Goal: Information Seeking & Learning: Find specific fact

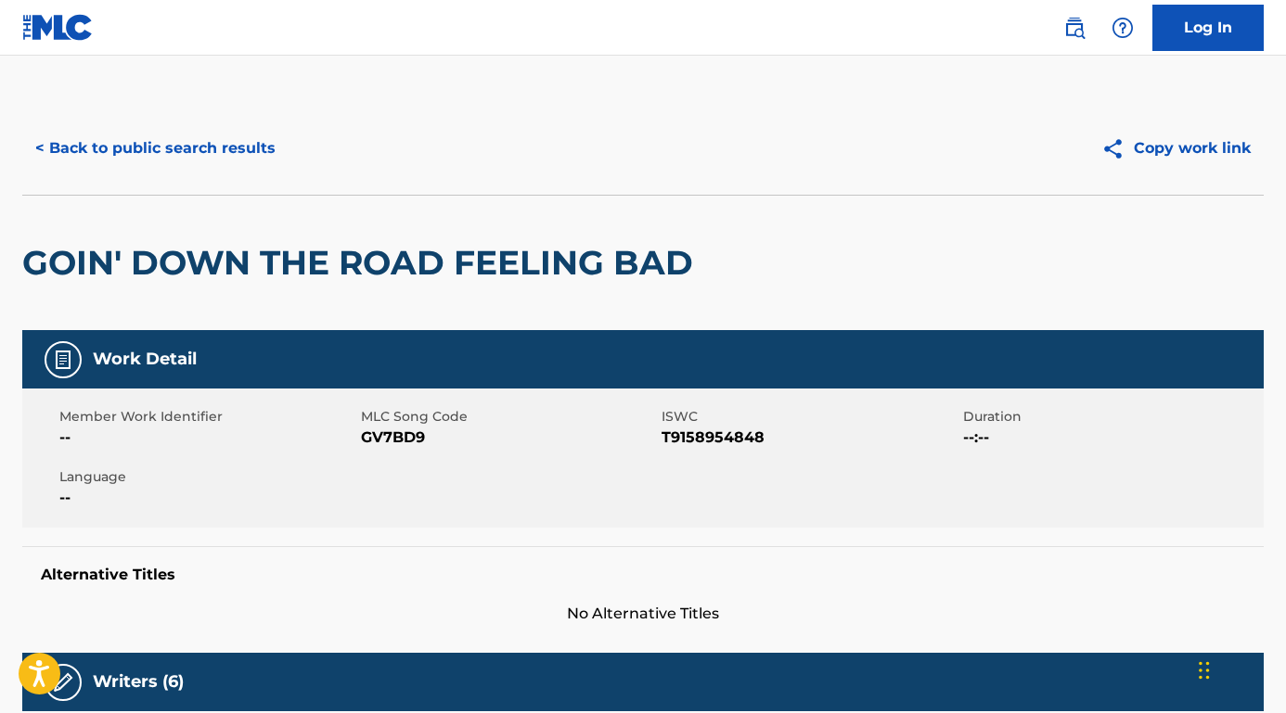
click at [251, 161] on button "< Back to public search results" at bounding box center [155, 148] width 266 height 46
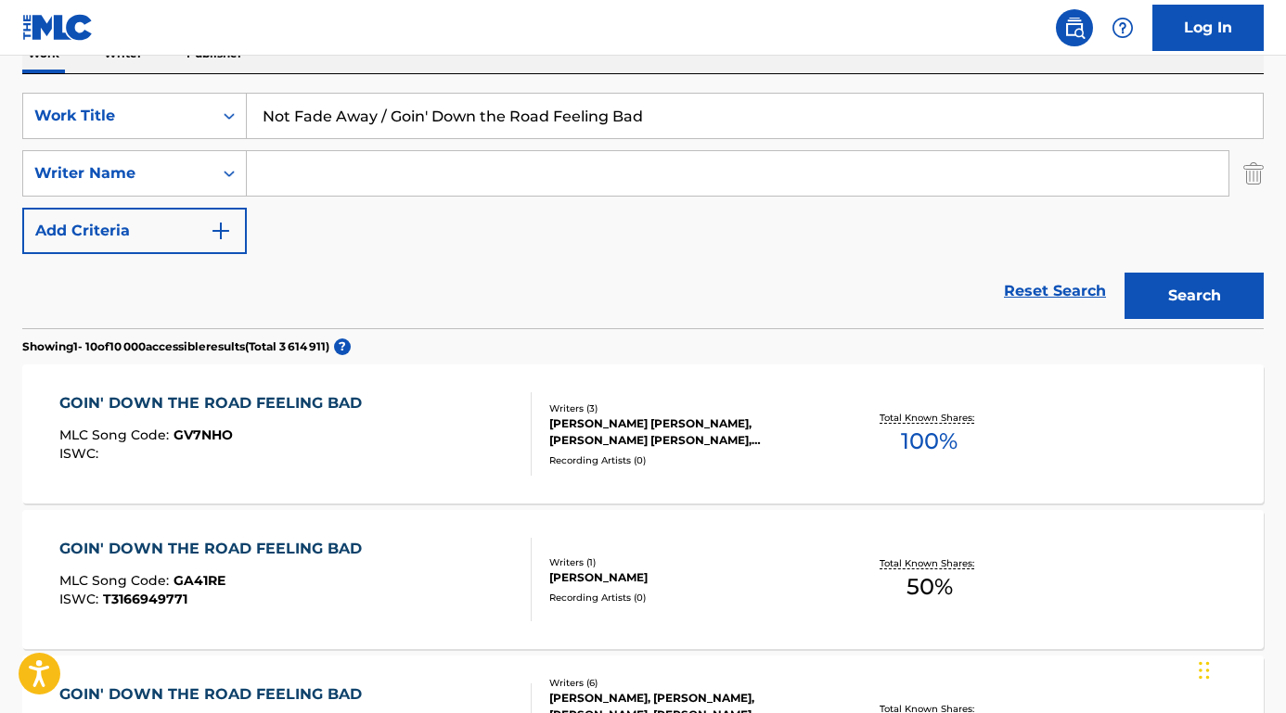
scroll to position [22, 0]
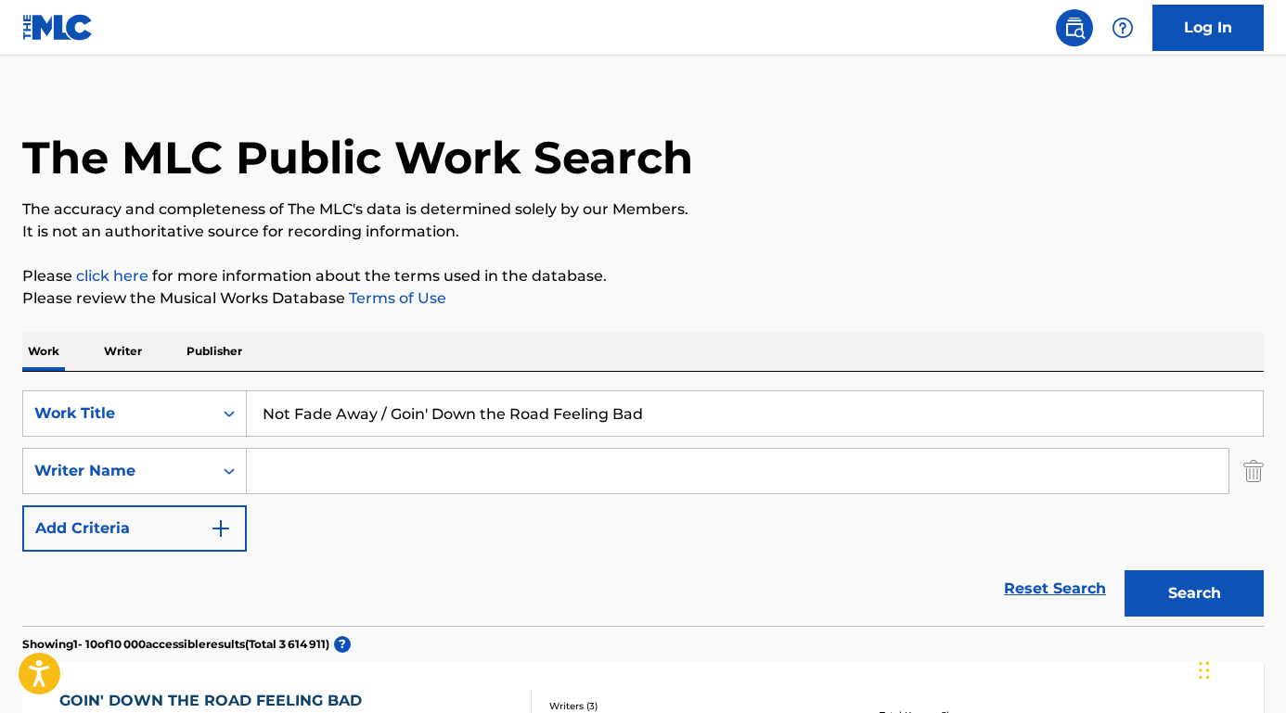
click at [348, 477] on input "Search Form" at bounding box center [738, 471] width 982 height 45
paste input "[PERSON_NAME]"
type input "[PERSON_NAME]"
drag, startPoint x: 653, startPoint y: 423, endPoint x: 206, endPoint y: 372, distance: 450.1
click at [206, 373] on div "SearchWithCriteria8e3ae734-4edd-4882-b97f-d157e71494fb Work Title Not Fade Away…" at bounding box center [642, 499] width 1241 height 254
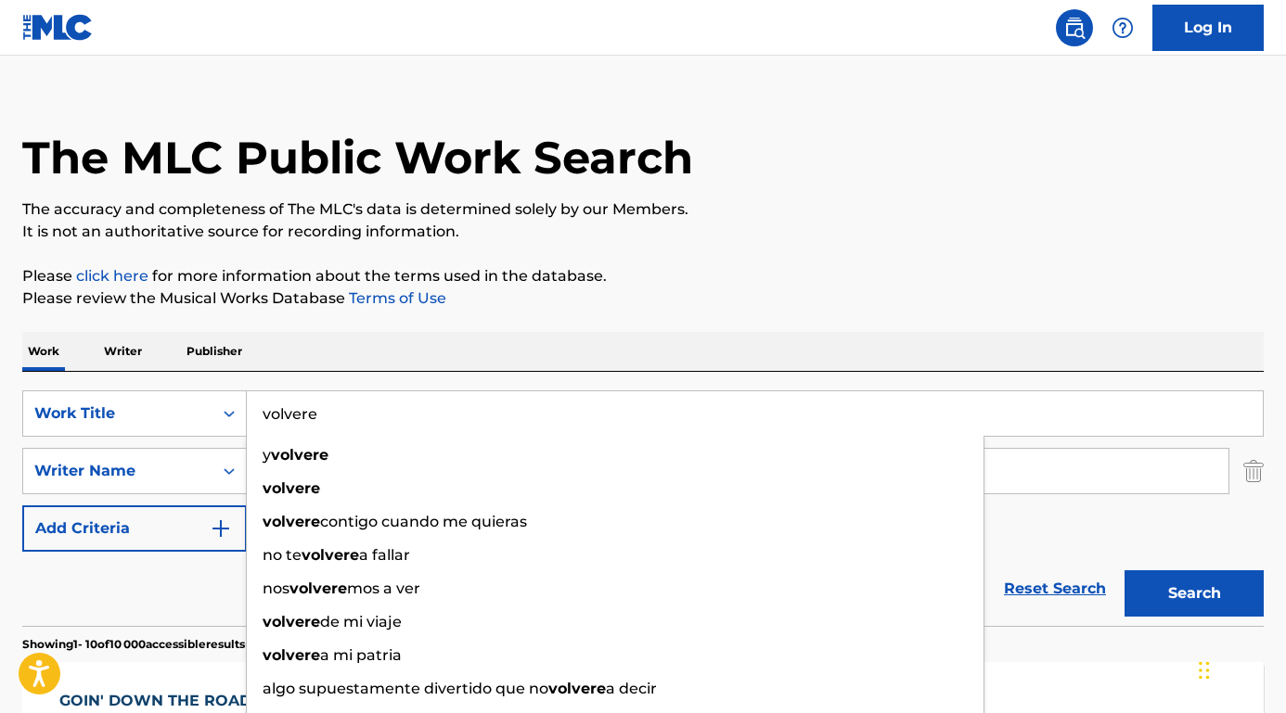
type input "volvere"
drag, startPoint x: 143, startPoint y: 554, endPoint x: 132, endPoint y: 549, distance: 12.1
click at [143, 554] on div "Reset Search Search" at bounding box center [642, 589] width 1241 height 74
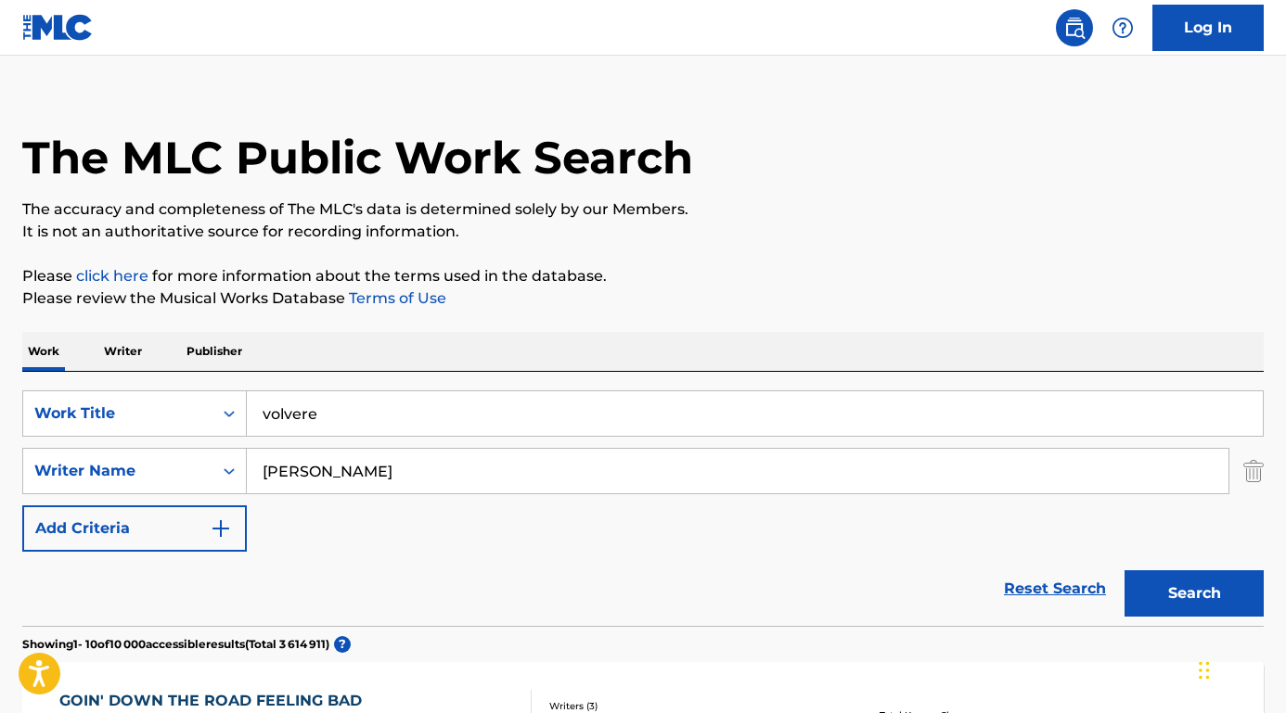
click at [1204, 599] on button "Search" at bounding box center [1194, 594] width 139 height 46
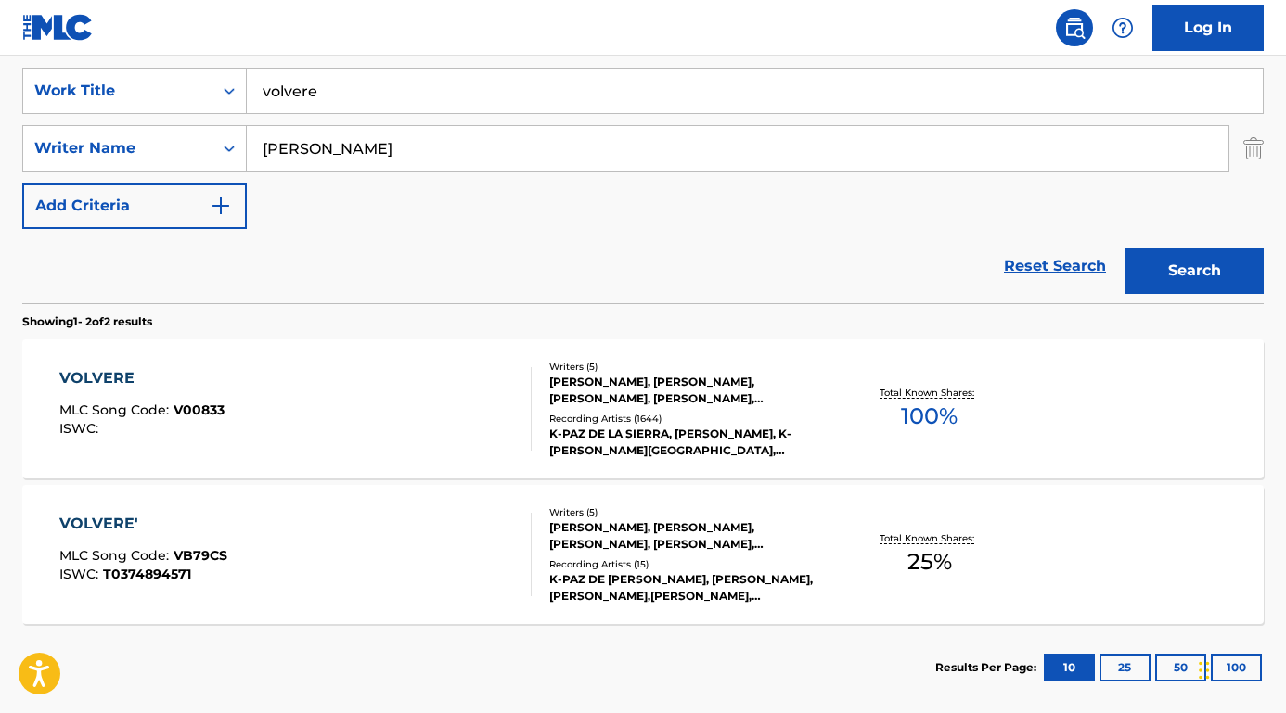
scroll to position [359, 0]
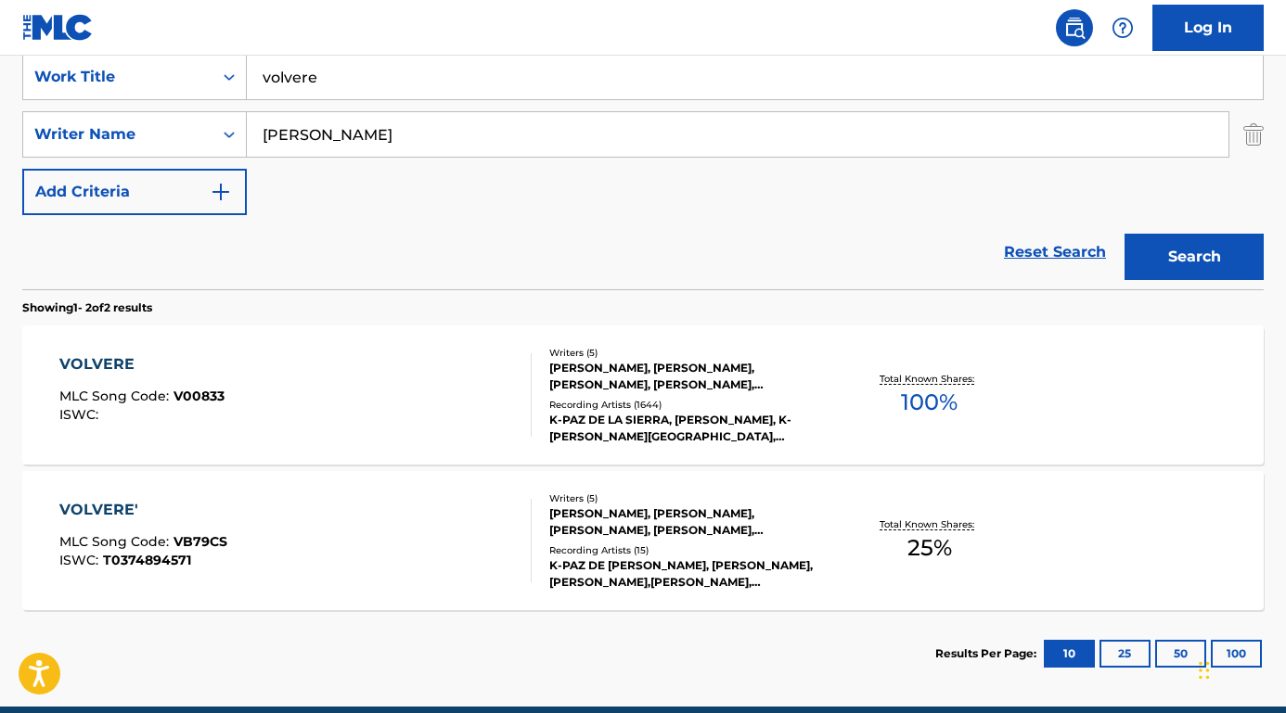
click at [104, 366] on div "VOLVERE" at bounding box center [141, 364] width 165 height 22
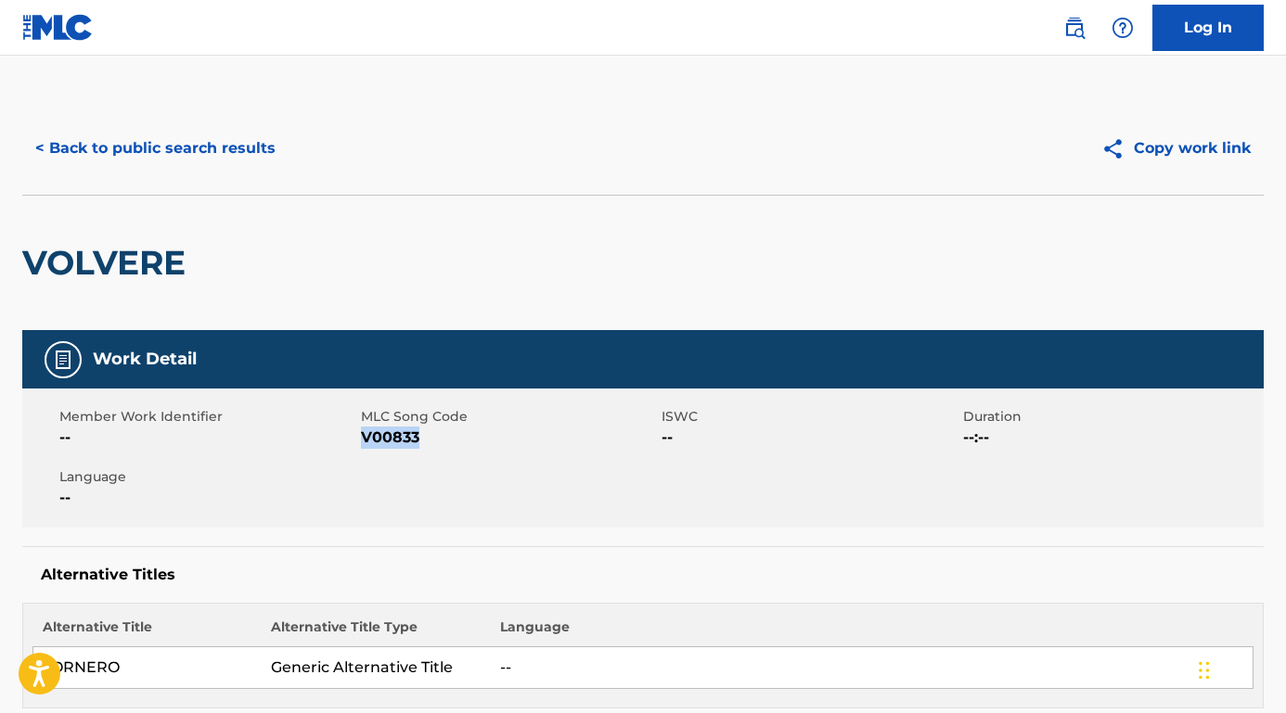
drag, startPoint x: 362, startPoint y: 437, endPoint x: 471, endPoint y: 438, distance: 109.5
click at [471, 438] on span "V00833" at bounding box center [509, 438] width 297 height 22
copy span "V00833"
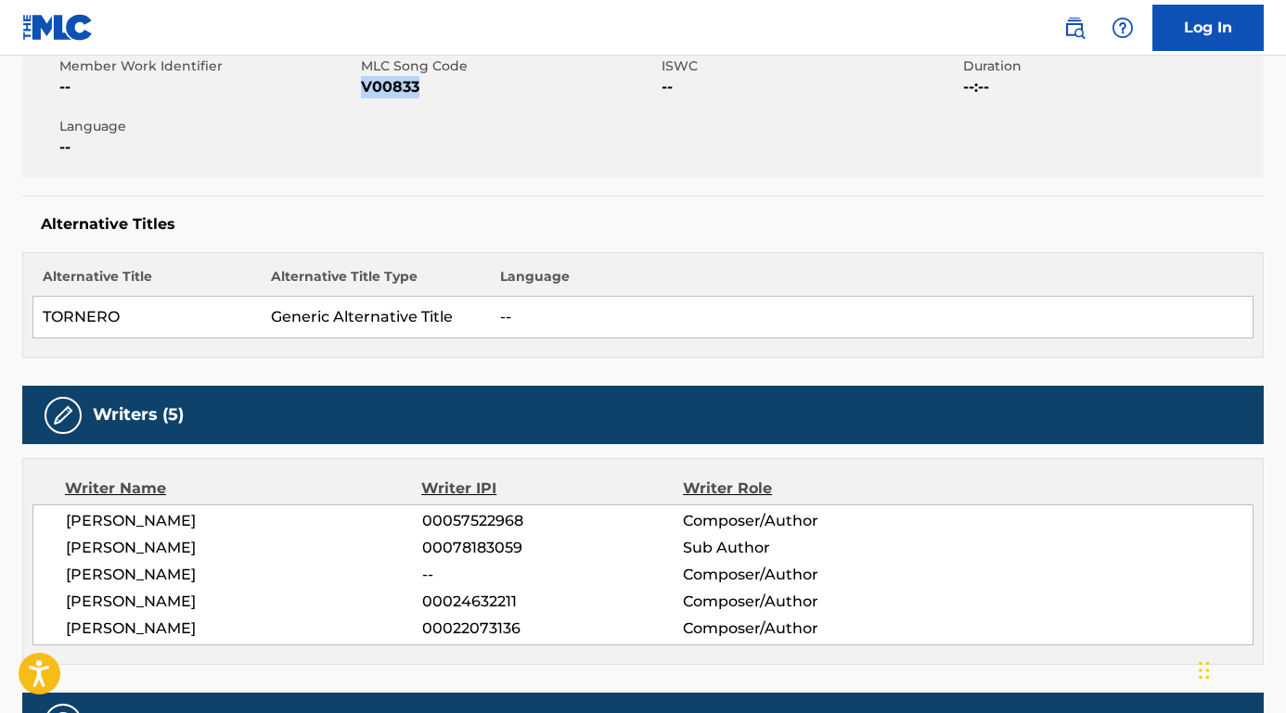
scroll to position [365, 0]
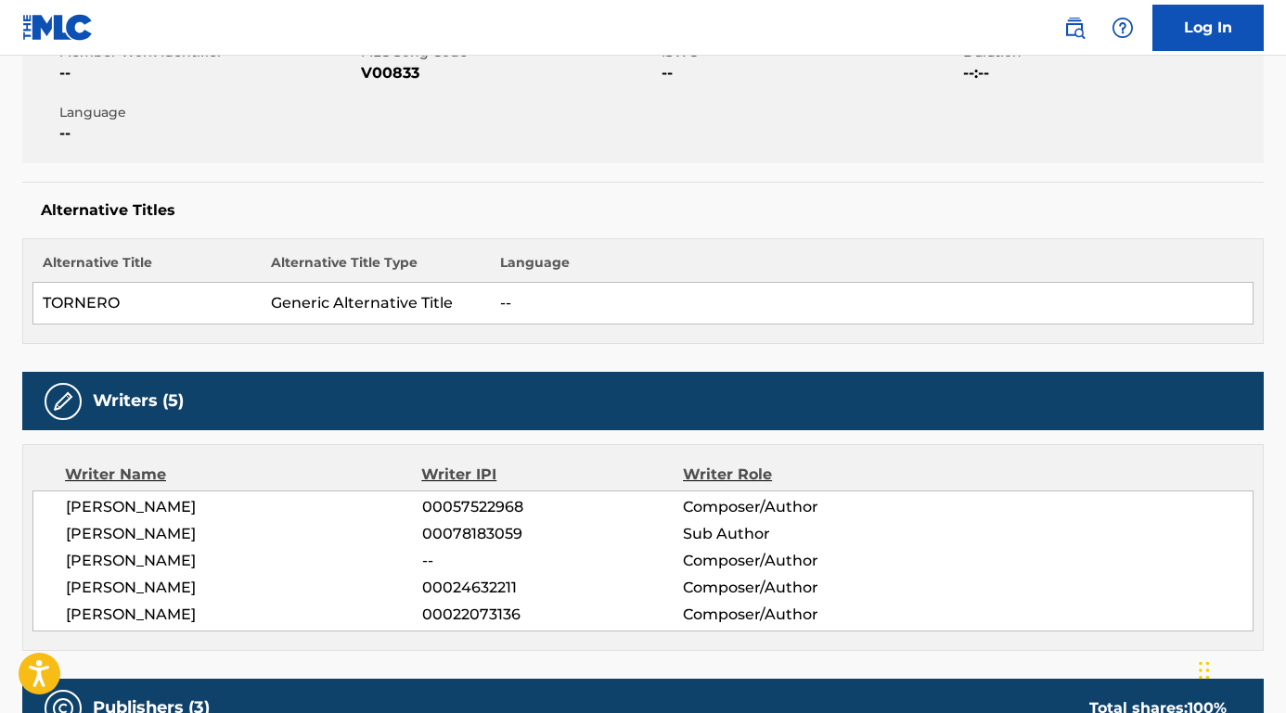
click at [69, 508] on span "[PERSON_NAME]" at bounding box center [244, 507] width 356 height 22
drag, startPoint x: 69, startPoint y: 508, endPoint x: 319, endPoint y: 511, distance: 250.5
click at [319, 511] on span "[PERSON_NAME]" at bounding box center [244, 507] width 356 height 22
copy span "[PERSON_NAME]"
drag, startPoint x: 68, startPoint y: 535, endPoint x: 350, endPoint y: 528, distance: 282.2
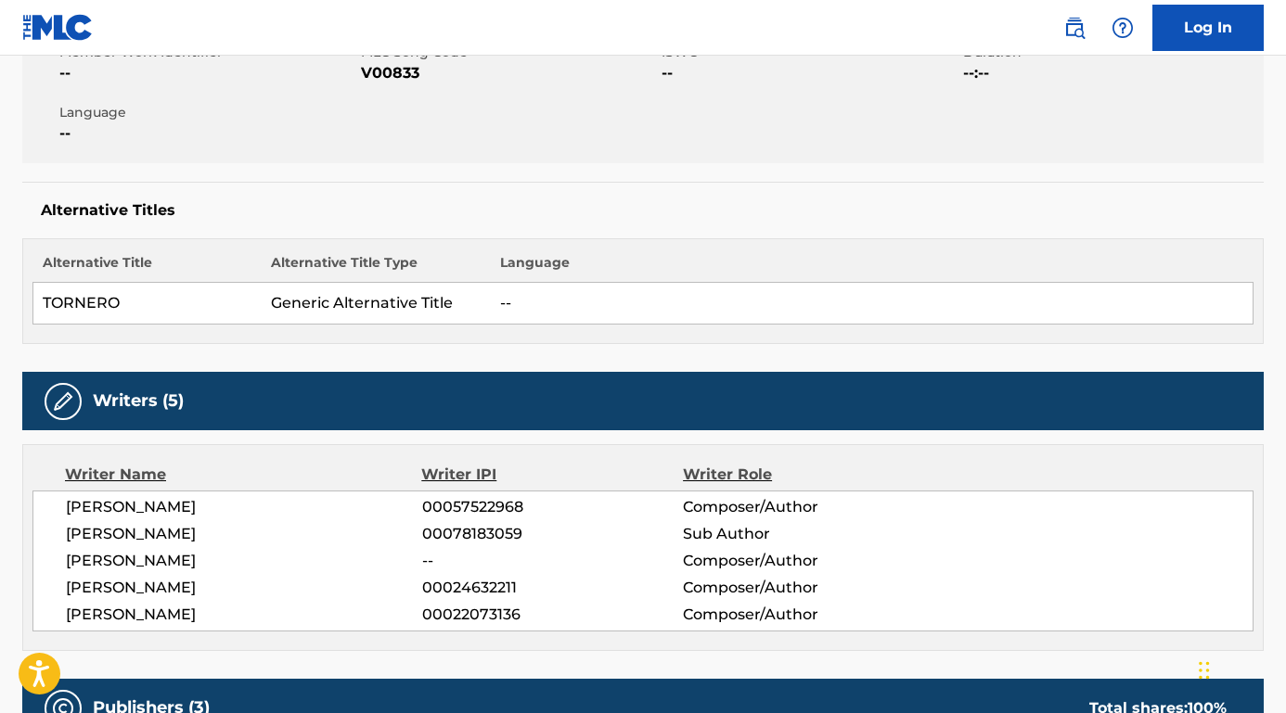
click at [350, 528] on span "[PERSON_NAME]" at bounding box center [244, 534] width 356 height 22
copy span "[PERSON_NAME]"
drag, startPoint x: 64, startPoint y: 561, endPoint x: 239, endPoint y: 556, distance: 175.4
click at [239, 556] on div "[PERSON_NAME] 00057522968 Composer/Author [PERSON_NAME] 00078183059 Sub Author …" at bounding box center [642, 561] width 1221 height 141
copy span "[PERSON_NAME]"
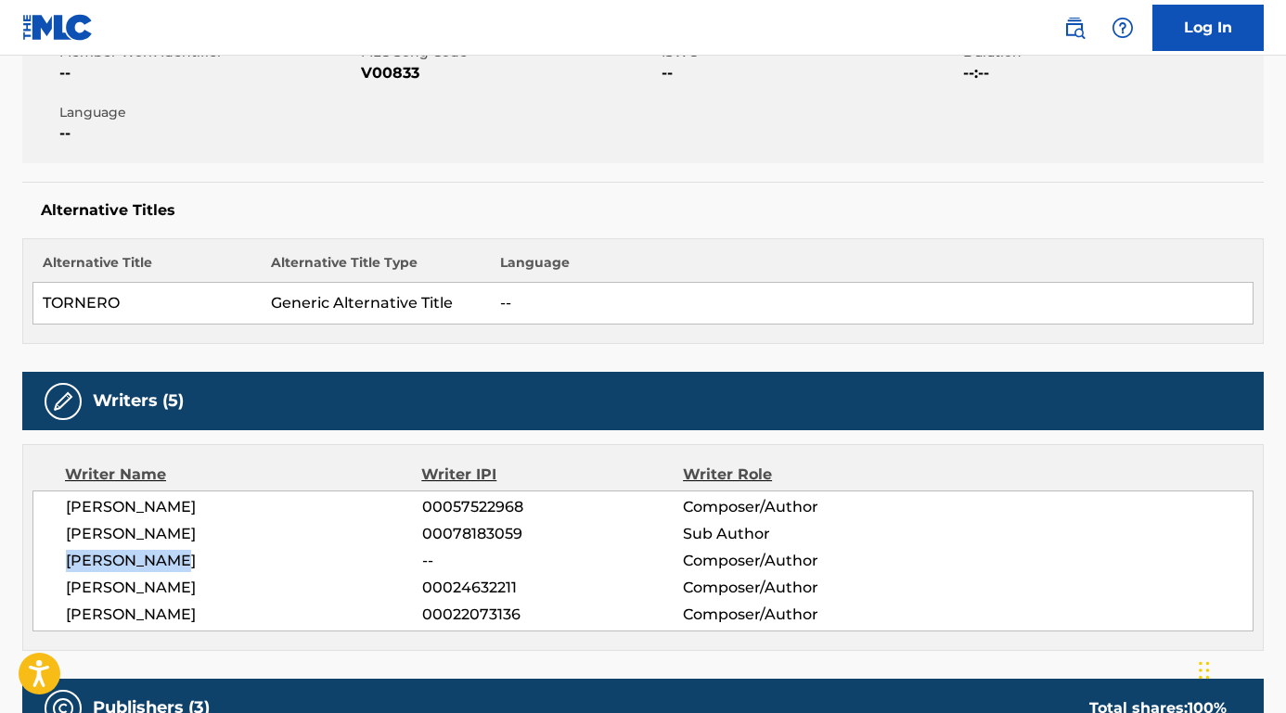
drag, startPoint x: 68, startPoint y: 586, endPoint x: 298, endPoint y: 597, distance: 230.3
click at [298, 597] on span "[PERSON_NAME]" at bounding box center [244, 588] width 356 height 22
copy span "[PERSON_NAME]"
click at [114, 583] on span "[PERSON_NAME]" at bounding box center [244, 588] width 356 height 22
drag, startPoint x: 60, startPoint y: 585, endPoint x: 245, endPoint y: 576, distance: 184.9
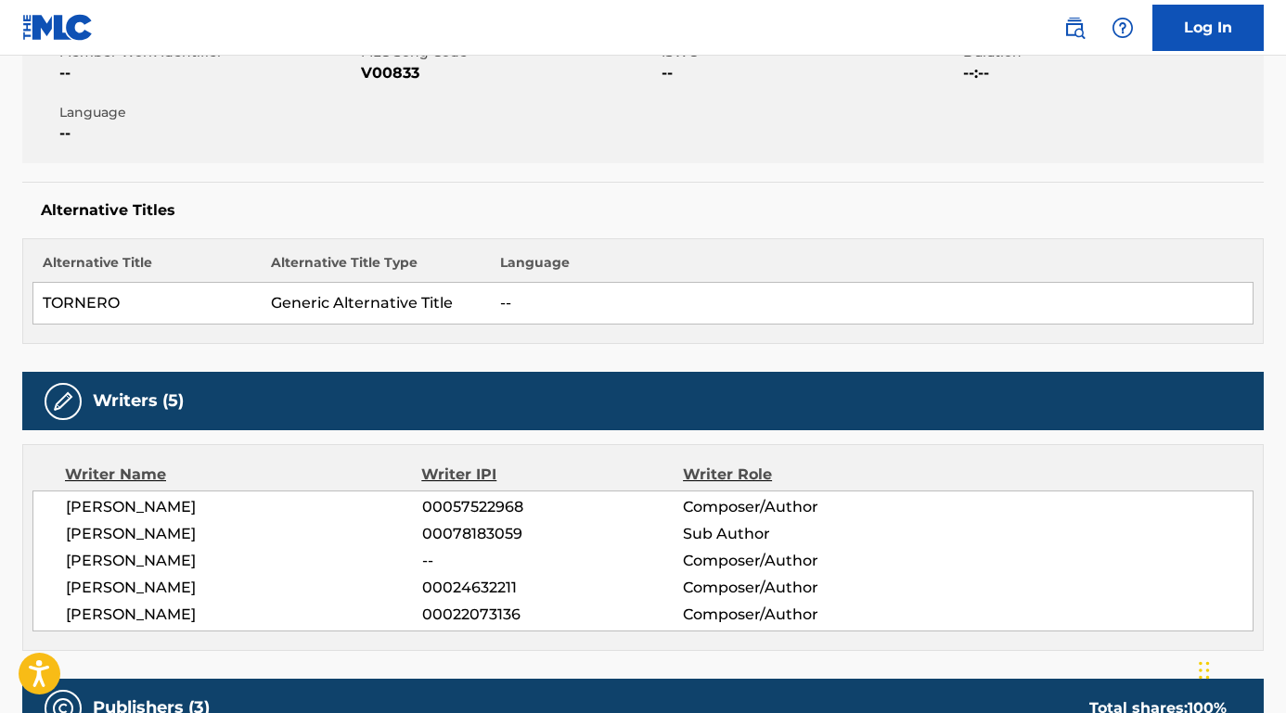
click at [243, 584] on div "[PERSON_NAME] 00057522968 Composer/Author [PERSON_NAME] 00078183059 Sub Author …" at bounding box center [642, 561] width 1221 height 141
copy span "[PERSON_NAME]"
drag, startPoint x: 68, startPoint y: 614, endPoint x: 271, endPoint y: 625, distance: 203.5
click at [271, 625] on span "[PERSON_NAME]" at bounding box center [244, 615] width 356 height 22
copy span "[PERSON_NAME]"
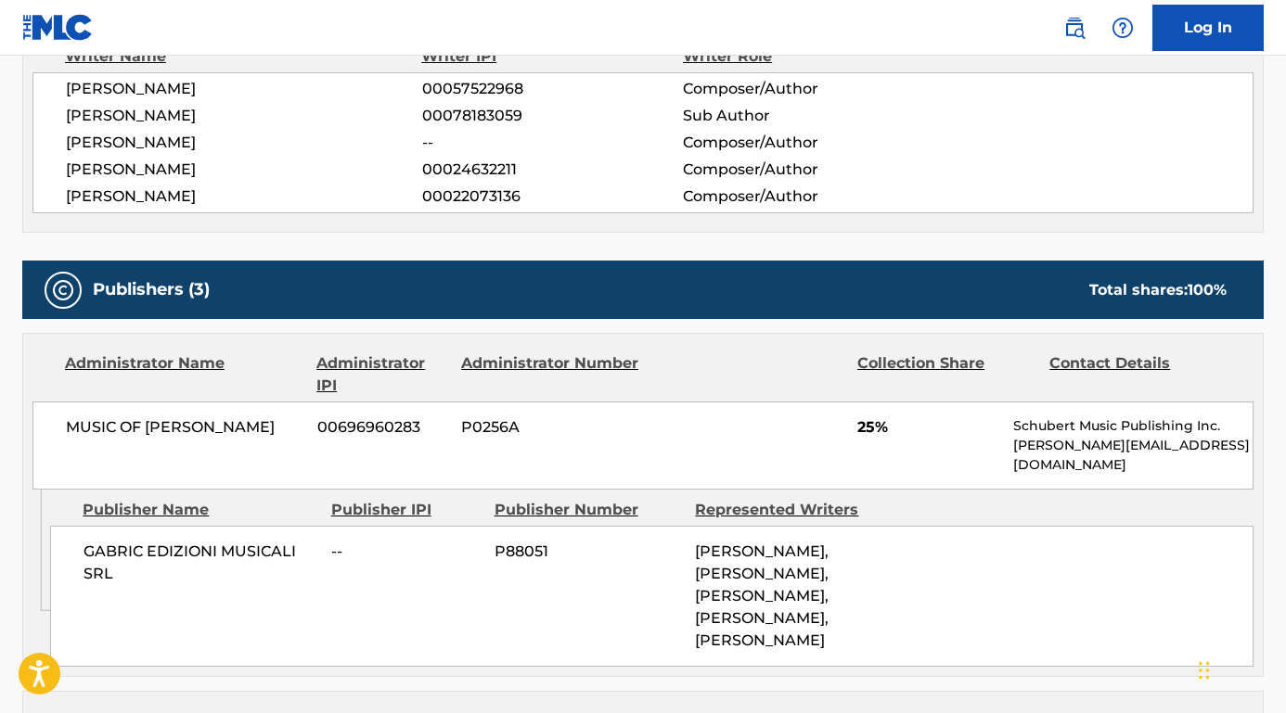
scroll to position [796, 0]
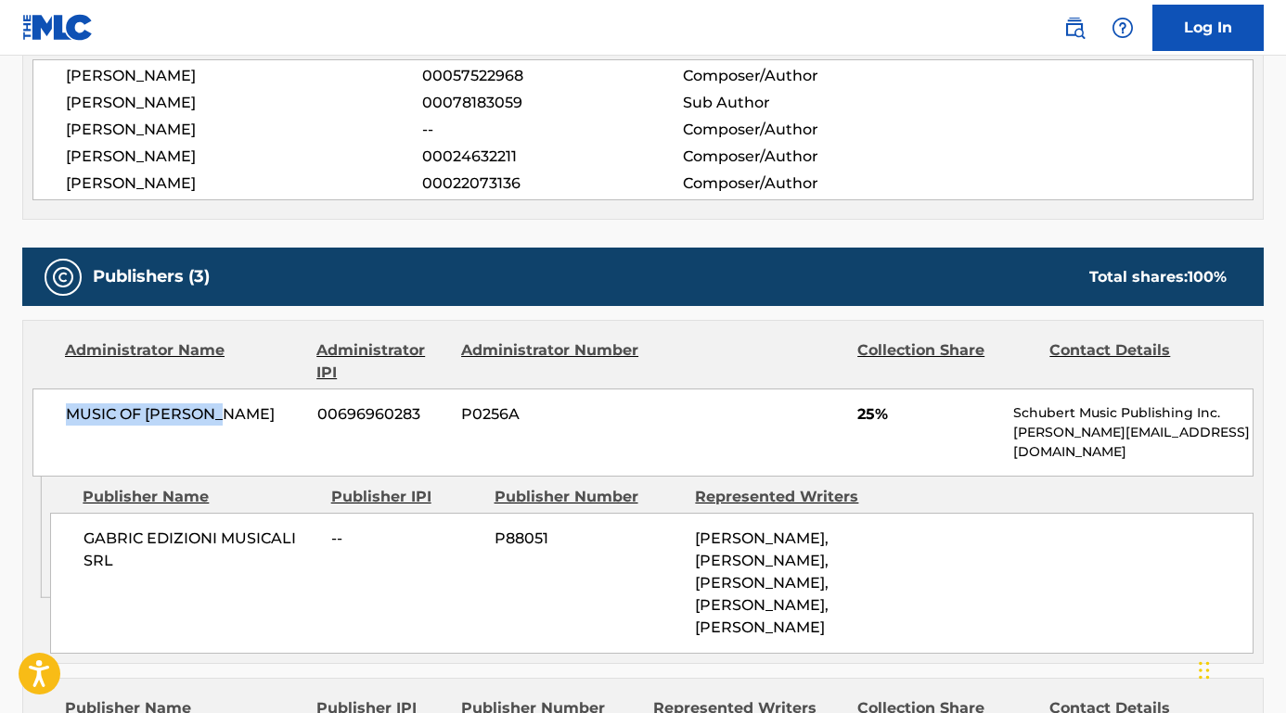
drag, startPoint x: 240, startPoint y: 404, endPoint x: 19, endPoint y: 402, distance: 220.8
click at [19, 402] on div "< Back to public search results Copy work link VOLVERE Work Detail Member Work …" at bounding box center [643, 481] width 1286 height 2351
copy span "MUSIC OF [PERSON_NAME]"
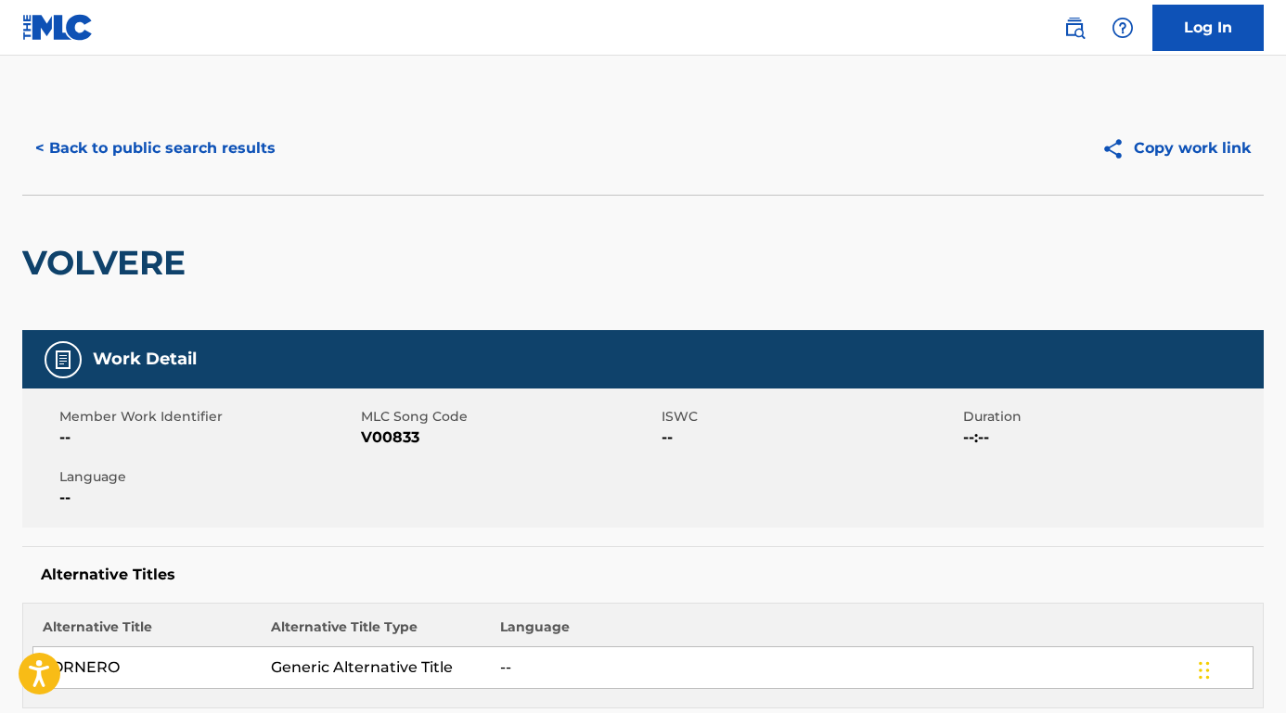
scroll to position [0, 0]
click at [227, 150] on button "< Back to public search results" at bounding box center [155, 148] width 266 height 46
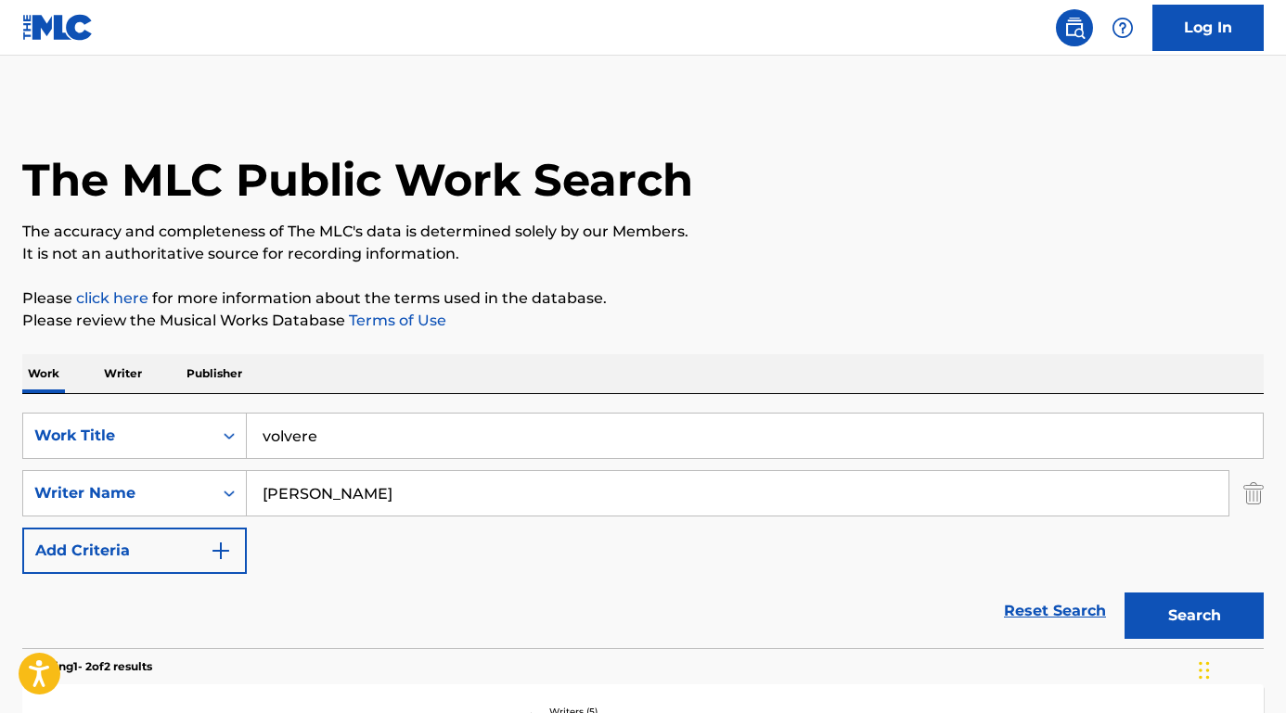
scroll to position [336, 0]
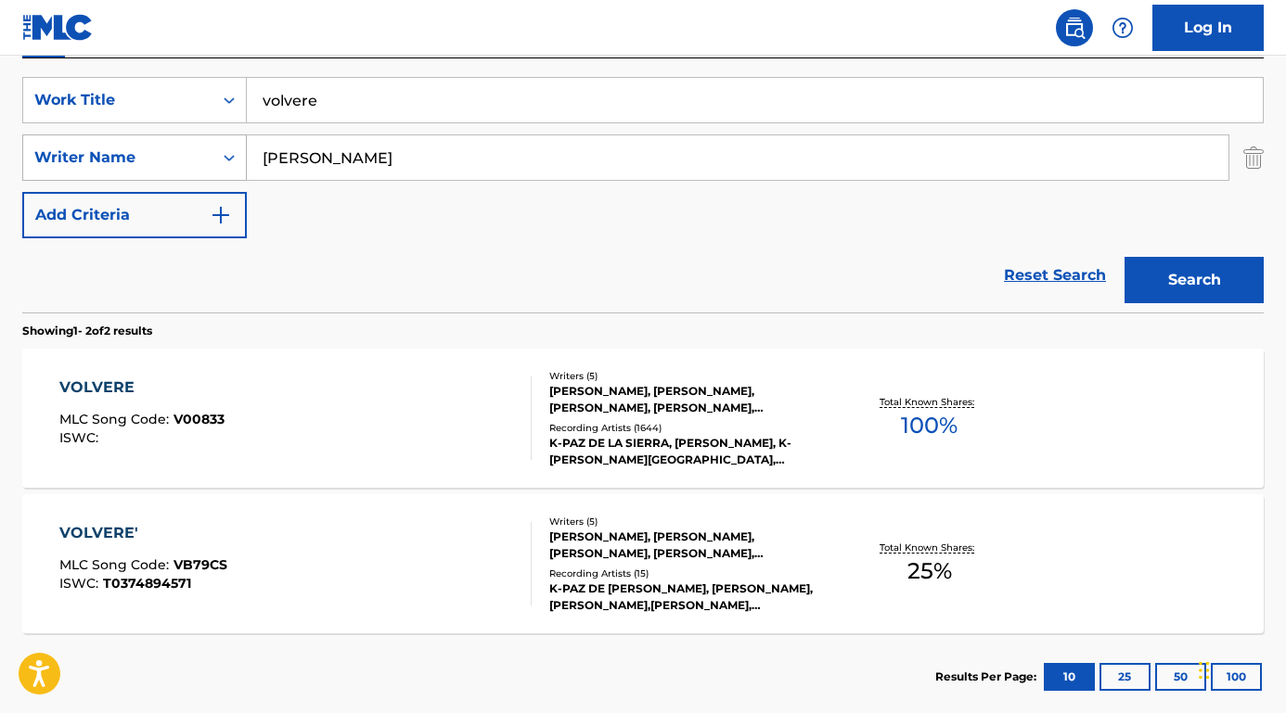
drag, startPoint x: 426, startPoint y: 161, endPoint x: 199, endPoint y: 158, distance: 226.4
click at [199, 158] on div "SearchWithCriteriab9a4668a-ae52-4ec3-b057-b6a410499b93 Writer Name [PERSON_NAME]" at bounding box center [642, 158] width 1241 height 46
paste input "[PERSON_NAME]"
type input "[PERSON_NAME]"
drag, startPoint x: 306, startPoint y: 100, endPoint x: 217, endPoint y: 99, distance: 89.1
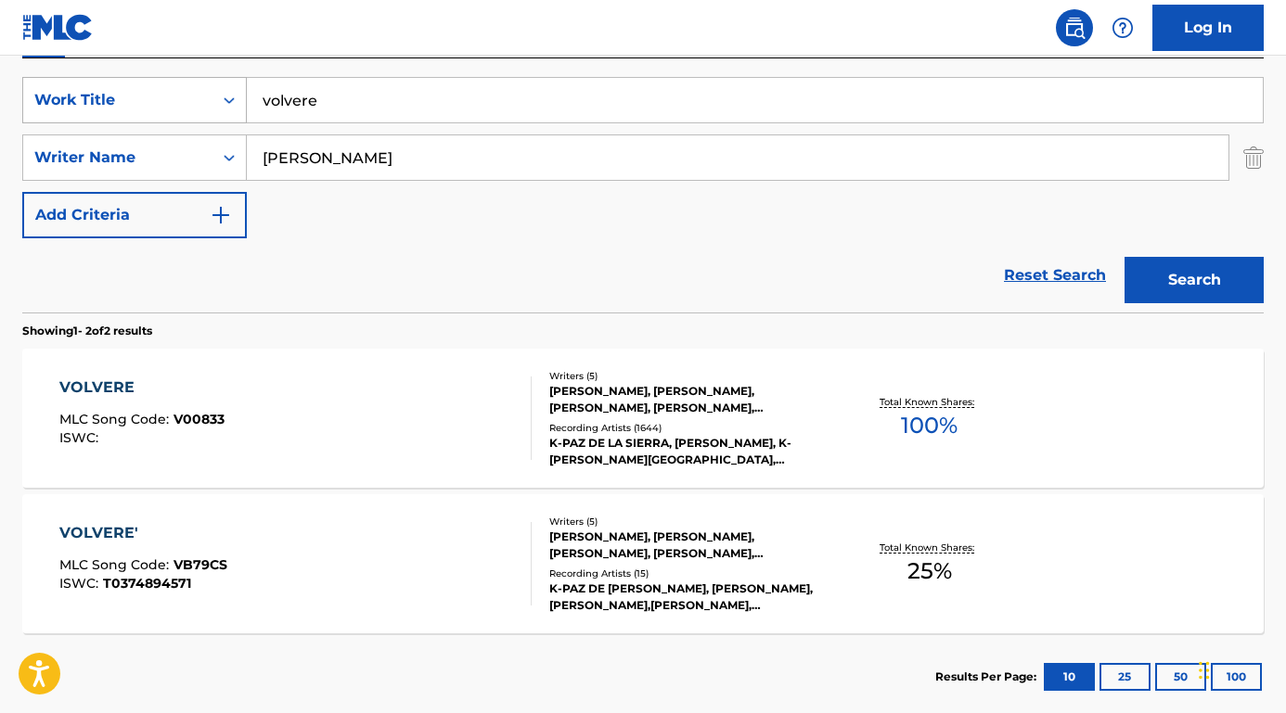
click at [217, 99] on div "SearchWithCriteria8e3ae734-4edd-4882-b97f-d157e71494fb Work Title volvere" at bounding box center [642, 100] width 1241 height 46
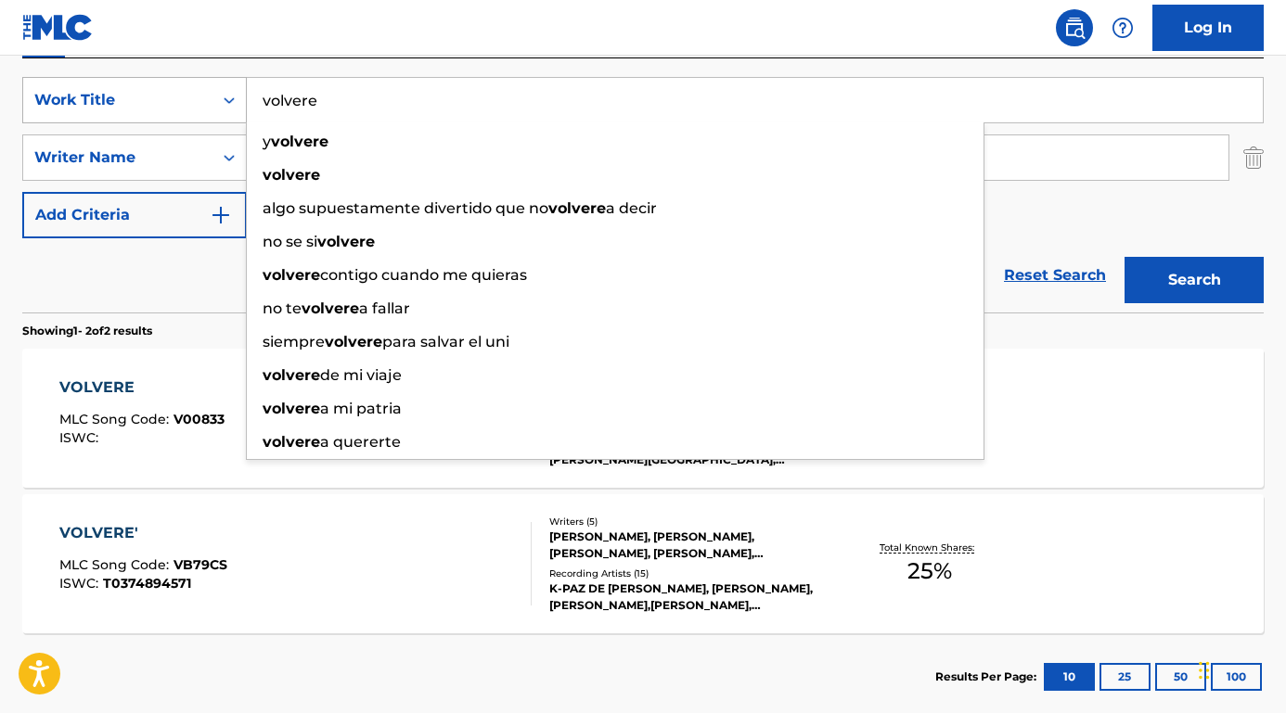
type input "S"
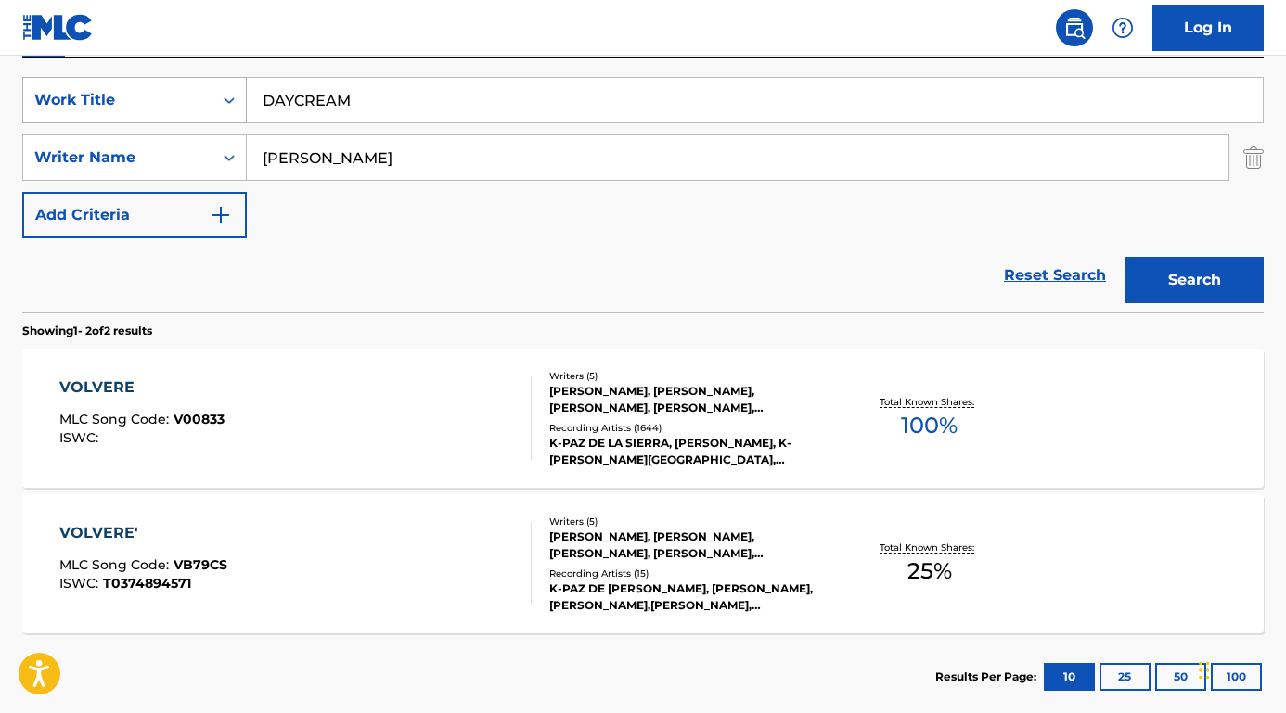
click at [1194, 280] on button "Search" at bounding box center [1194, 280] width 139 height 46
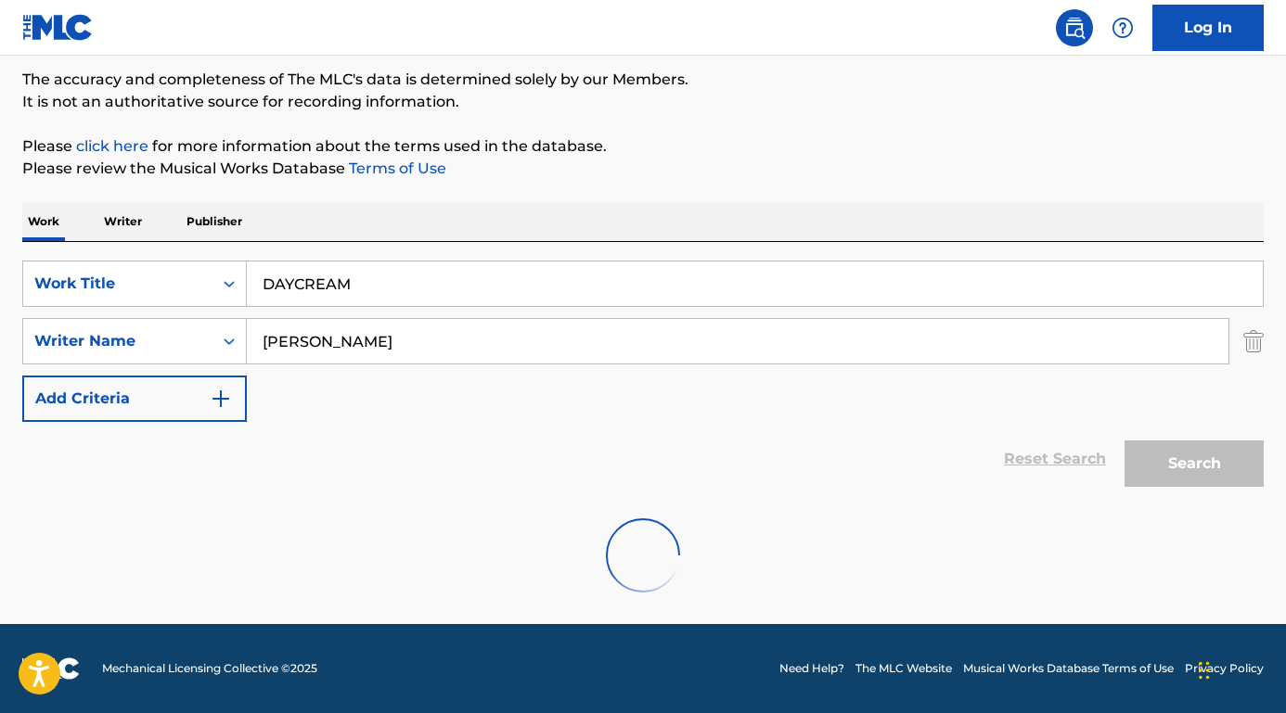
scroll to position [92, 0]
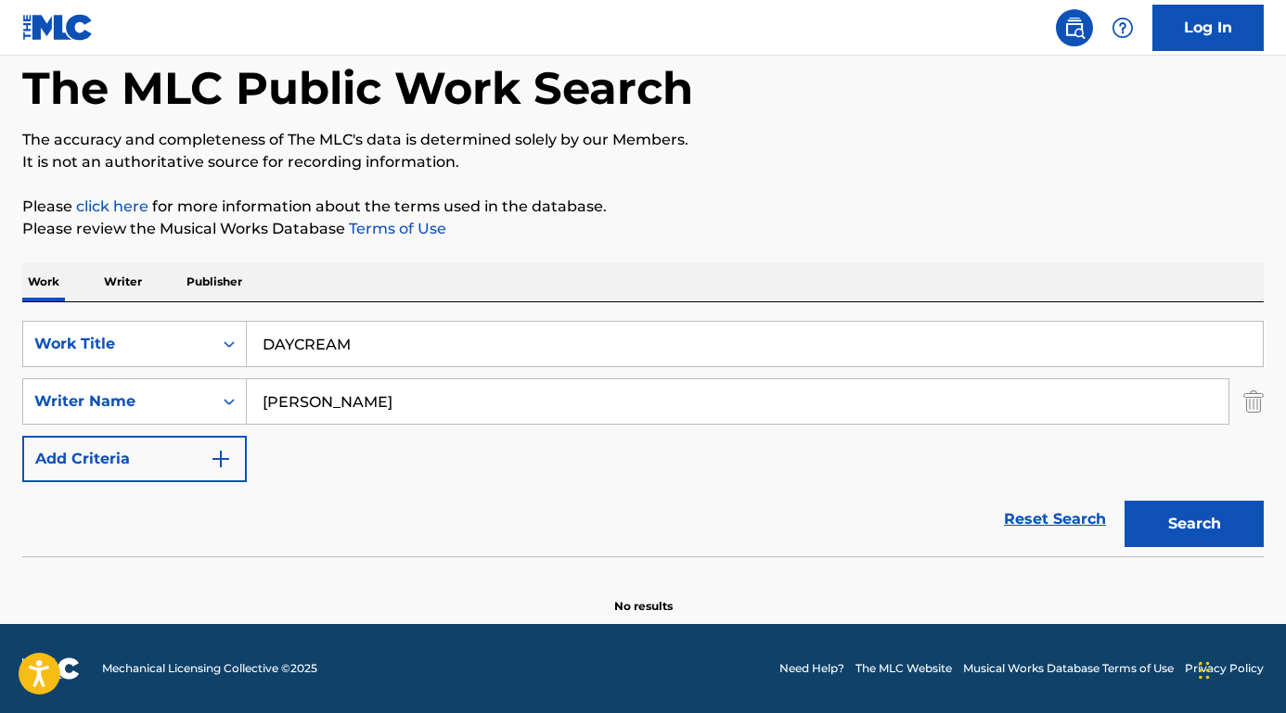
click at [304, 341] on input "DAYCREAM" at bounding box center [755, 344] width 1016 height 45
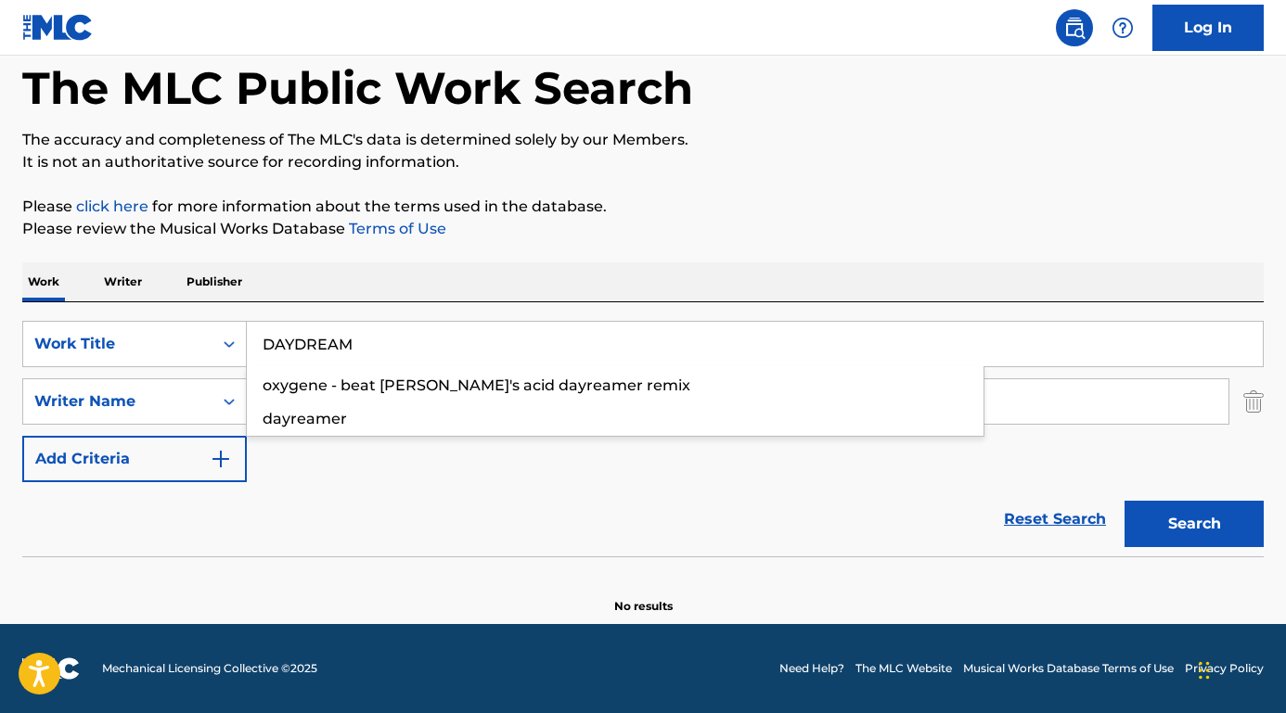
type input "DAYDREAM"
click at [1194, 524] on button "Search" at bounding box center [1194, 524] width 139 height 46
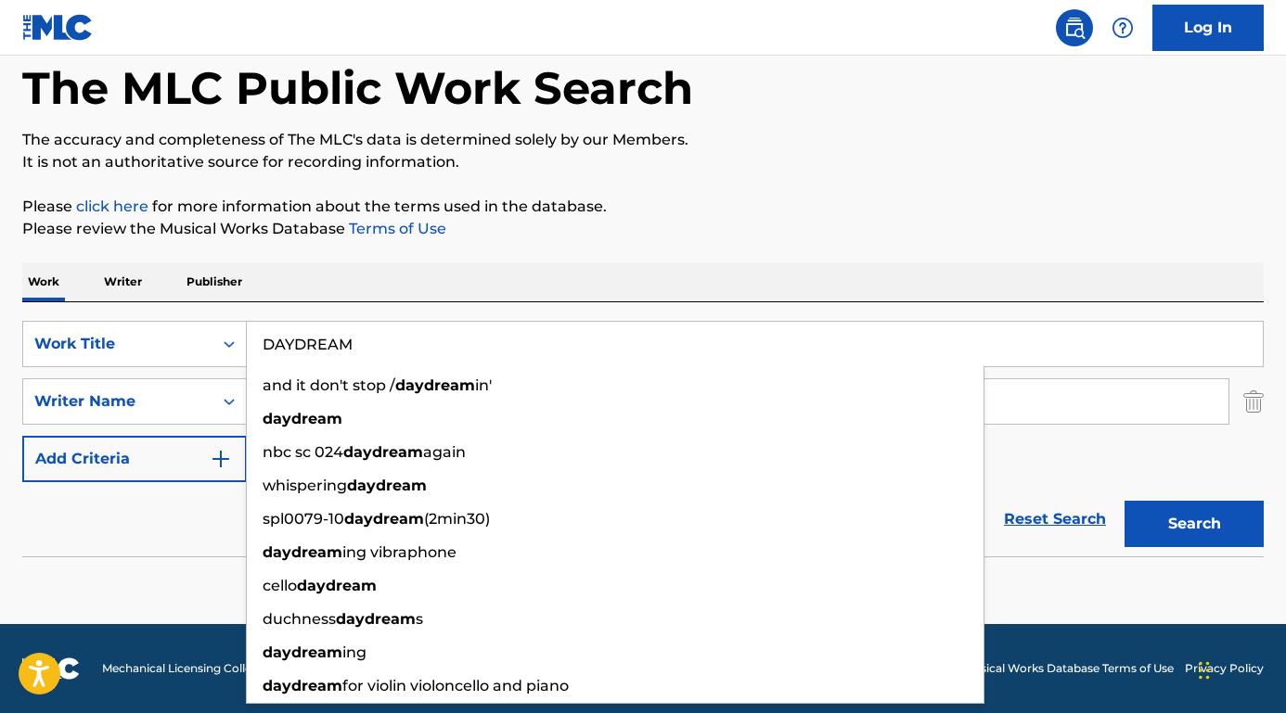
click at [208, 513] on div "Reset Search Search" at bounding box center [642, 519] width 1241 height 74
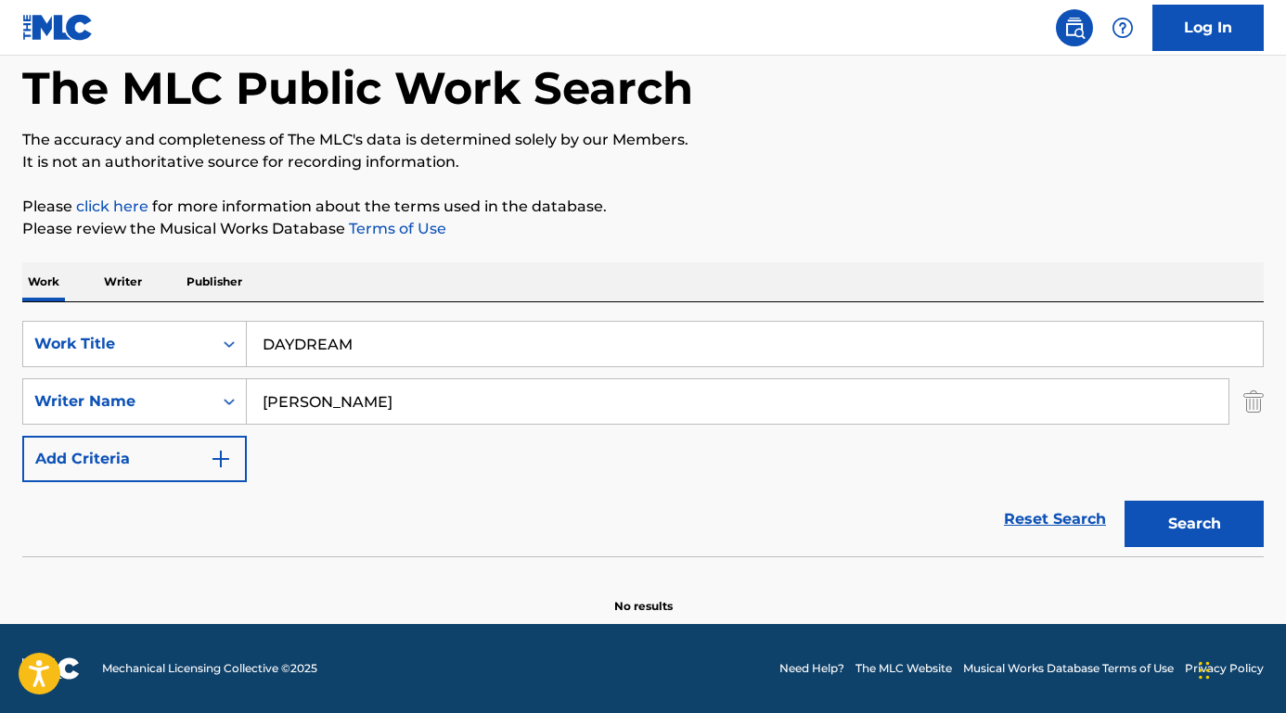
click at [1173, 524] on button "Search" at bounding box center [1194, 524] width 139 height 46
drag, startPoint x: 322, startPoint y: 405, endPoint x: 172, endPoint y: 388, distance: 151.2
click at [172, 388] on div "SearchWithCriteriab9a4668a-ae52-4ec3-b057-b6a410499b93 Writer Name [PERSON_NAME]" at bounding box center [642, 402] width 1241 height 46
click at [1194, 524] on button "Search" at bounding box center [1194, 524] width 139 height 46
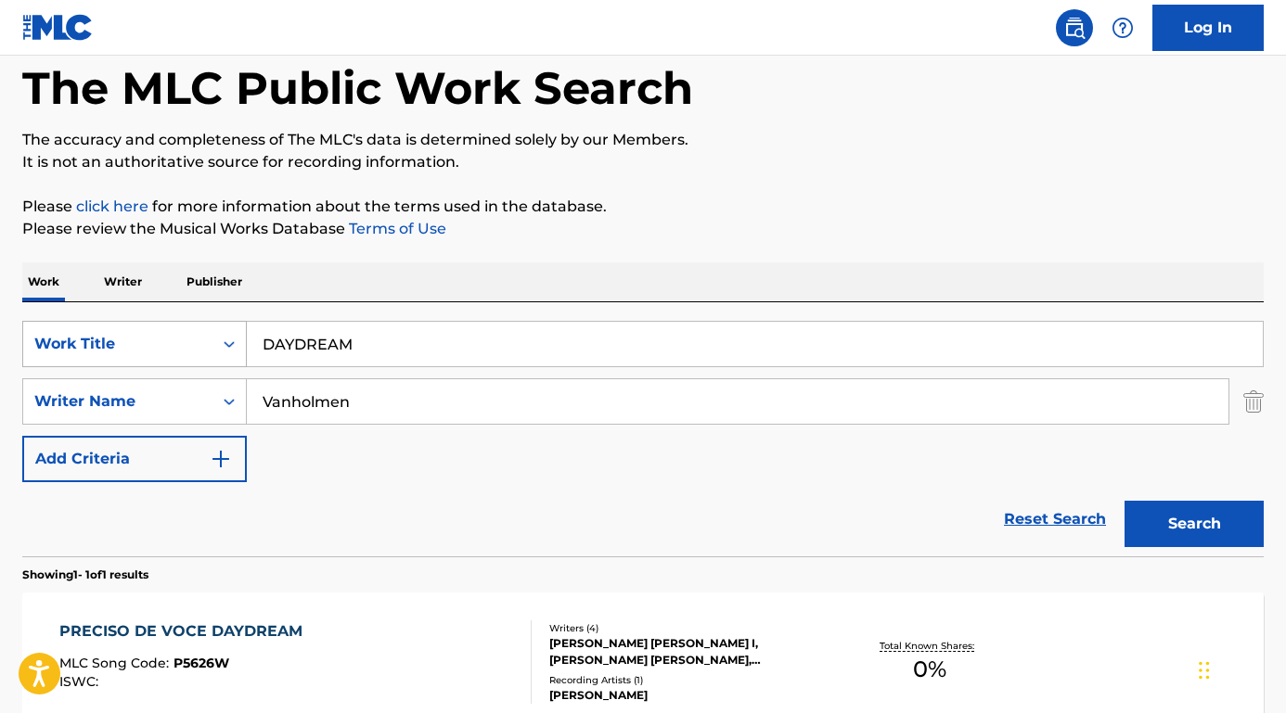
drag, startPoint x: 376, startPoint y: 343, endPoint x: 228, endPoint y: 338, distance: 147.6
click at [228, 338] on div "SearchWithCriteria8e3ae734-4edd-4882-b97f-d157e71494fb Work Title DAYDREAM" at bounding box center [642, 344] width 1241 height 46
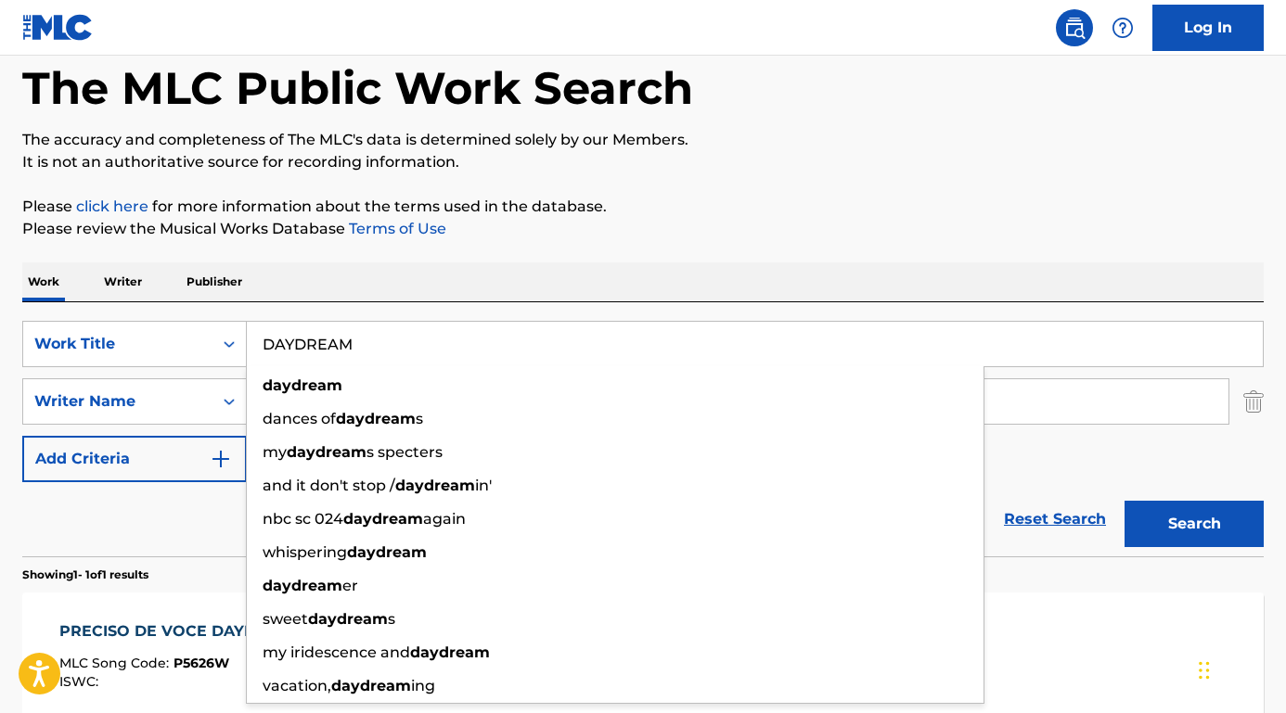
click at [465, 255] on div "The MLC Public Work Search The accuracy and completeness of The MLC's data is d…" at bounding box center [643, 414] width 1286 height 809
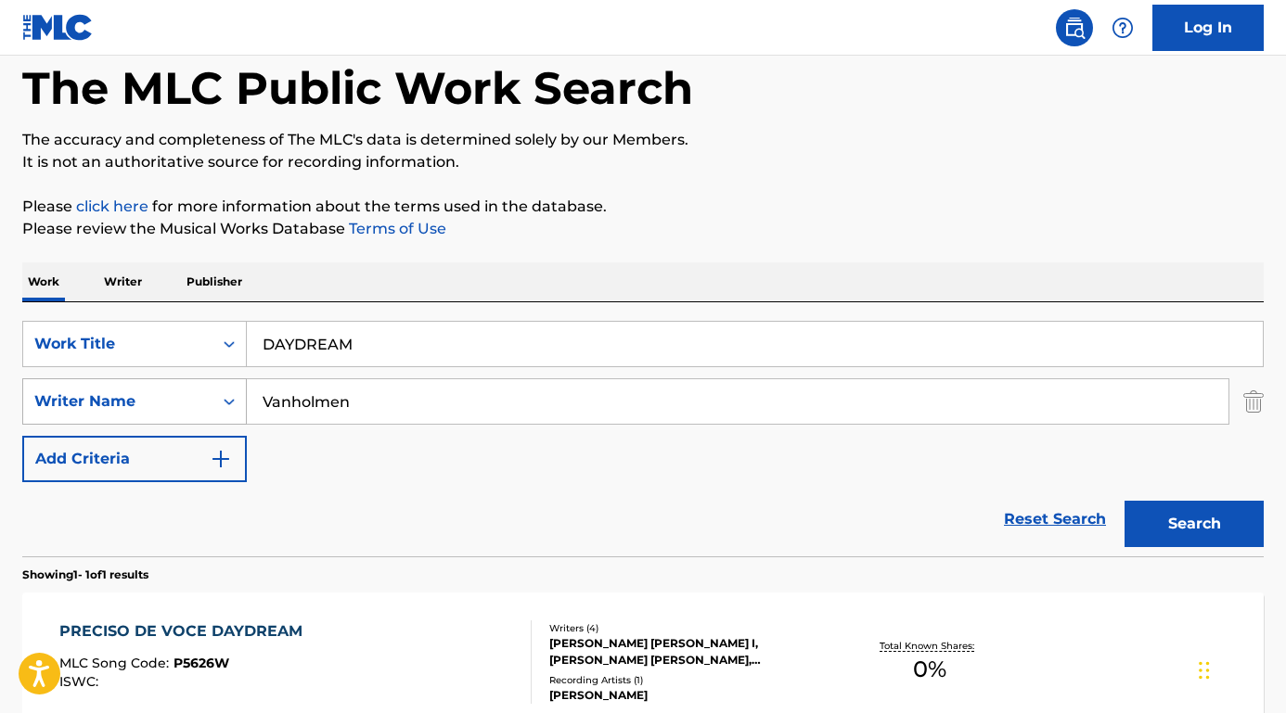
drag, startPoint x: 368, startPoint y: 405, endPoint x: 183, endPoint y: 401, distance: 185.6
click at [183, 401] on div "SearchWithCriteriab9a4668a-ae52-4ec3-b057-b6a410499b93 Writer Name [GEOGRAPHIC_…" at bounding box center [642, 402] width 1241 height 46
paste input "[PERSON_NAME]"
type input "[PERSON_NAME]"
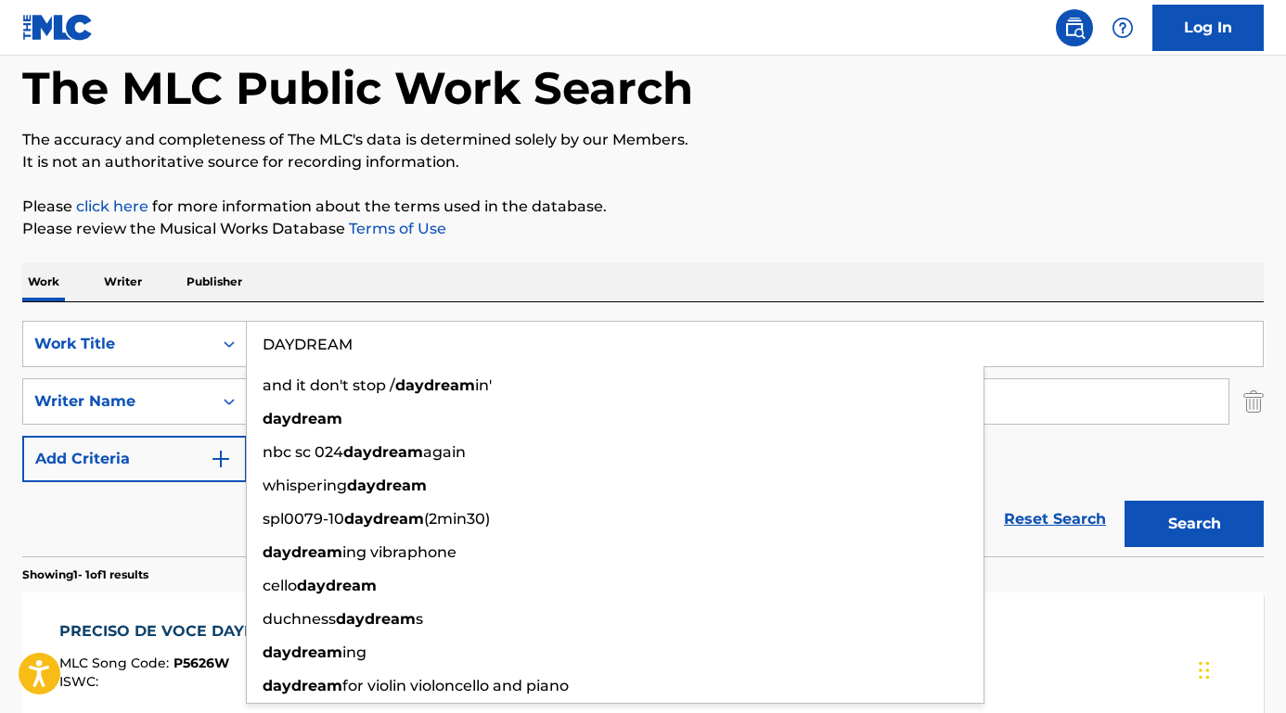
drag, startPoint x: 398, startPoint y: 339, endPoint x: 186, endPoint y: 314, distance: 213.0
click at [186, 314] on div "SearchWithCriteria8e3ae734-4edd-4882-b97f-d157e71494fb Work Title DAYDREAM and …" at bounding box center [642, 429] width 1241 height 254
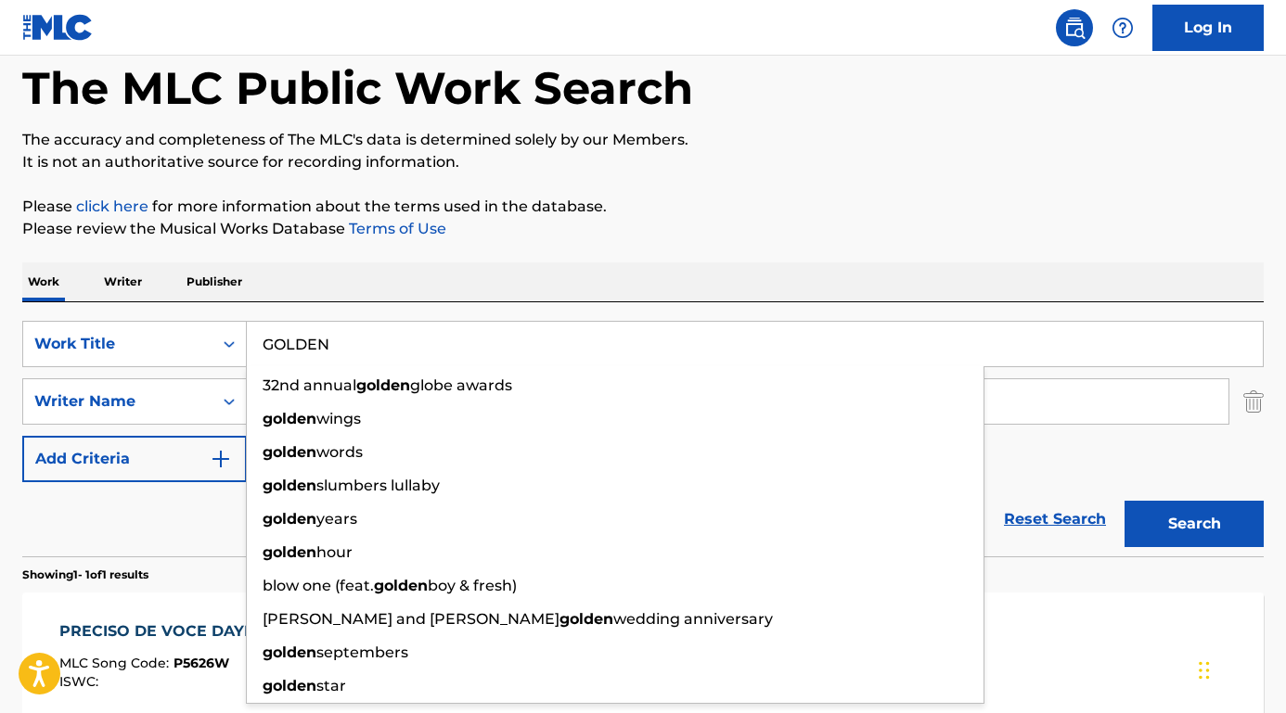
type input "GOLDEN"
click at [156, 484] on div "Reset Search Search" at bounding box center [642, 519] width 1241 height 74
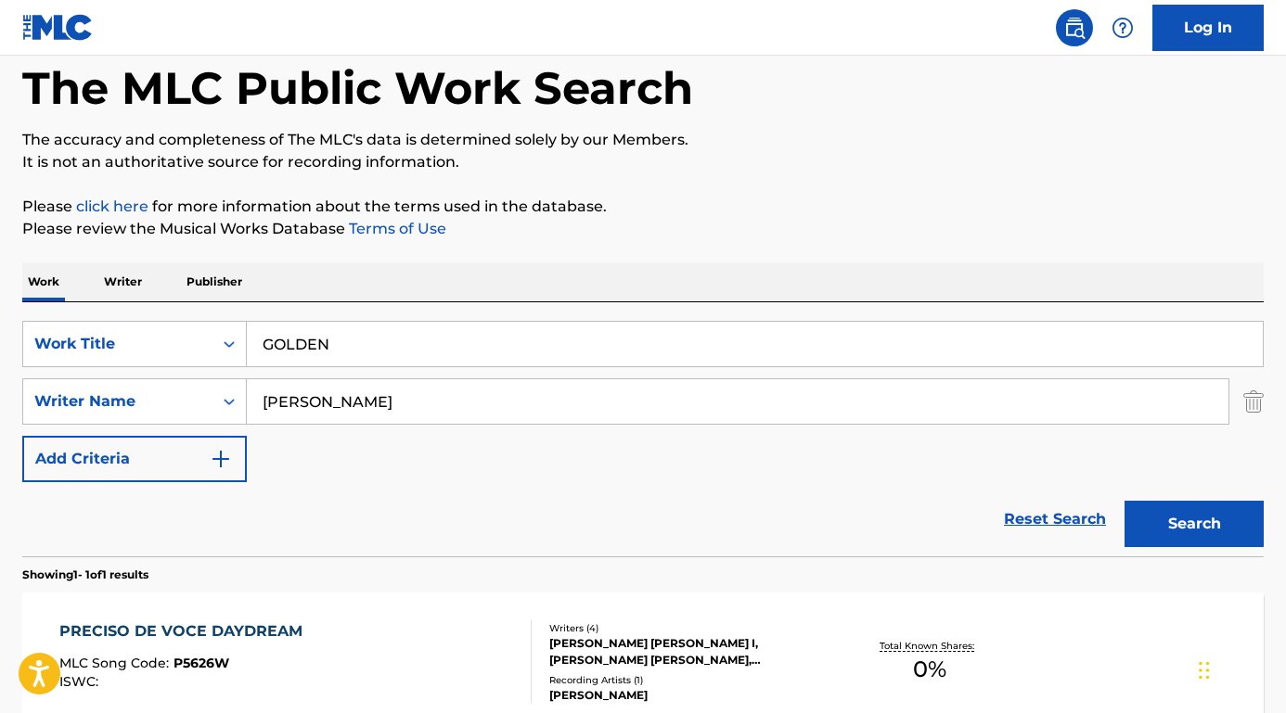
click at [1160, 518] on button "Search" at bounding box center [1194, 524] width 139 height 46
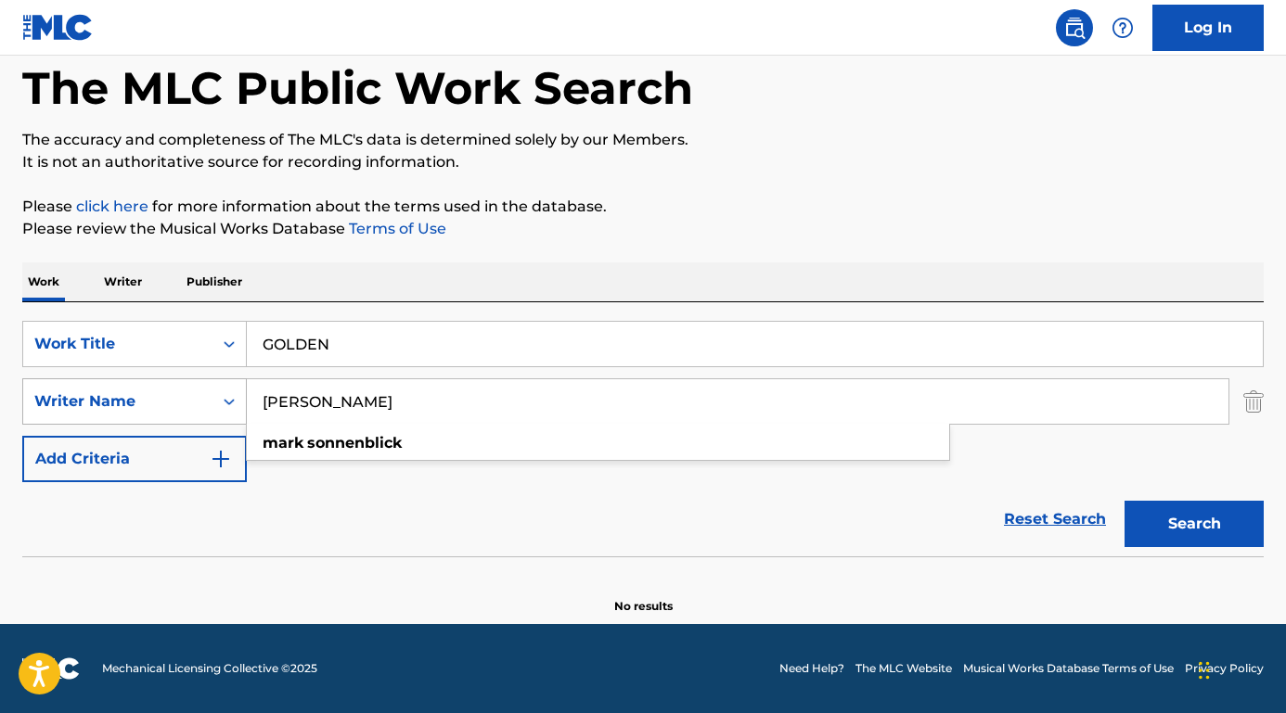
drag, startPoint x: 306, startPoint y: 400, endPoint x: 140, endPoint y: 394, distance: 166.2
click at [140, 394] on div "SearchWithCriteriab9a4668a-ae52-4ec3-b057-b6a410499b93 Writer Name [PERSON_NAME…" at bounding box center [642, 402] width 1241 height 46
type input "Sonnenblick"
click at [1194, 524] on button "Search" at bounding box center [1194, 524] width 139 height 46
drag, startPoint x: 352, startPoint y: 351, endPoint x: 214, endPoint y: 344, distance: 137.5
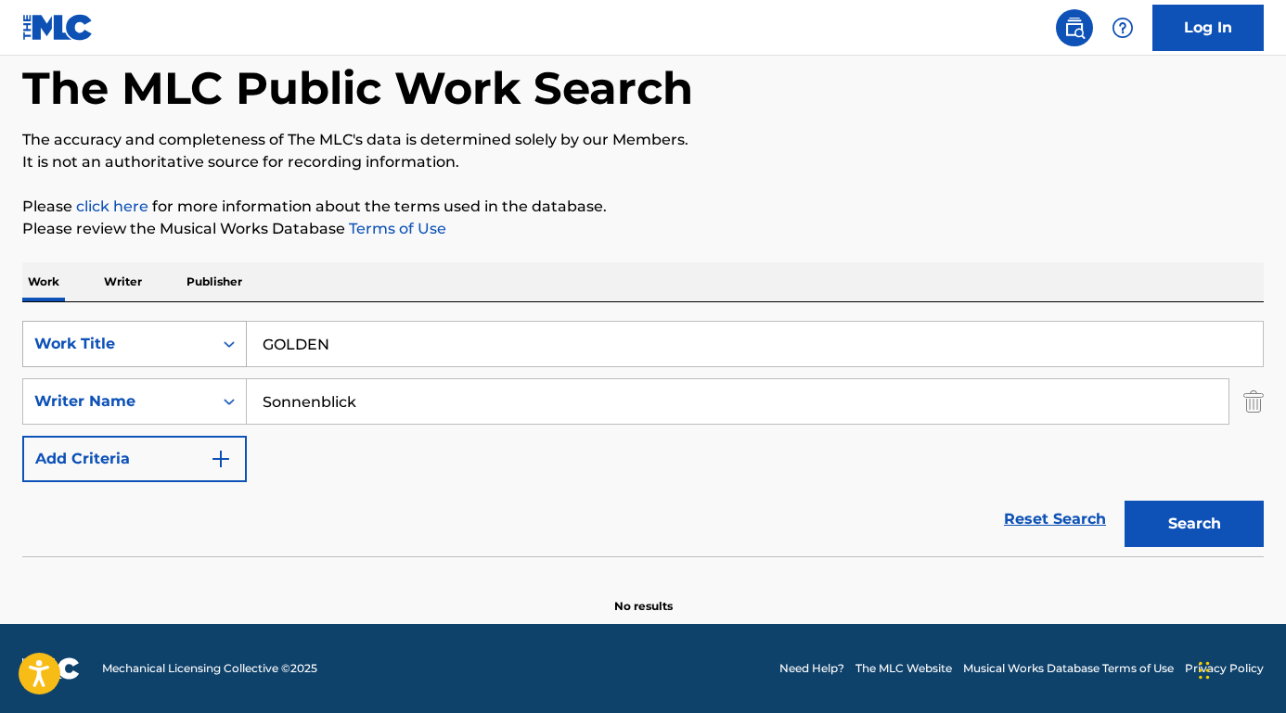
click at [213, 343] on div "SearchWithCriteria8e3ae734-4edd-4882-b97f-d157e71494fb Work Title GOLDEN" at bounding box center [642, 344] width 1241 height 46
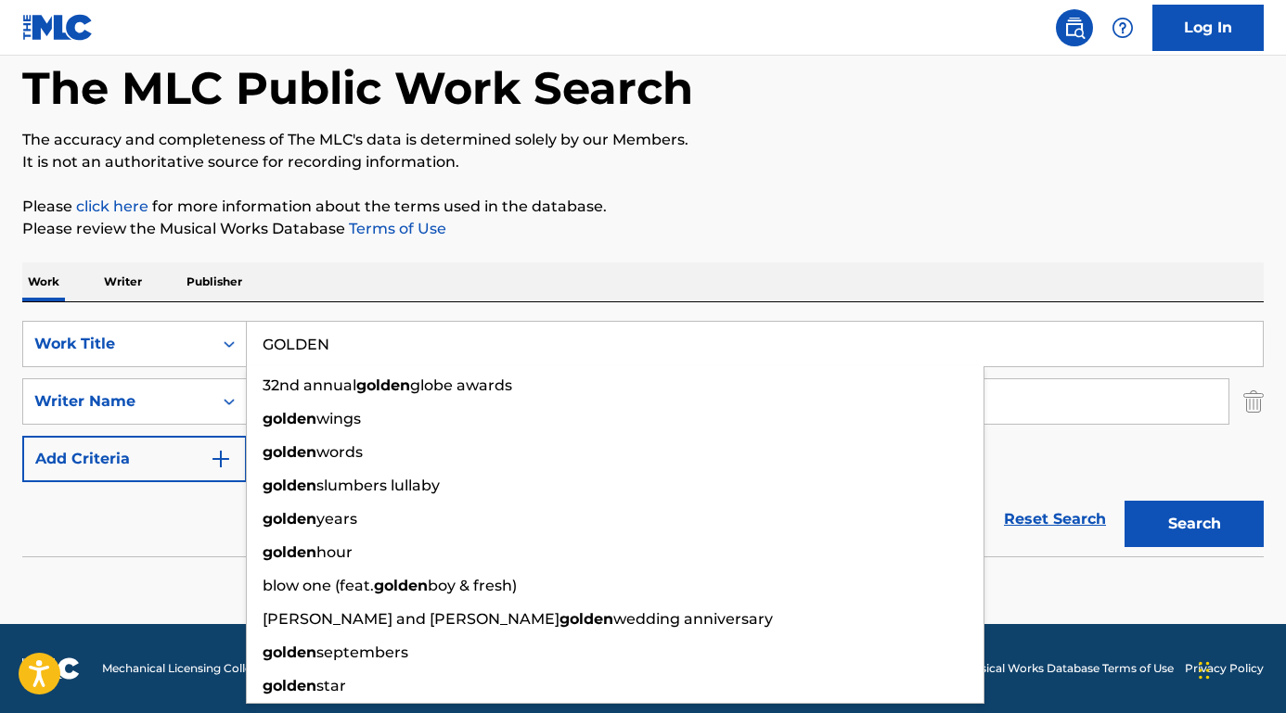
click at [714, 1] on nav "Log In" at bounding box center [643, 28] width 1286 height 56
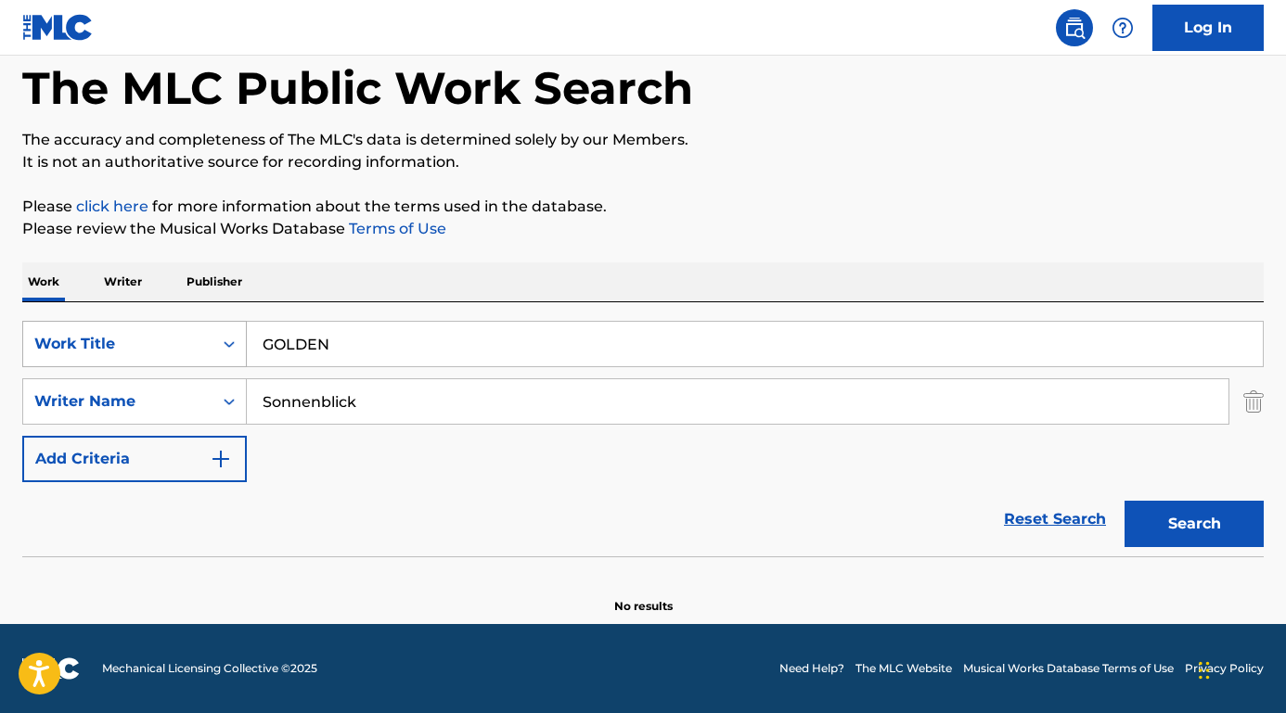
paste input "KPop Demon Hunters"
drag, startPoint x: 336, startPoint y: 351, endPoint x: 199, endPoint y: 347, distance: 136.4
click at [199, 347] on div "SearchWithCriteria8e3ae734-4edd-4882-b97f-d157e71494fb Work Title KPop Demon Hu…" at bounding box center [642, 344] width 1241 height 46
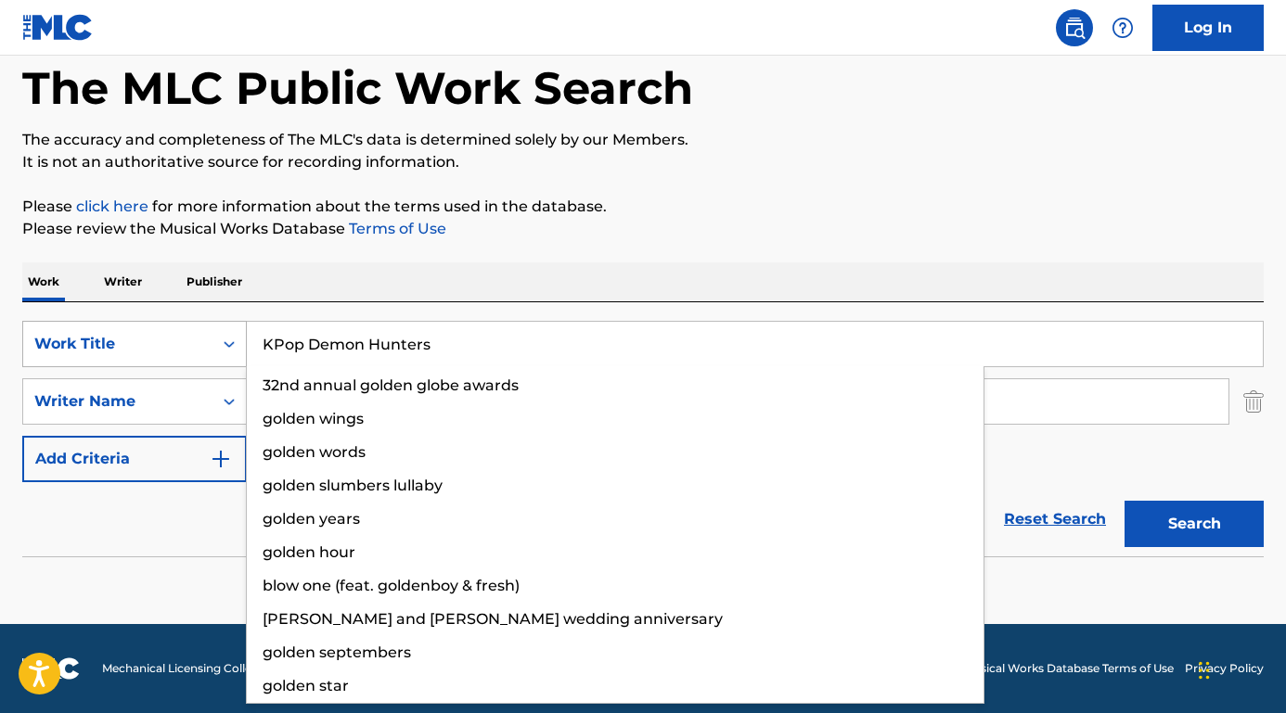
type input "KPop Demon Hunters"
click at [1194, 524] on button "Search" at bounding box center [1194, 524] width 139 height 46
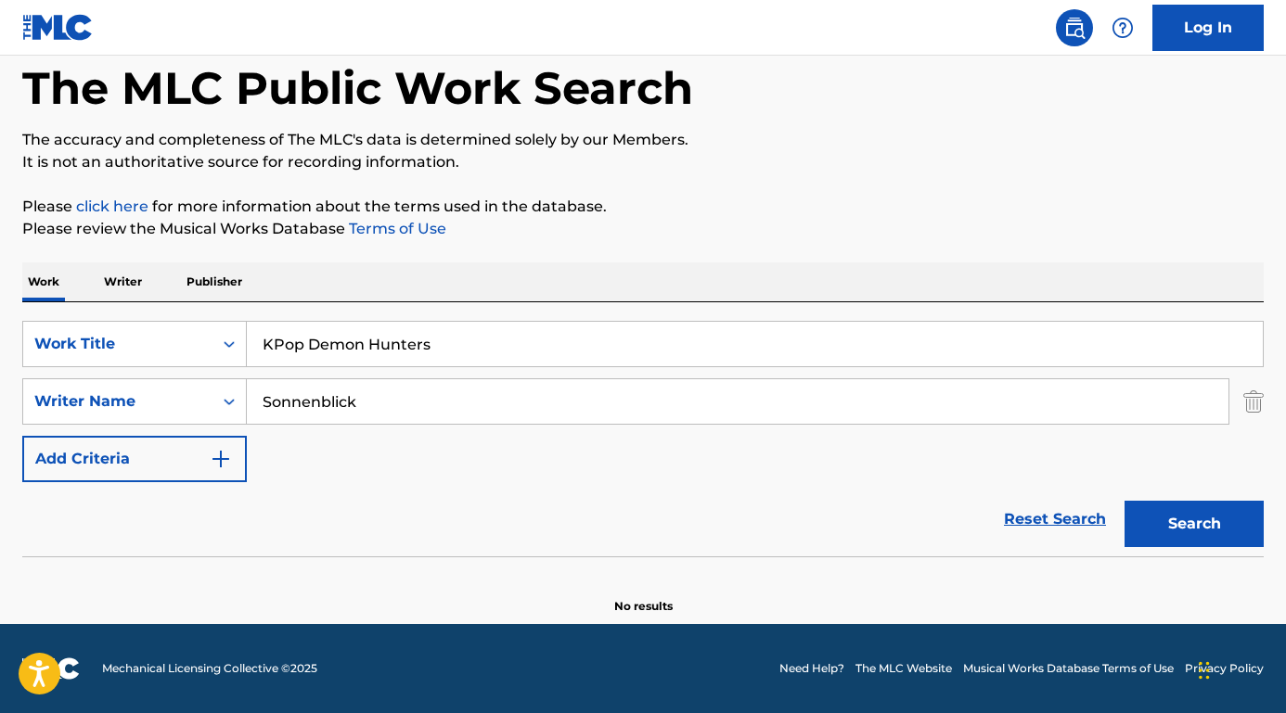
drag, startPoint x: 433, startPoint y: 407, endPoint x: 249, endPoint y: 395, distance: 185.0
click at [249, 395] on input "Sonnenblick" at bounding box center [738, 401] width 982 height 45
click at [1194, 524] on button "Search" at bounding box center [1194, 524] width 139 height 46
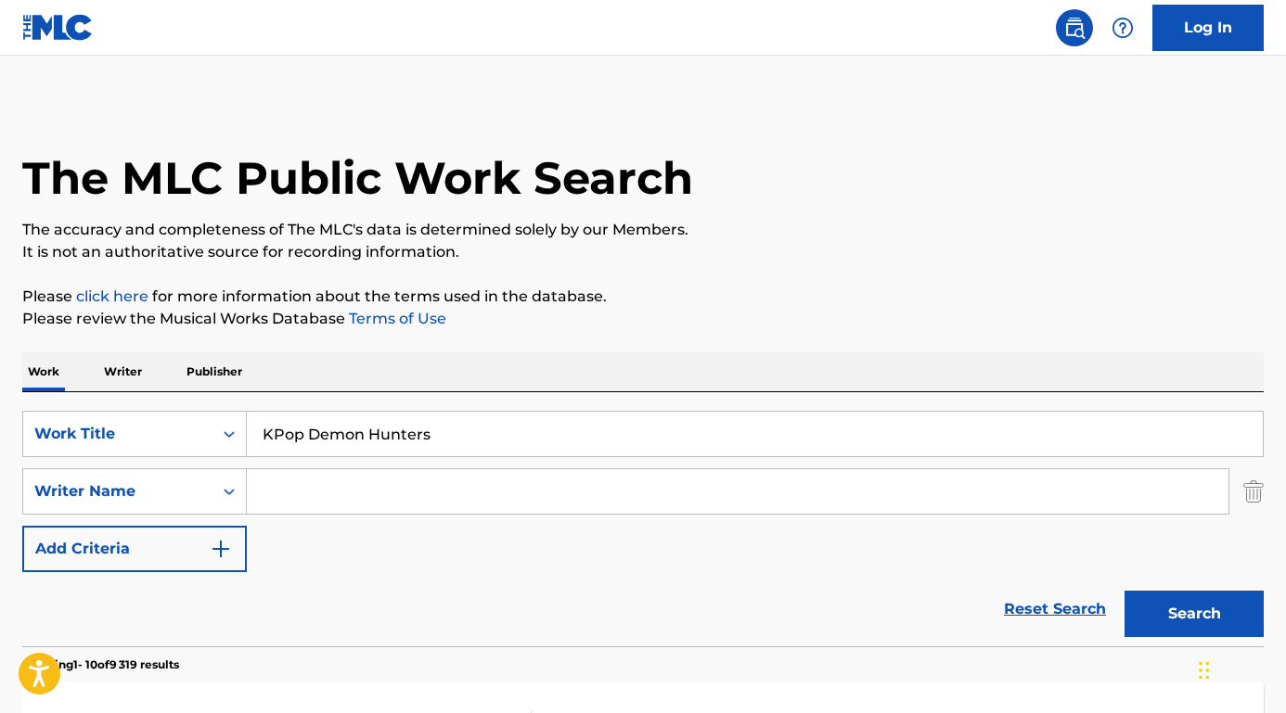
scroll to position [0, 0]
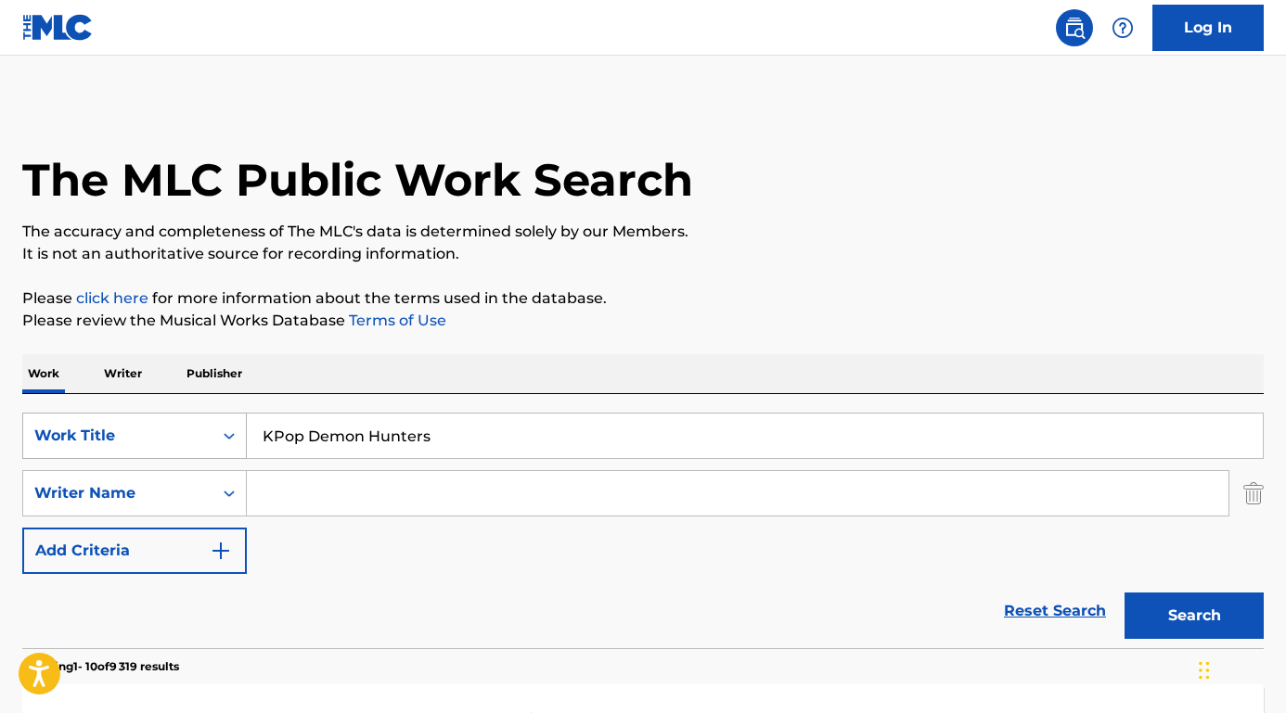
drag, startPoint x: 434, startPoint y: 438, endPoint x: 174, endPoint y: 429, distance: 260.0
click at [174, 429] on div "SearchWithCriteria8e3ae734-4edd-4882-b97f-d157e71494fb Work Title KPop Demon Hu…" at bounding box center [642, 436] width 1241 height 46
paste input "TAKEDOWN"
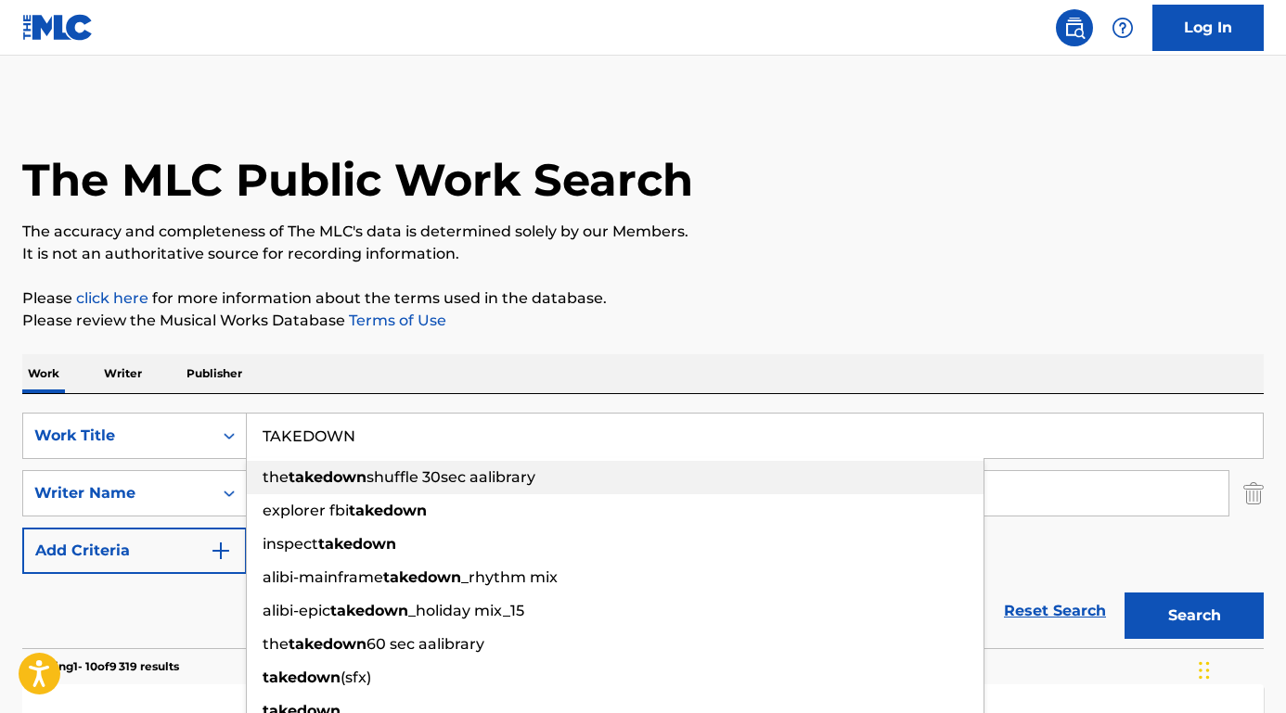
click at [375, 490] on div "the takedown shuffle 30sec aalibrary" at bounding box center [615, 477] width 737 height 33
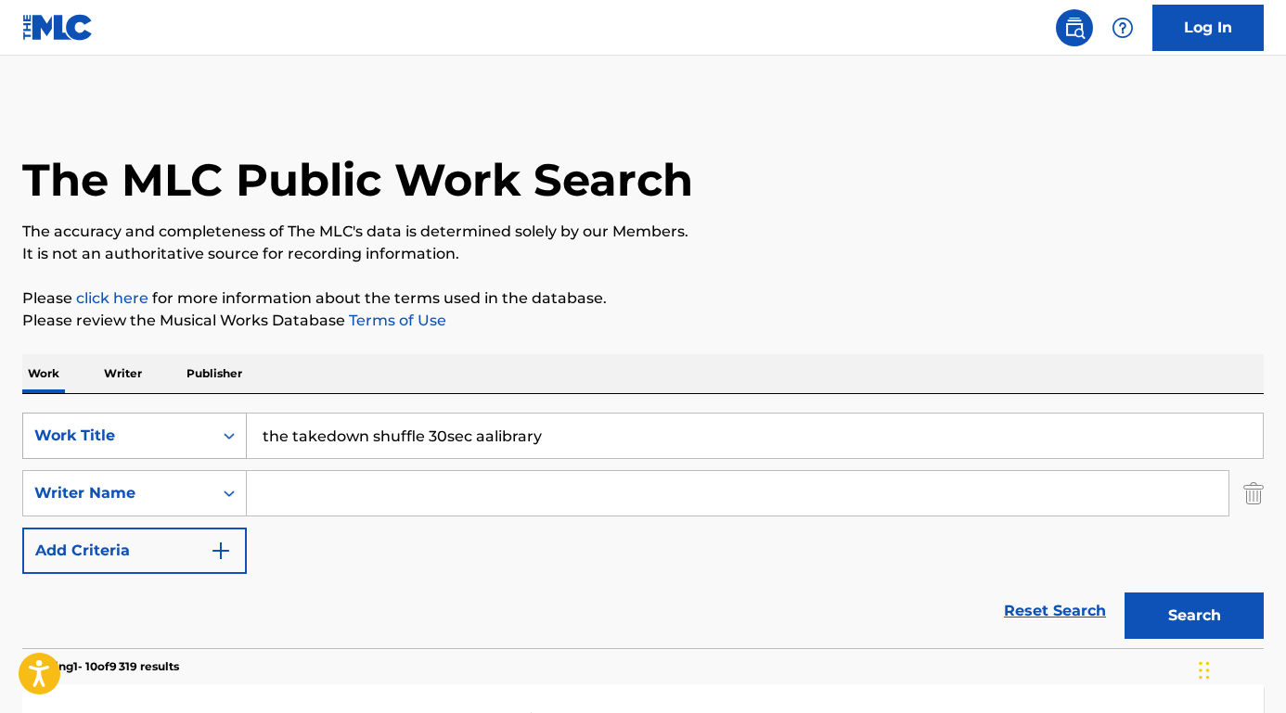
drag, startPoint x: 558, startPoint y: 432, endPoint x: 241, endPoint y: 423, distance: 316.5
click at [241, 424] on div "SearchWithCriteria8e3ae734-4edd-4882-b97f-d157e71494fb Work Title the takedown …" at bounding box center [642, 436] width 1241 height 46
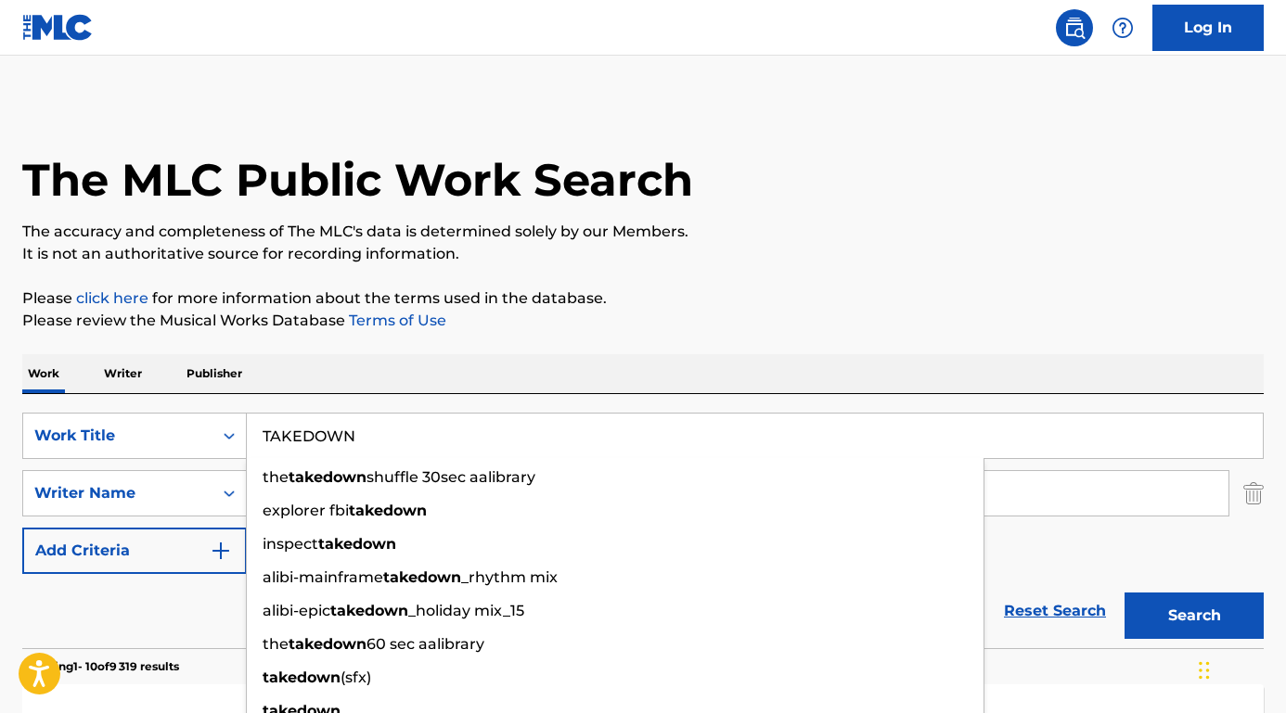
type input "TAKEDOWN"
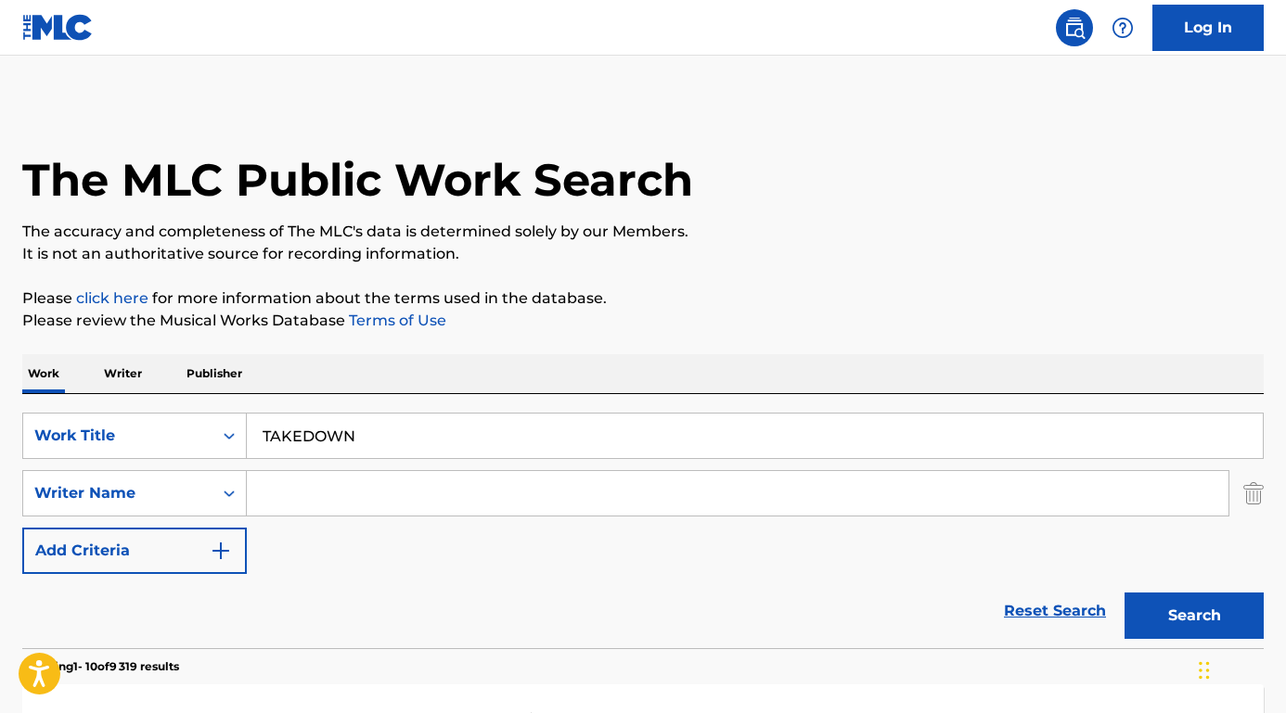
click at [98, 607] on div "Reset Search Search" at bounding box center [642, 611] width 1241 height 74
click at [297, 499] on input "Search Form" at bounding box center [738, 493] width 982 height 45
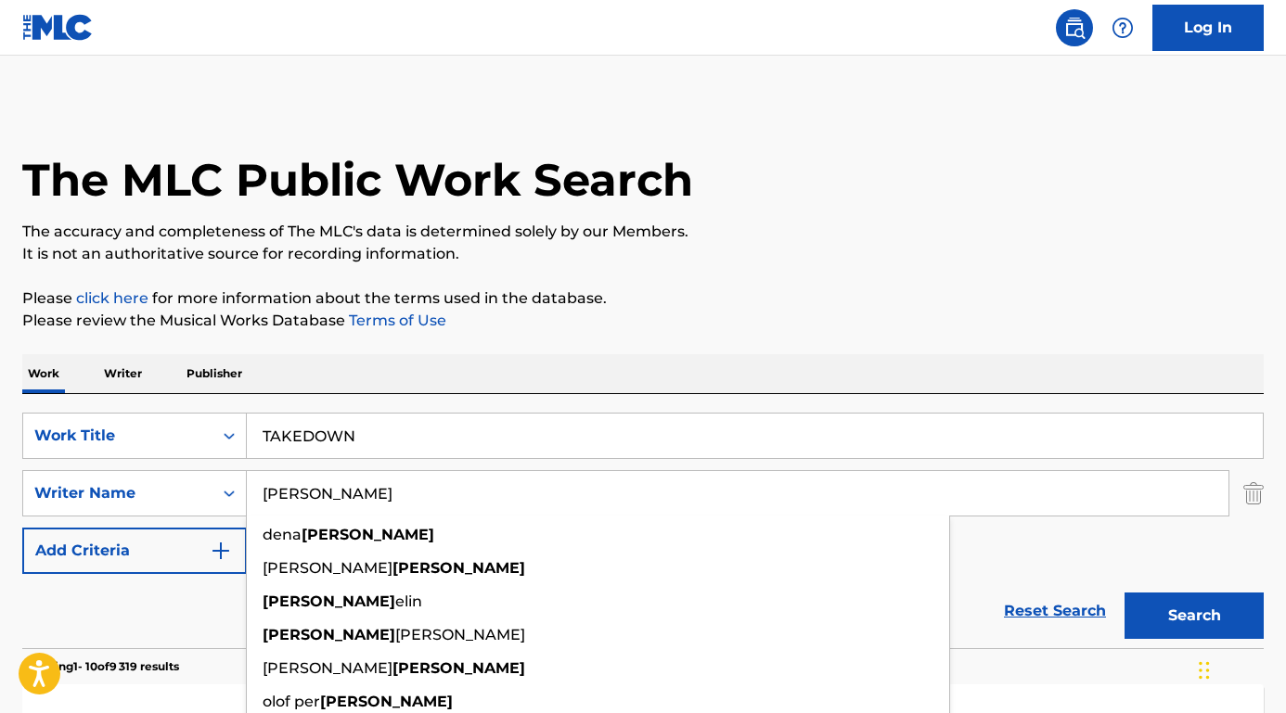
click at [1194, 616] on button "Search" at bounding box center [1194, 616] width 139 height 46
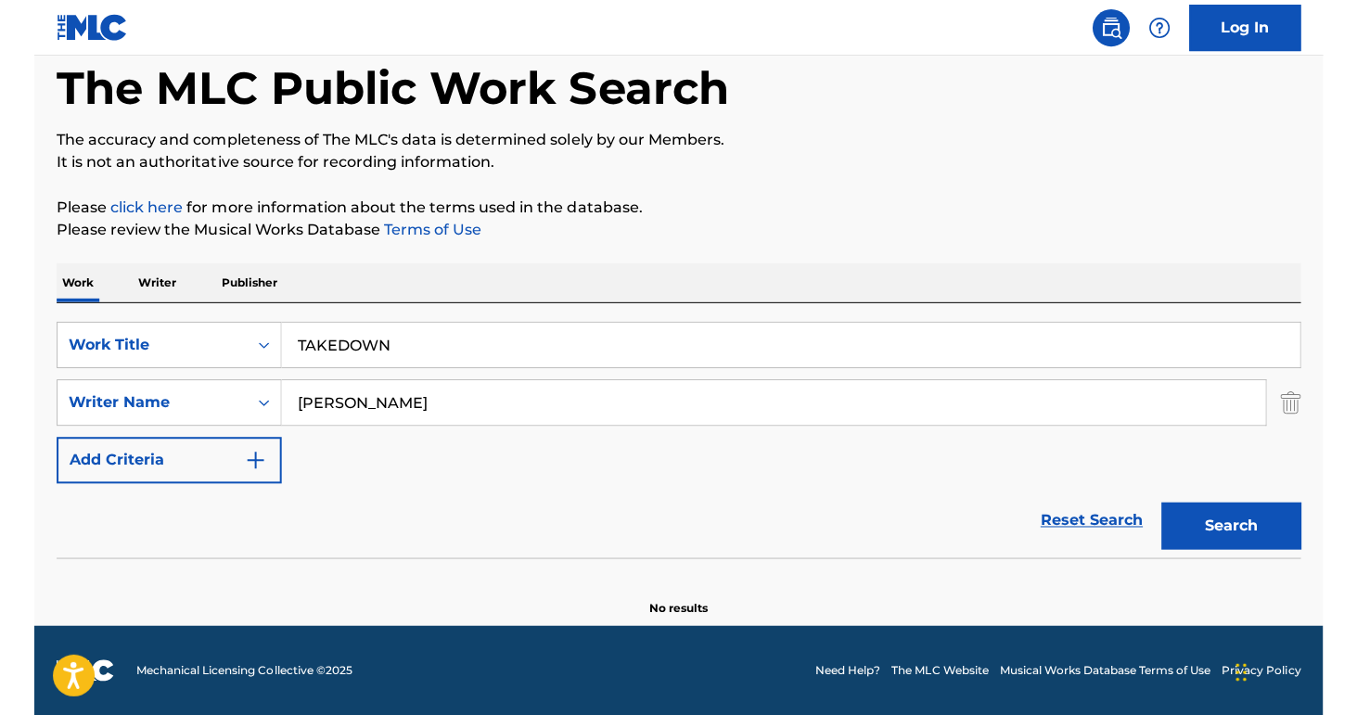
scroll to position [90, 0]
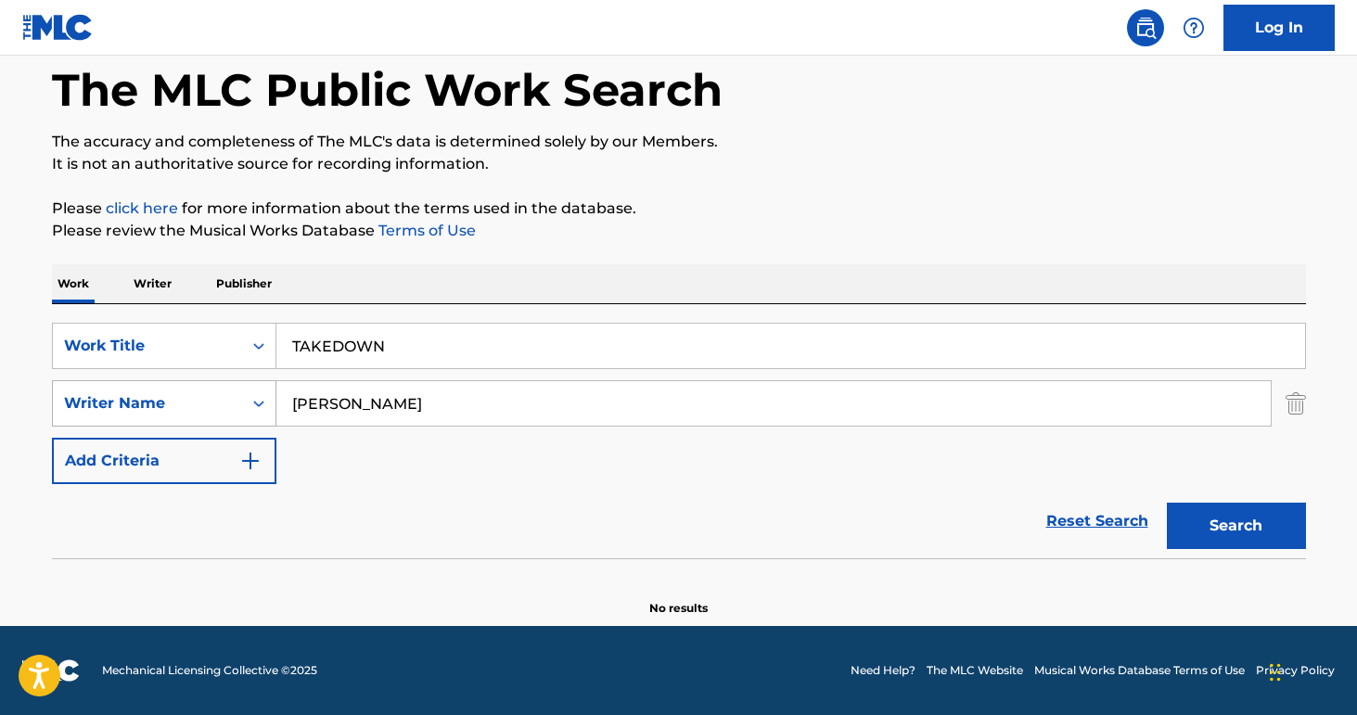
drag, startPoint x: 395, startPoint y: 404, endPoint x: 250, endPoint y: 400, distance: 145.7
click at [250, 400] on div "SearchWithCriteriab9a4668a-ae52-4ec3-b057-b6a410499b93 Writer Name [PERSON_NAME]" at bounding box center [679, 403] width 1254 height 46
paste input "[PERSON_NAME]"
type input "[PERSON_NAME]"
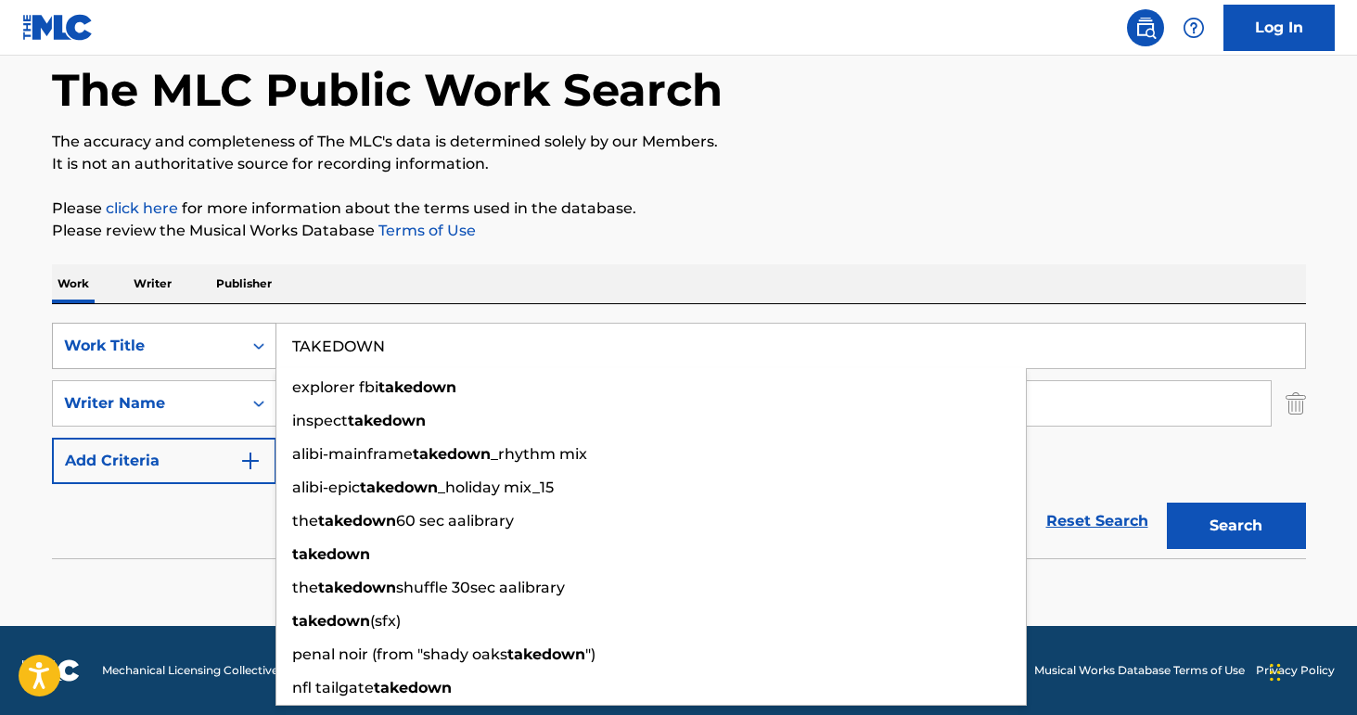
drag, startPoint x: 412, startPoint y: 350, endPoint x: 242, endPoint y: 334, distance: 170.5
click at [242, 334] on div "SearchWithCriteria8e3ae734-4edd-4882-b97f-d157e71494fb Work Title TAKEDOWN expl…" at bounding box center [679, 346] width 1254 height 46
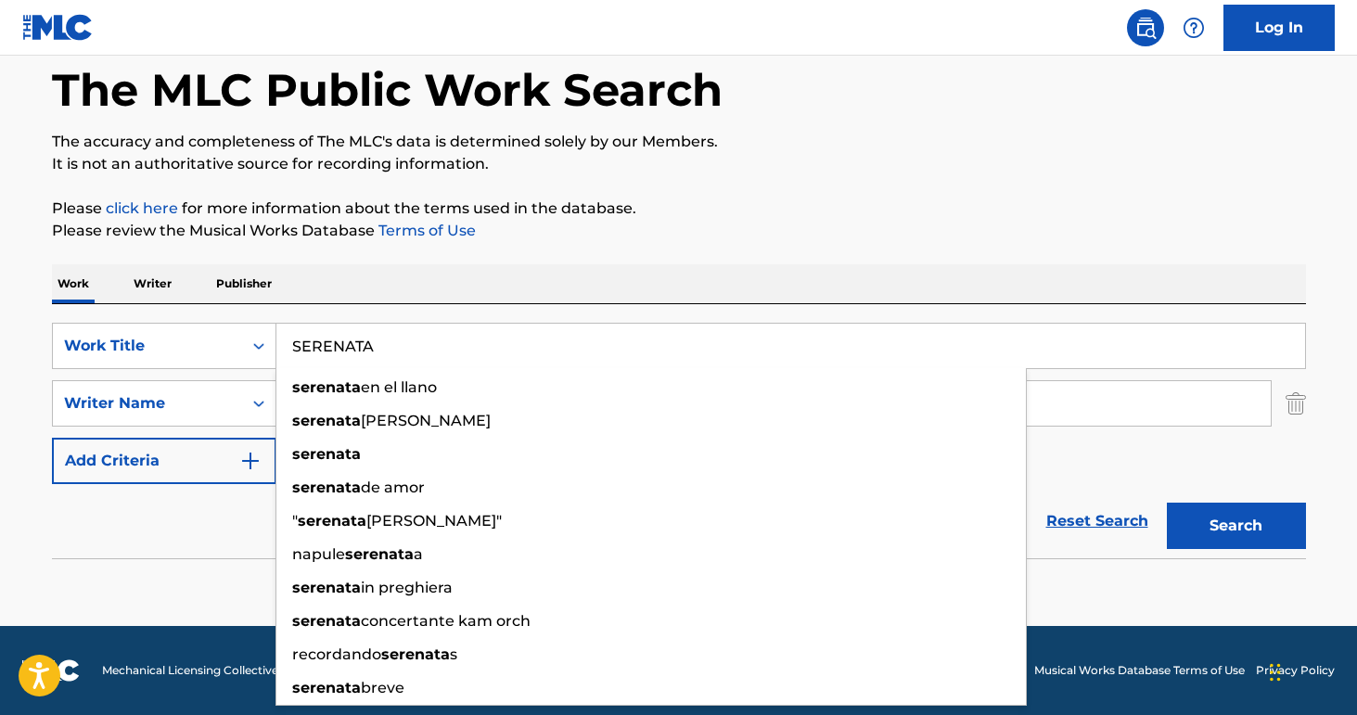
type input "SERENATA"
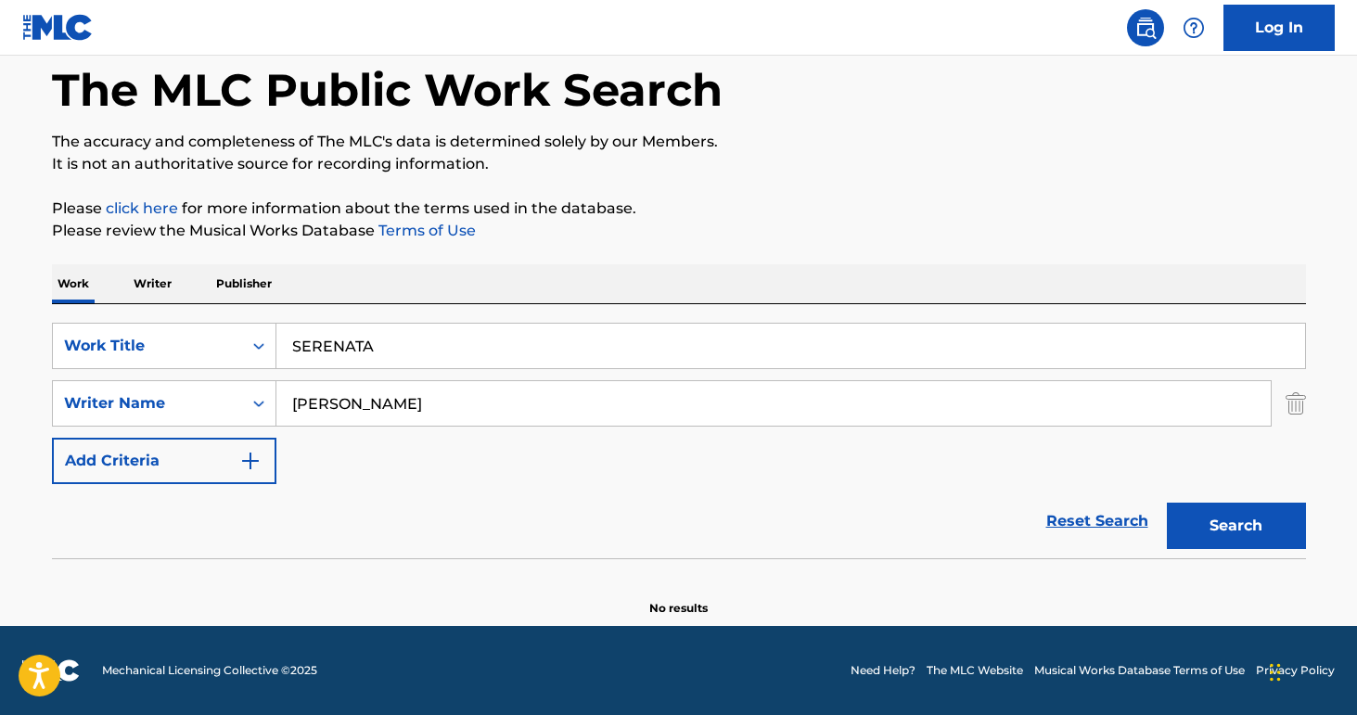
click at [233, 559] on section at bounding box center [679, 564] width 1254 height 10
click at [1205, 523] on button "Search" at bounding box center [1236, 526] width 139 height 46
drag, startPoint x: 500, startPoint y: 416, endPoint x: 217, endPoint y: 395, distance: 283.7
click at [217, 395] on div "SearchWithCriteriab9a4668a-ae52-4ec3-b057-b6a410499b93 Writer Name [PERSON_NAME…" at bounding box center [679, 403] width 1254 height 46
click at [1236, 526] on button "Search" at bounding box center [1236, 526] width 139 height 46
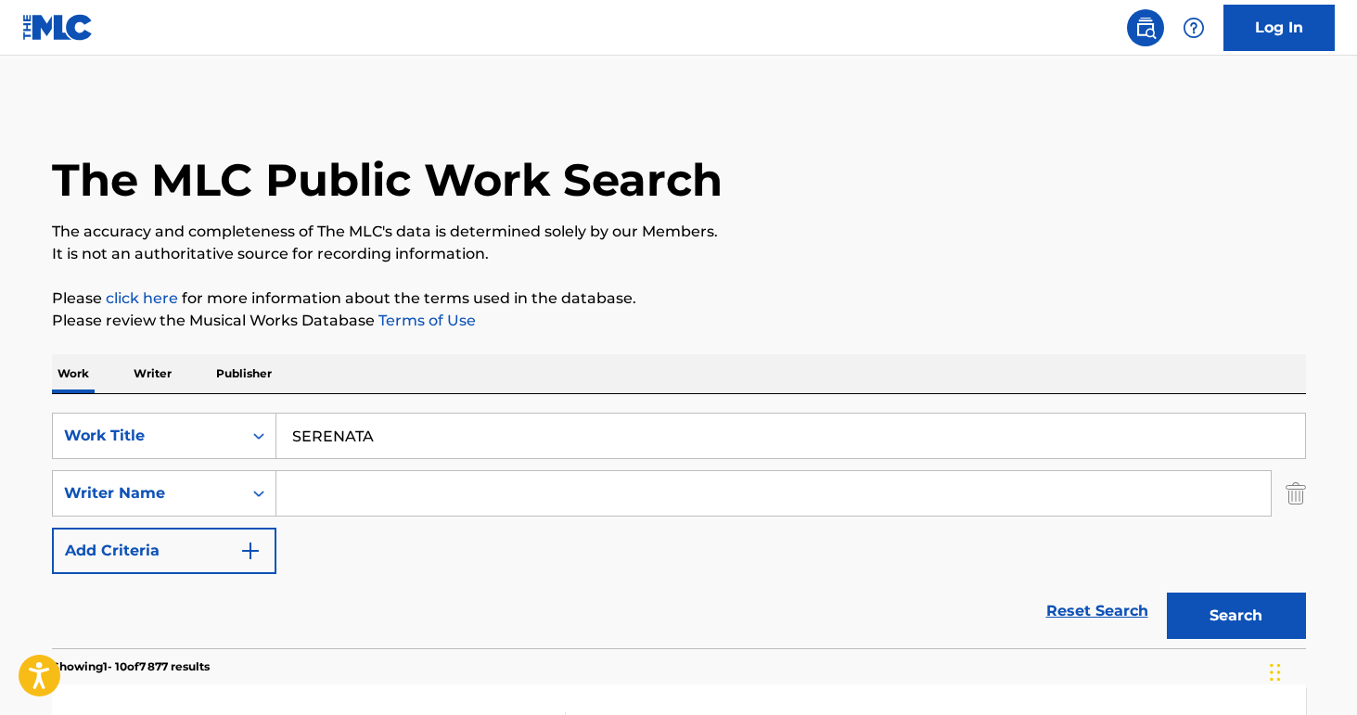
scroll to position [0, 0]
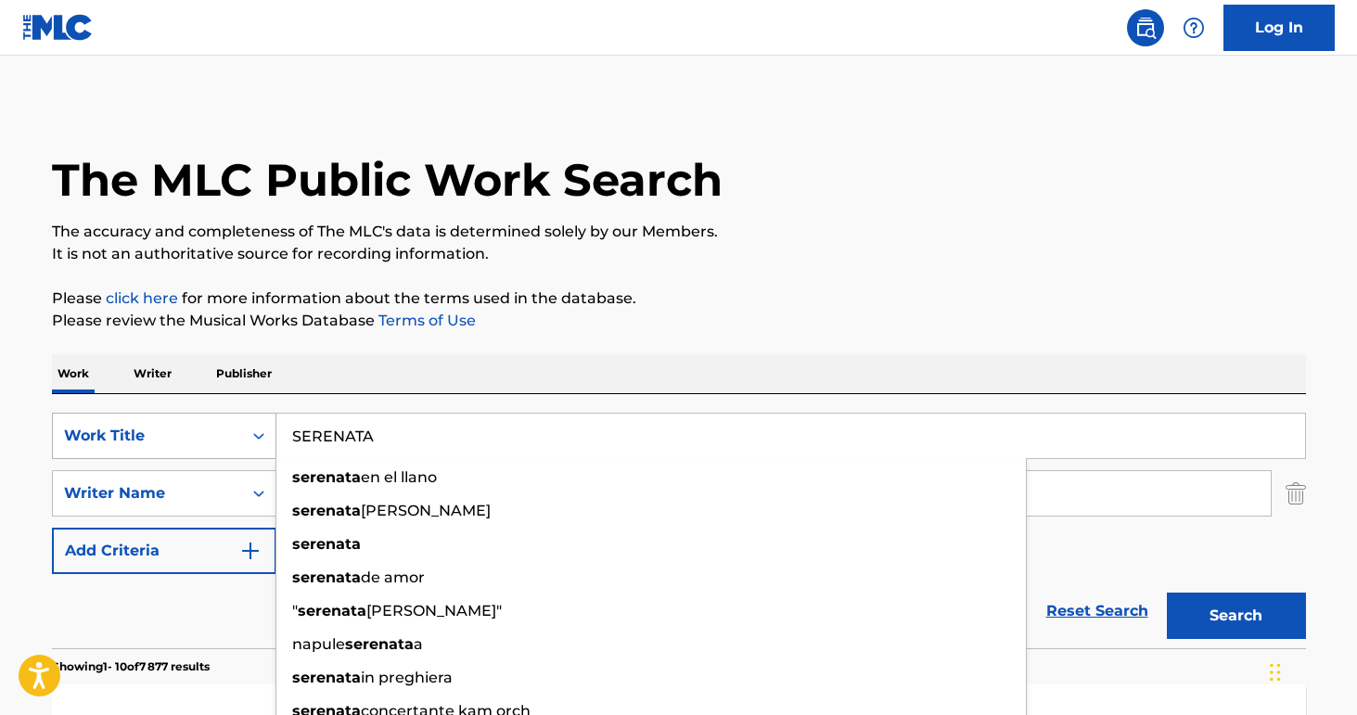
drag, startPoint x: 392, startPoint y: 431, endPoint x: 262, endPoint y: 431, distance: 129.9
click at [262, 431] on div "SearchWithCriteria8e3ae734-4edd-4882-b97f-d157e71494fb Work Title SERENATA sere…" at bounding box center [679, 436] width 1254 height 46
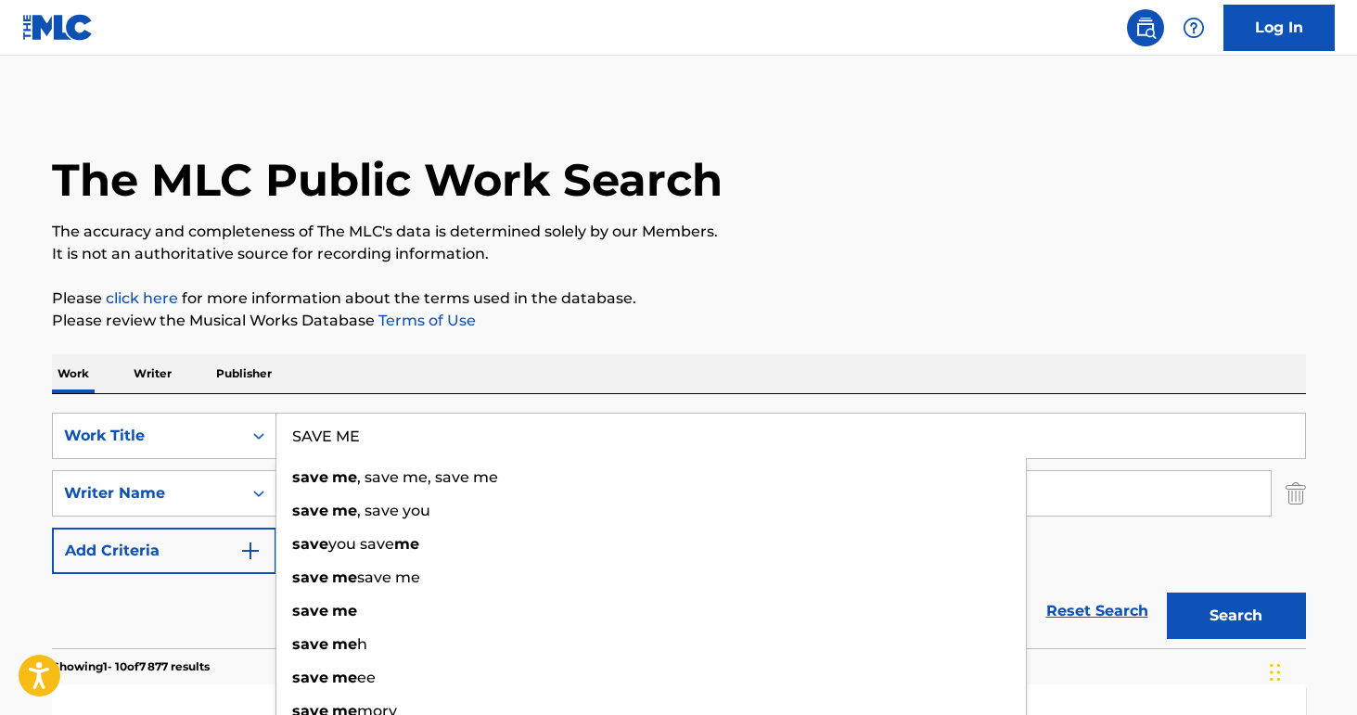
type input "SAVE ME"
click at [314, 376] on div "Work Writer Publisher" at bounding box center [679, 373] width 1254 height 39
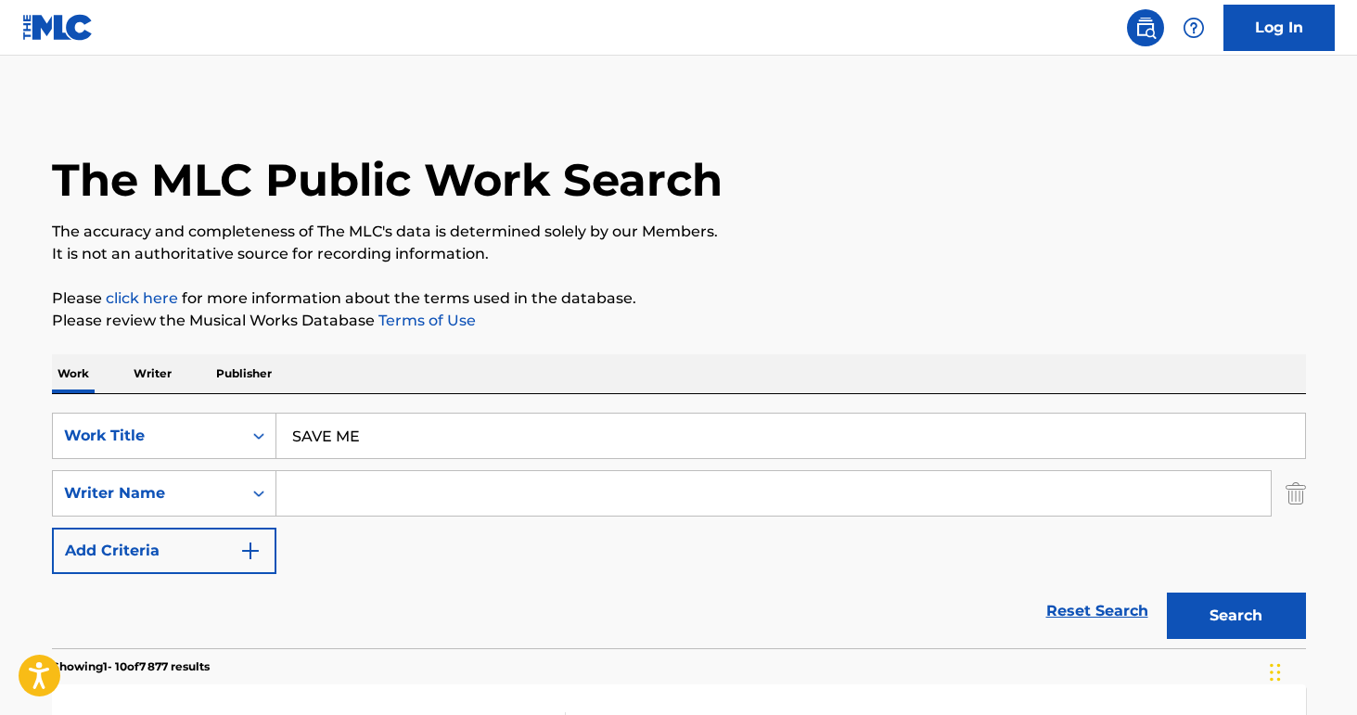
click at [350, 517] on div "SearchWithCriteria8e3ae734-4edd-4882-b97f-d157e71494fb Work Title SAVE ME Searc…" at bounding box center [679, 493] width 1254 height 161
click at [350, 492] on input "Search Form" at bounding box center [773, 493] width 995 height 45
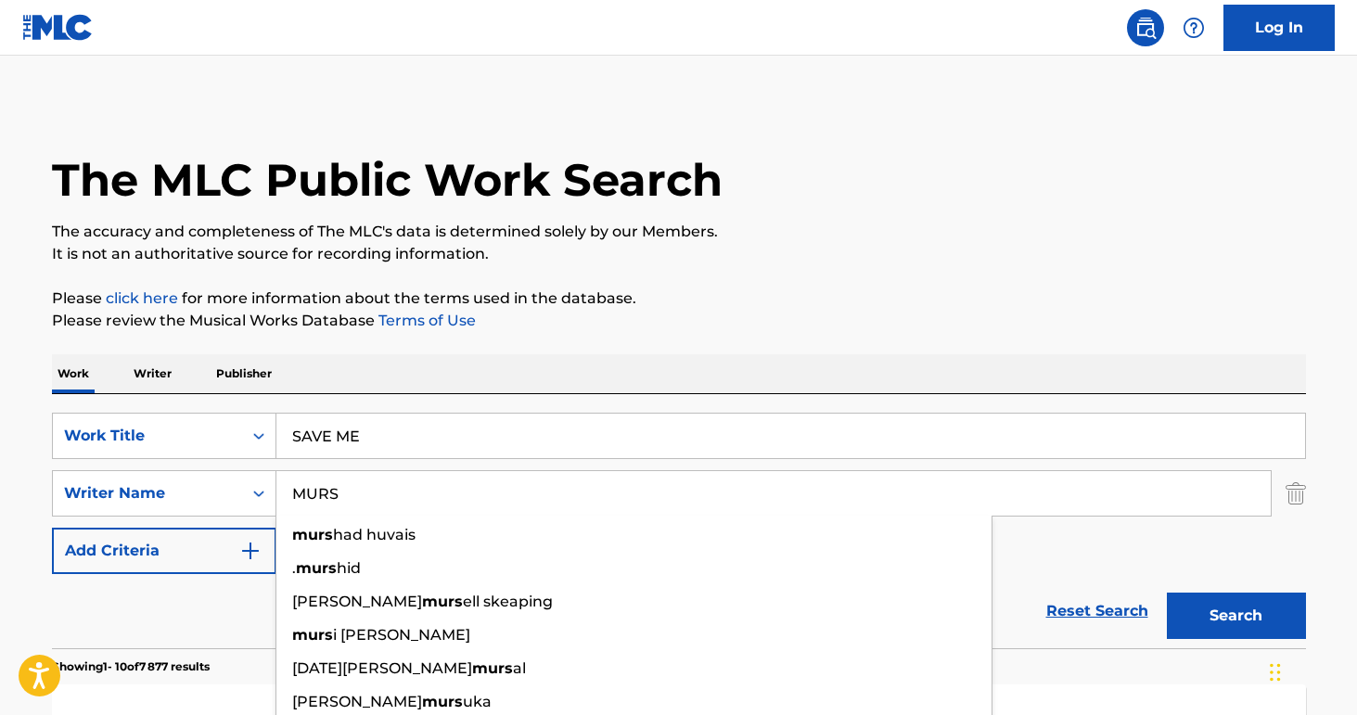
type input "MURS"
click at [195, 599] on div "Reset Search Search" at bounding box center [679, 611] width 1254 height 74
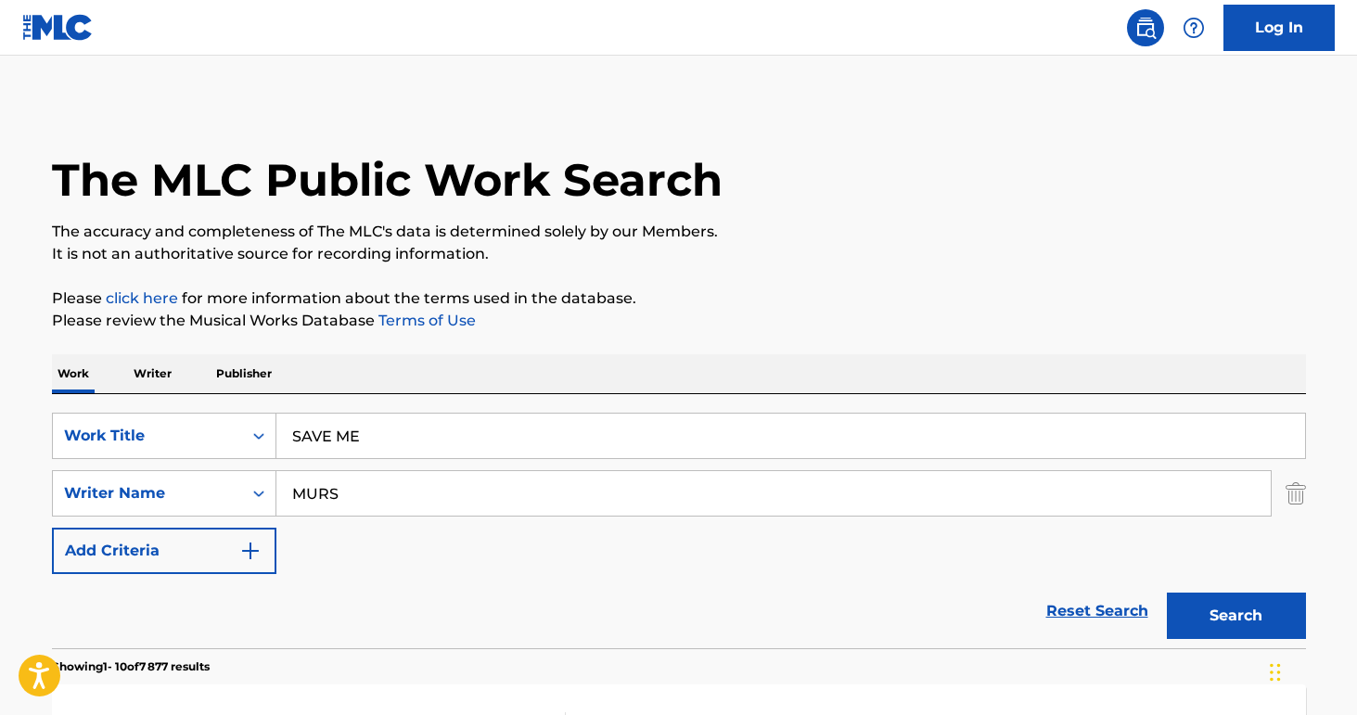
click at [1202, 618] on button "Search" at bounding box center [1236, 616] width 139 height 46
drag, startPoint x: 356, startPoint y: 500, endPoint x: 215, endPoint y: 499, distance: 141.0
click at [215, 499] on div "SearchWithCriteriab9a4668a-ae52-4ec3-b057-b6a410499b93 Writer Name [PERSON_NAME]" at bounding box center [679, 493] width 1254 height 46
drag, startPoint x: 281, startPoint y: 552, endPoint x: 218, endPoint y: 619, distance: 91.9
click at [218, 619] on div "Reset Search Search" at bounding box center [679, 611] width 1254 height 74
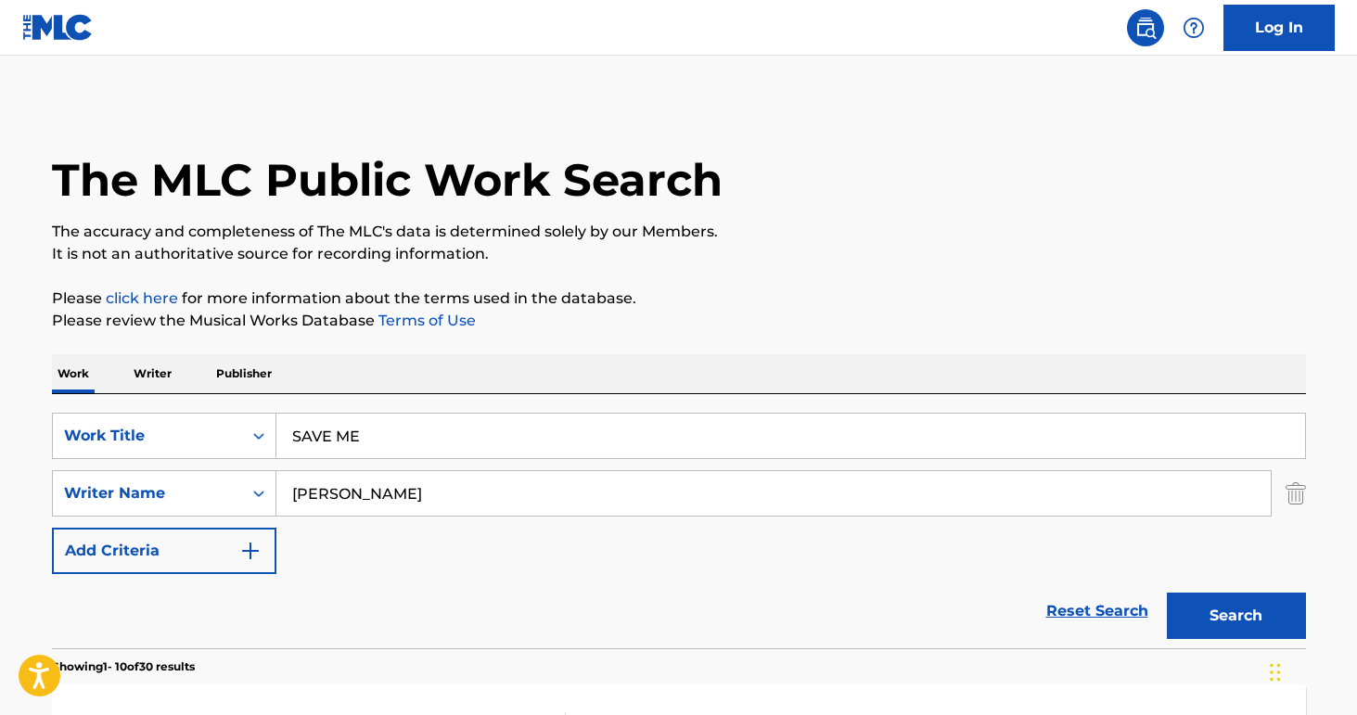
click at [1240, 608] on button "Search" at bounding box center [1236, 616] width 139 height 46
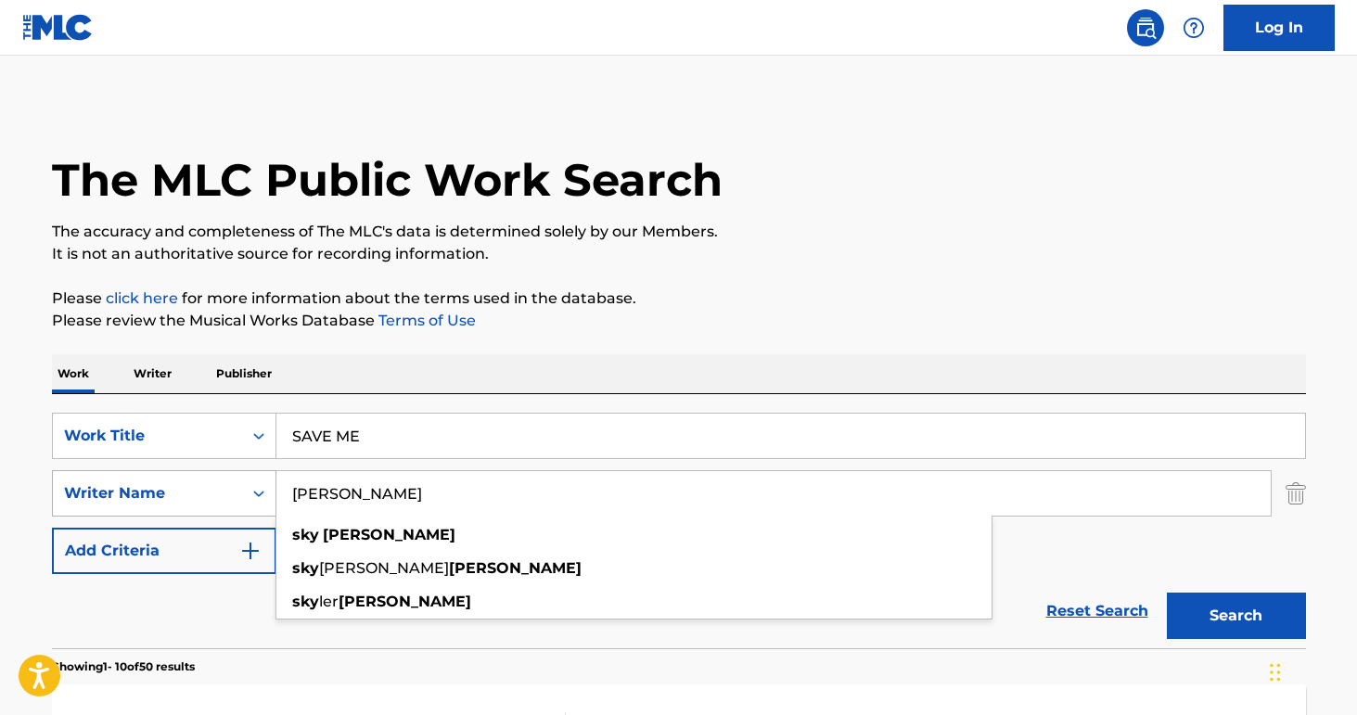
drag, startPoint x: 403, startPoint y: 501, endPoint x: 178, endPoint y: 482, distance: 225.4
click at [178, 482] on div "SearchWithCriteriab9a4668a-ae52-4ec3-b057-b6a410499b93 Writer Name [PERSON_NAME…" at bounding box center [679, 493] width 1254 height 46
paste input "[PERSON_NAME]"
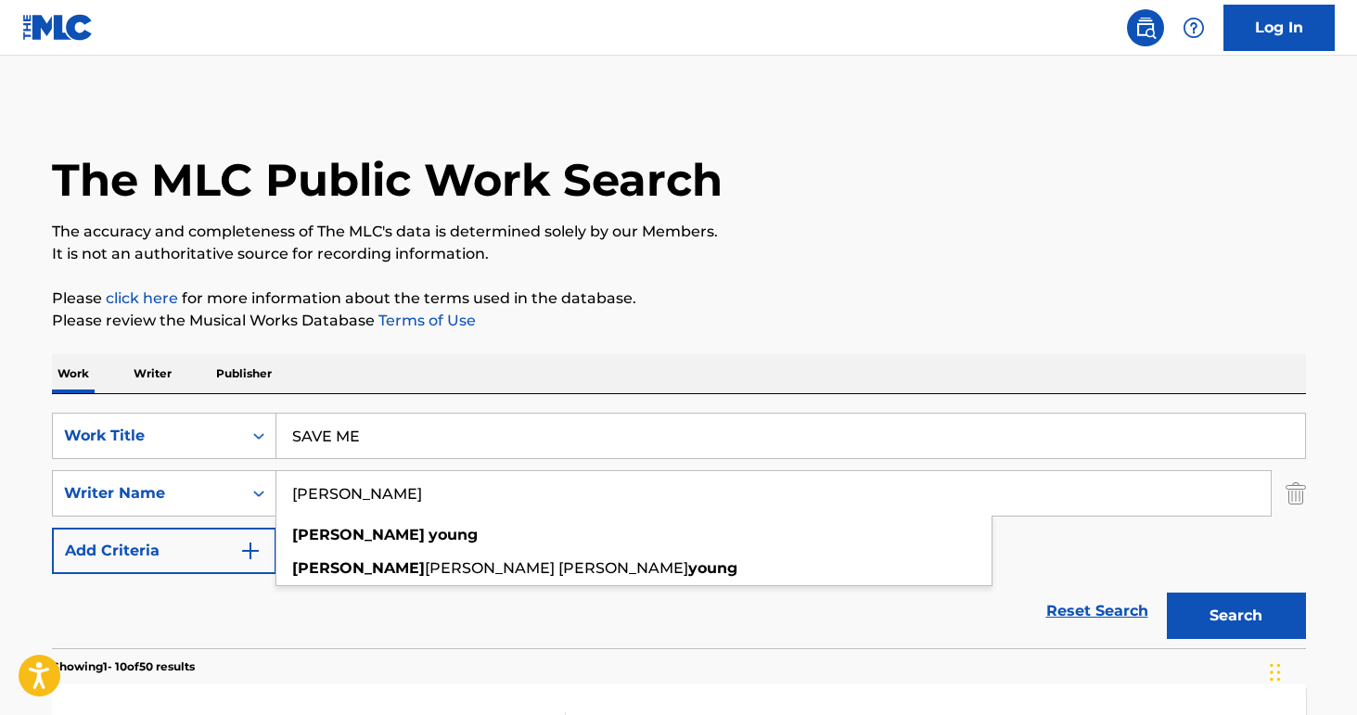
type input "[PERSON_NAME]"
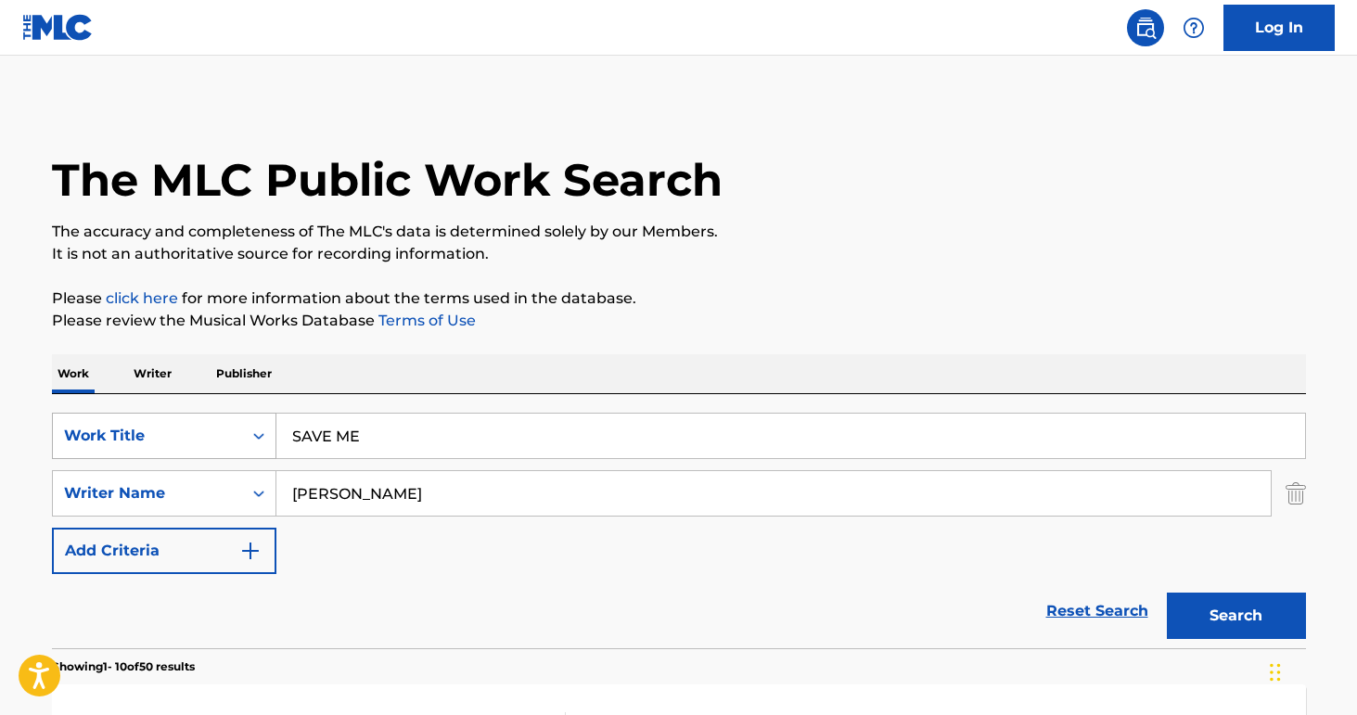
drag, startPoint x: 383, startPoint y: 432, endPoint x: 183, endPoint y: 432, distance: 200.4
click at [183, 432] on div "SearchWithCriteria8e3ae734-4edd-4882-b97f-d157e71494fb Work Title SAVE ME" at bounding box center [679, 436] width 1254 height 46
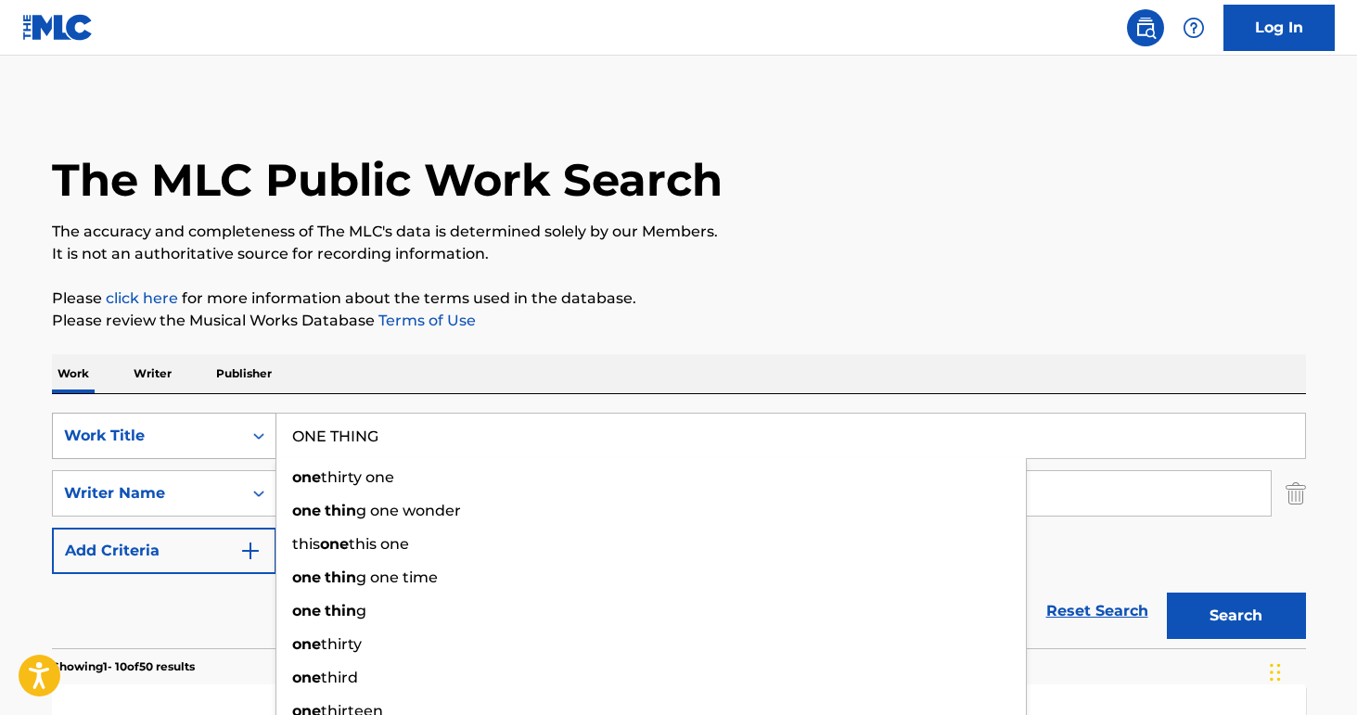
type input "ONE THING"
click at [1236, 616] on button "Search" at bounding box center [1236, 616] width 139 height 46
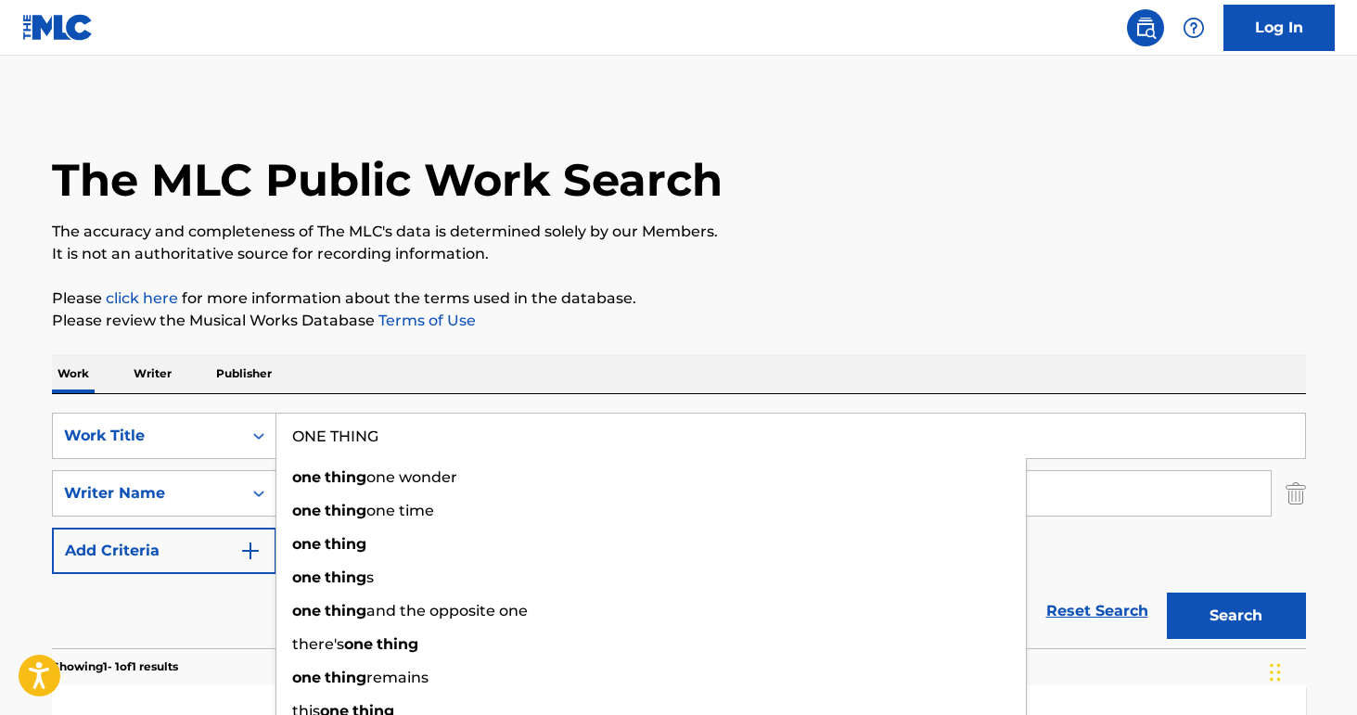
click at [211, 604] on div "Reset Search Search" at bounding box center [679, 611] width 1254 height 74
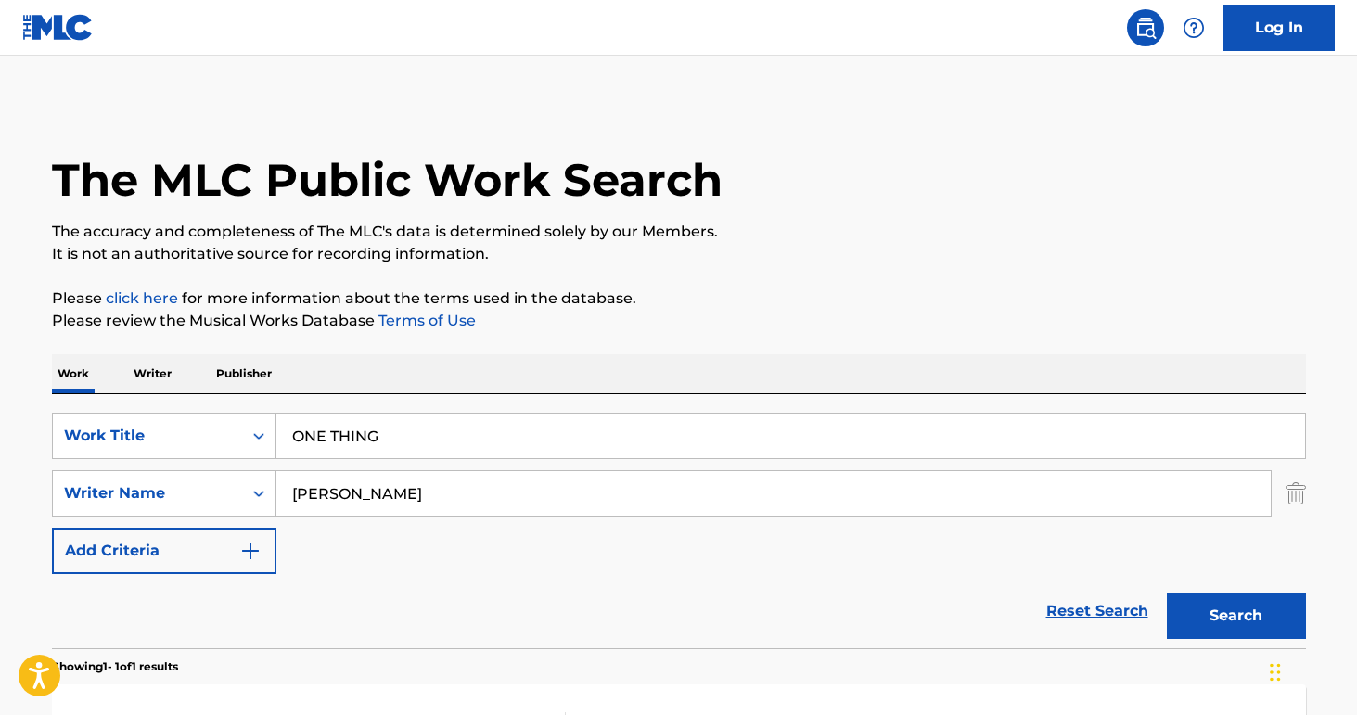
click at [1255, 611] on button "Search" at bounding box center [1236, 616] width 139 height 46
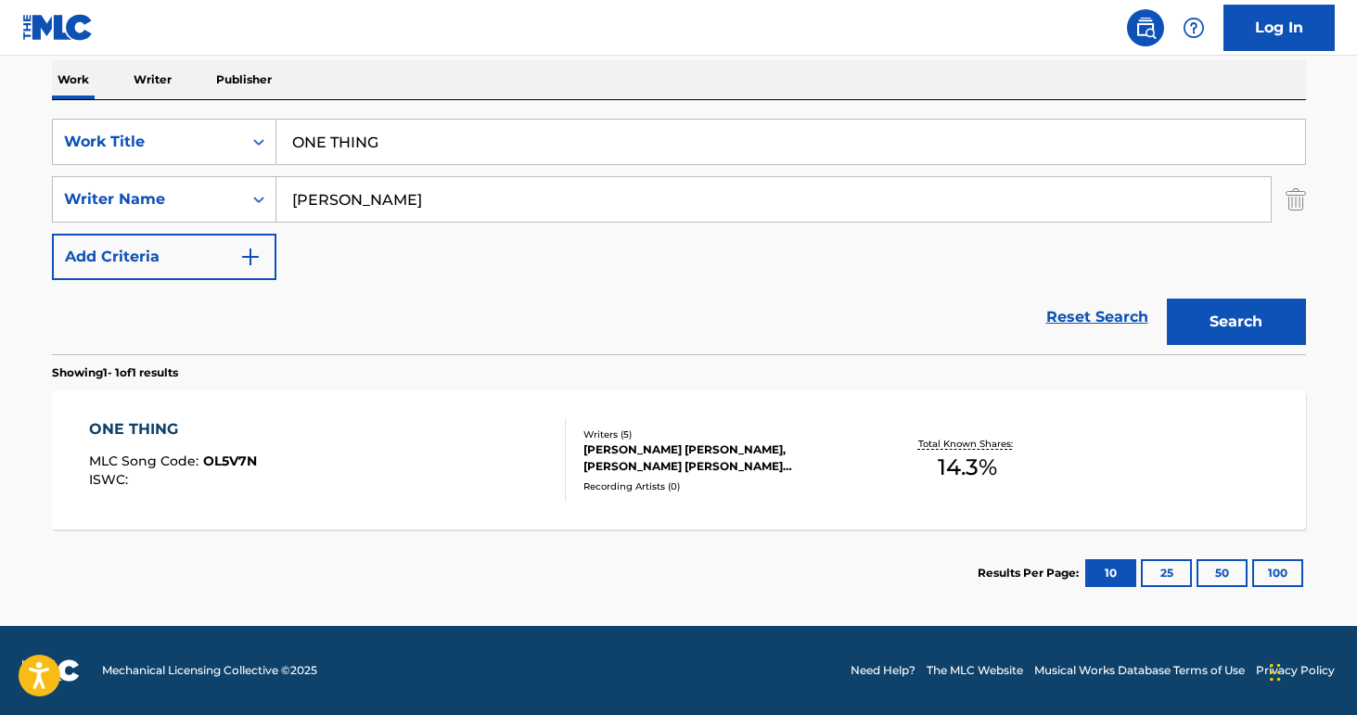
scroll to position [294, 0]
click at [168, 426] on div "ONE THING" at bounding box center [173, 429] width 168 height 22
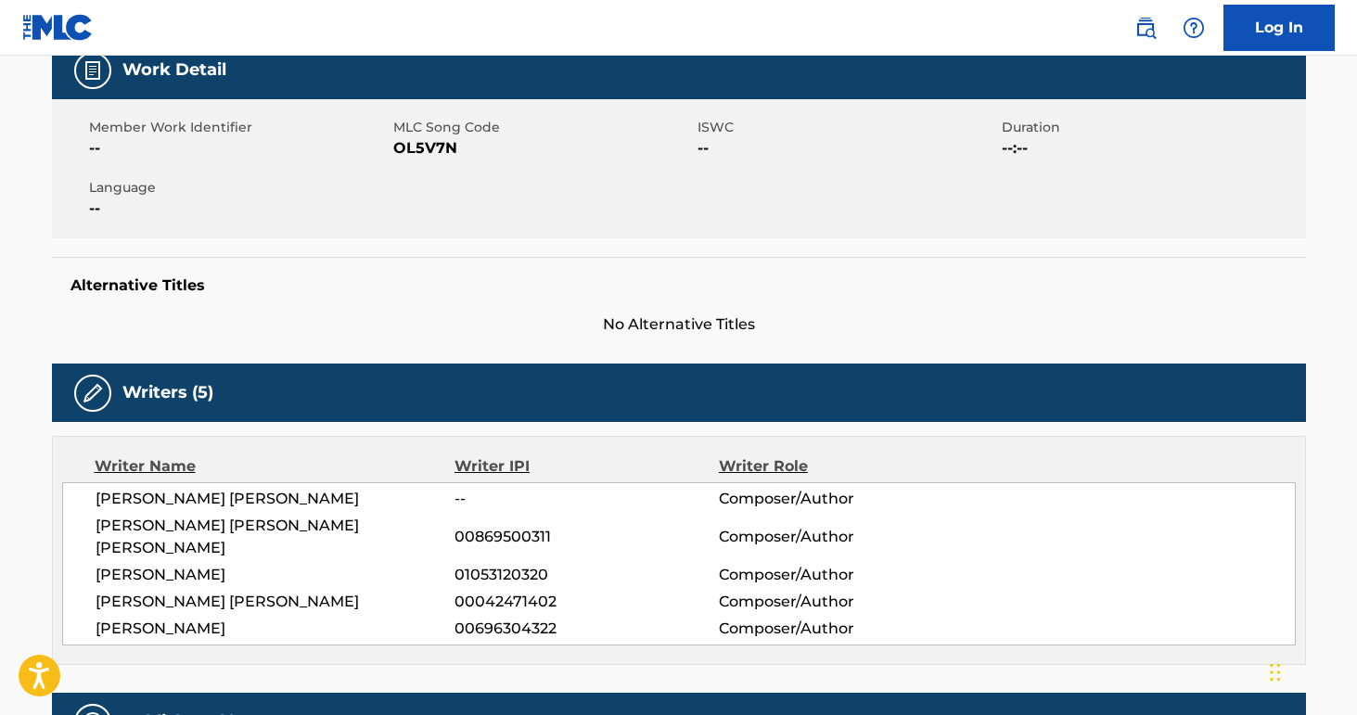
scroll to position [456, 0]
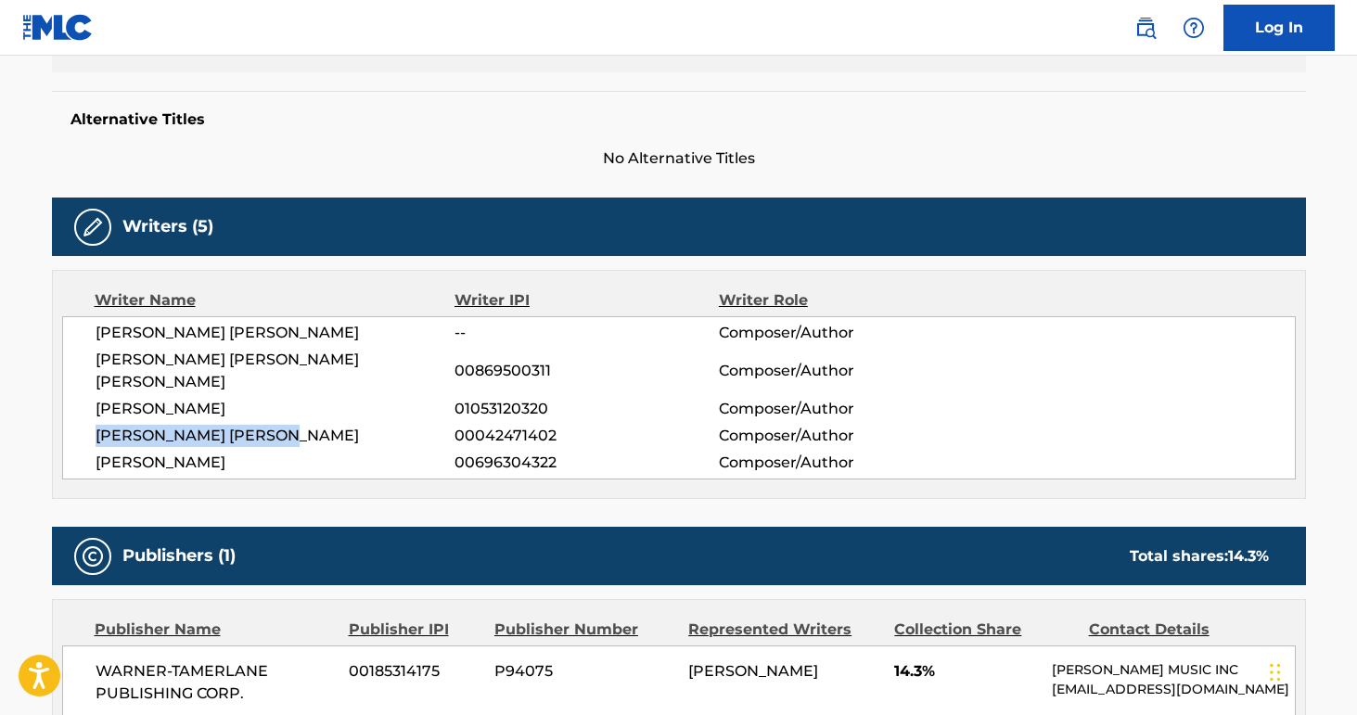
drag, startPoint x: 100, startPoint y: 410, endPoint x: 327, endPoint y: 414, distance: 226.4
click at [327, 425] on span "[PERSON_NAME] [PERSON_NAME]" at bounding box center [276, 436] width 360 height 22
copy span "[PERSON_NAME] [PERSON_NAME]"
drag, startPoint x: 301, startPoint y: 328, endPoint x: 73, endPoint y: 327, distance: 227.3
click at [71, 326] on div "[PERSON_NAME] [PERSON_NAME] -- Composer/Author [PERSON_NAME] [PERSON_NAME] [PER…" at bounding box center [679, 397] width 1234 height 163
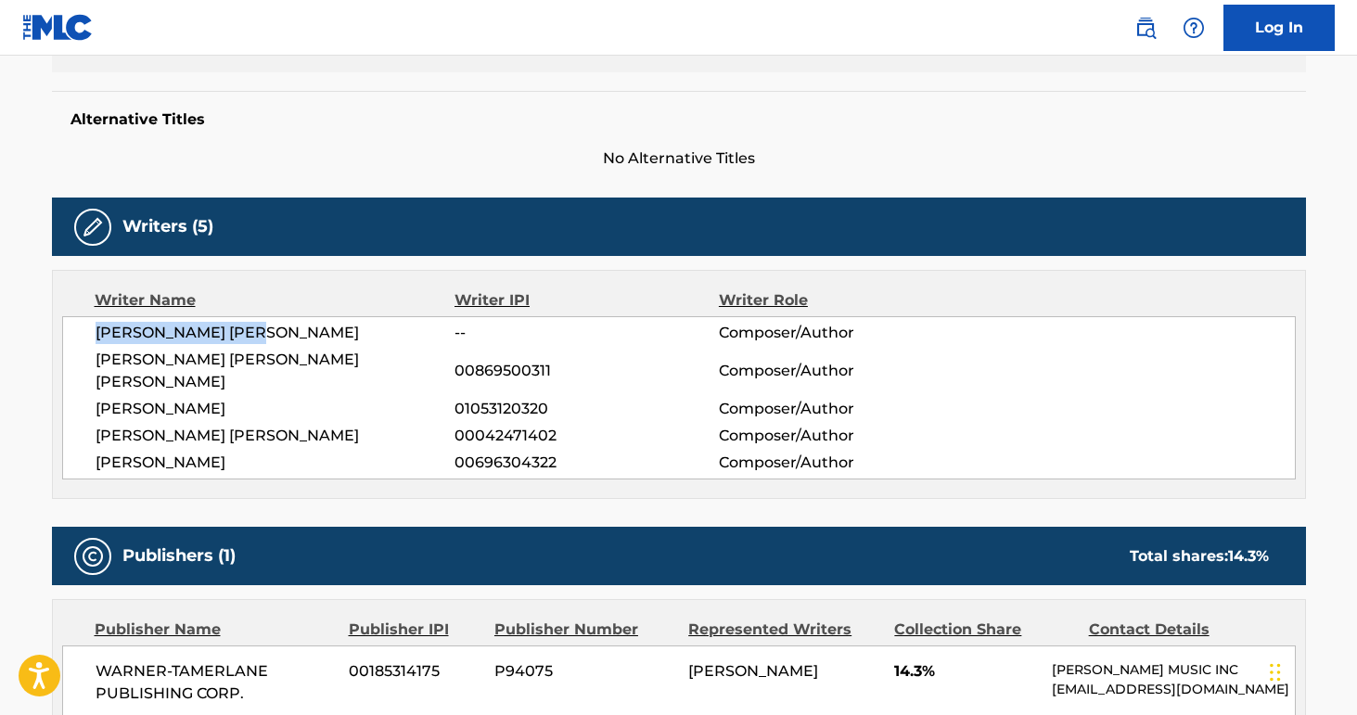
copy span "[PERSON_NAME] [PERSON_NAME]"
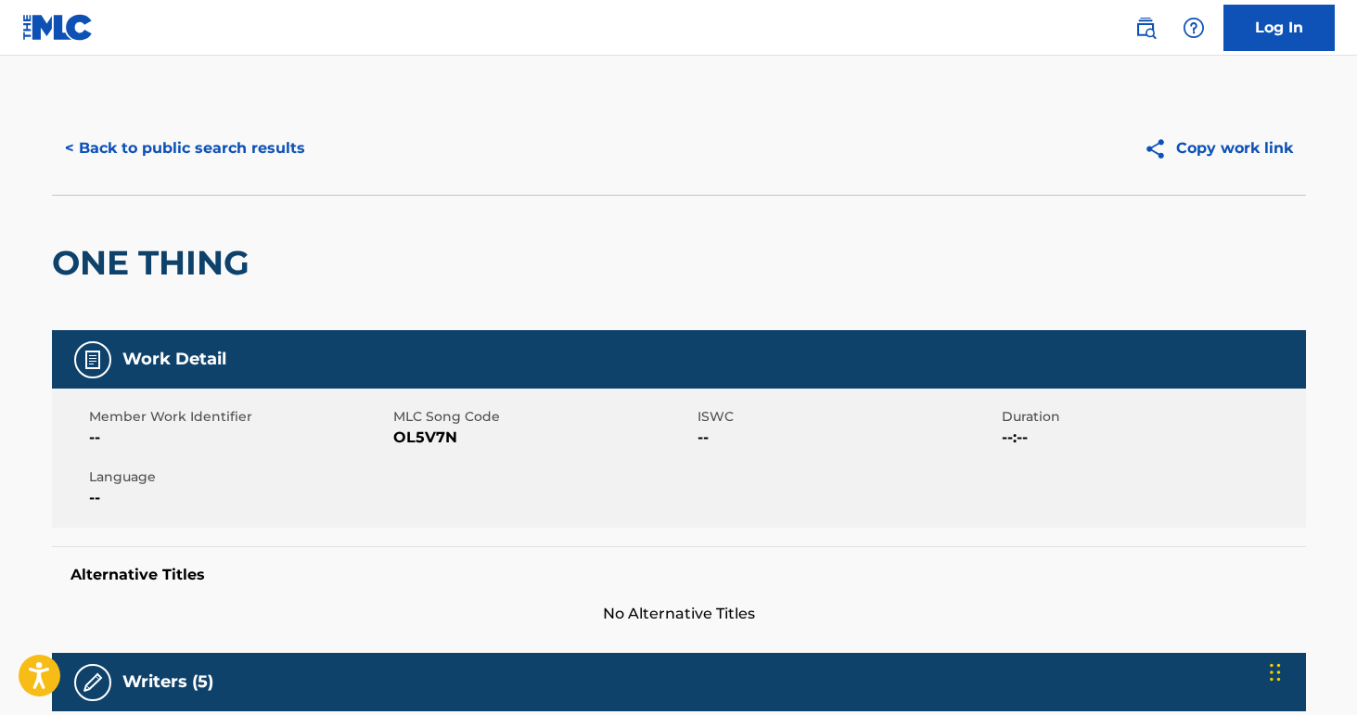
scroll to position [0, 0]
click at [229, 151] on button "< Back to public search results" at bounding box center [185, 148] width 266 height 46
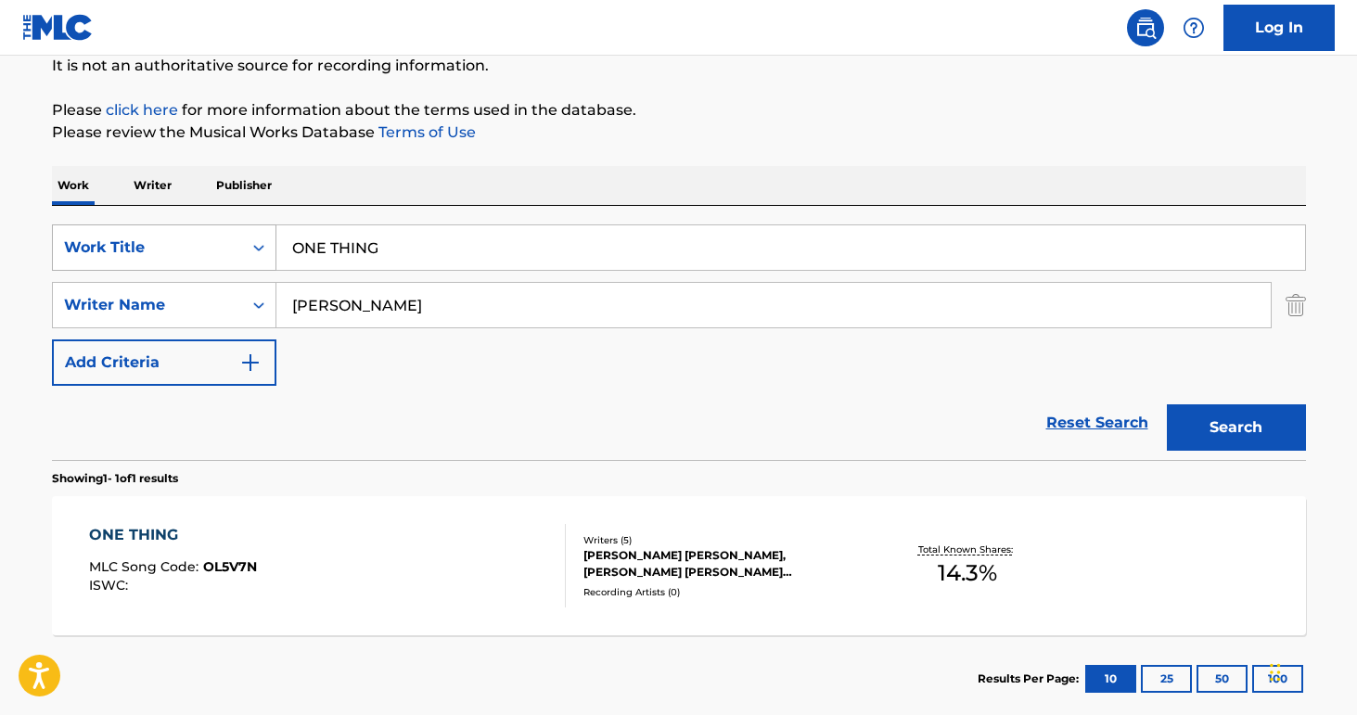
drag, startPoint x: 397, startPoint y: 253, endPoint x: 212, endPoint y: 243, distance: 184.9
click at [212, 243] on div "SearchWithCriteria8e3ae734-4edd-4882-b97f-d157e71494fb Work Title ONE THING" at bounding box center [679, 248] width 1254 height 46
paste input "CUNTISSIMO"
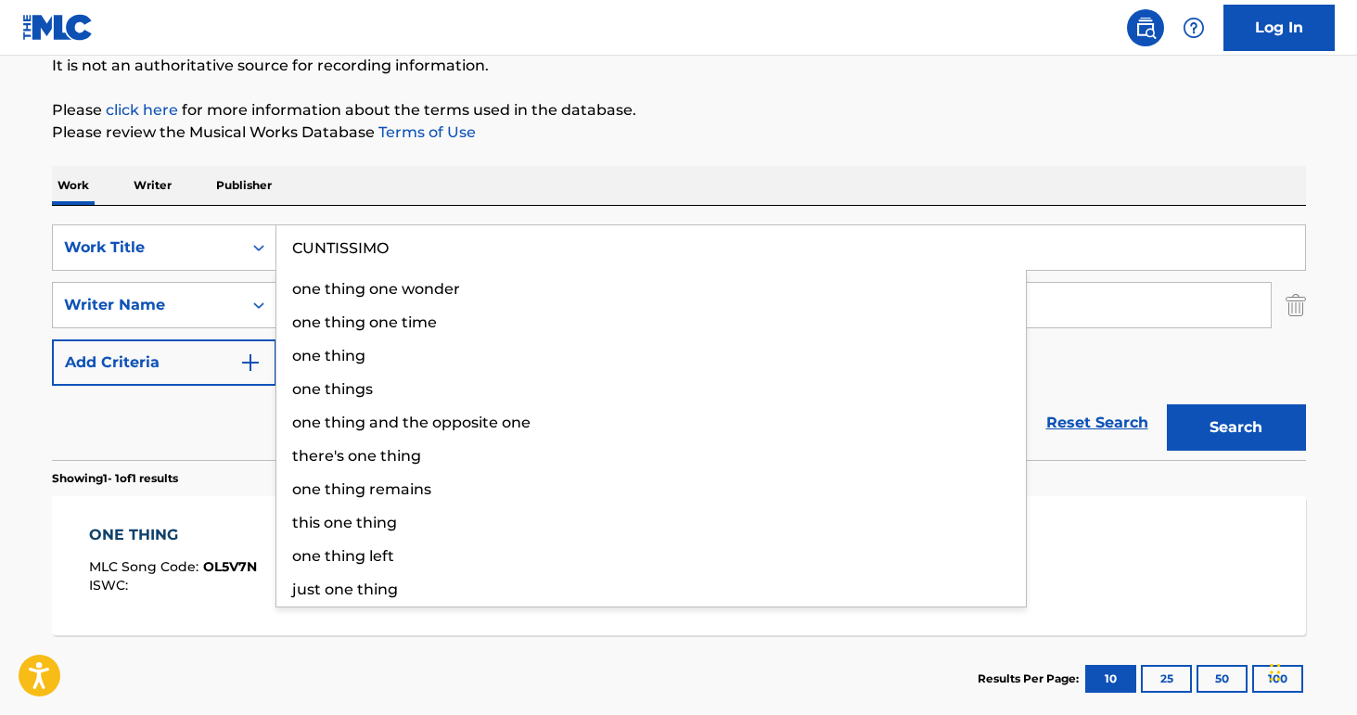
type input "CUNTISSIMO"
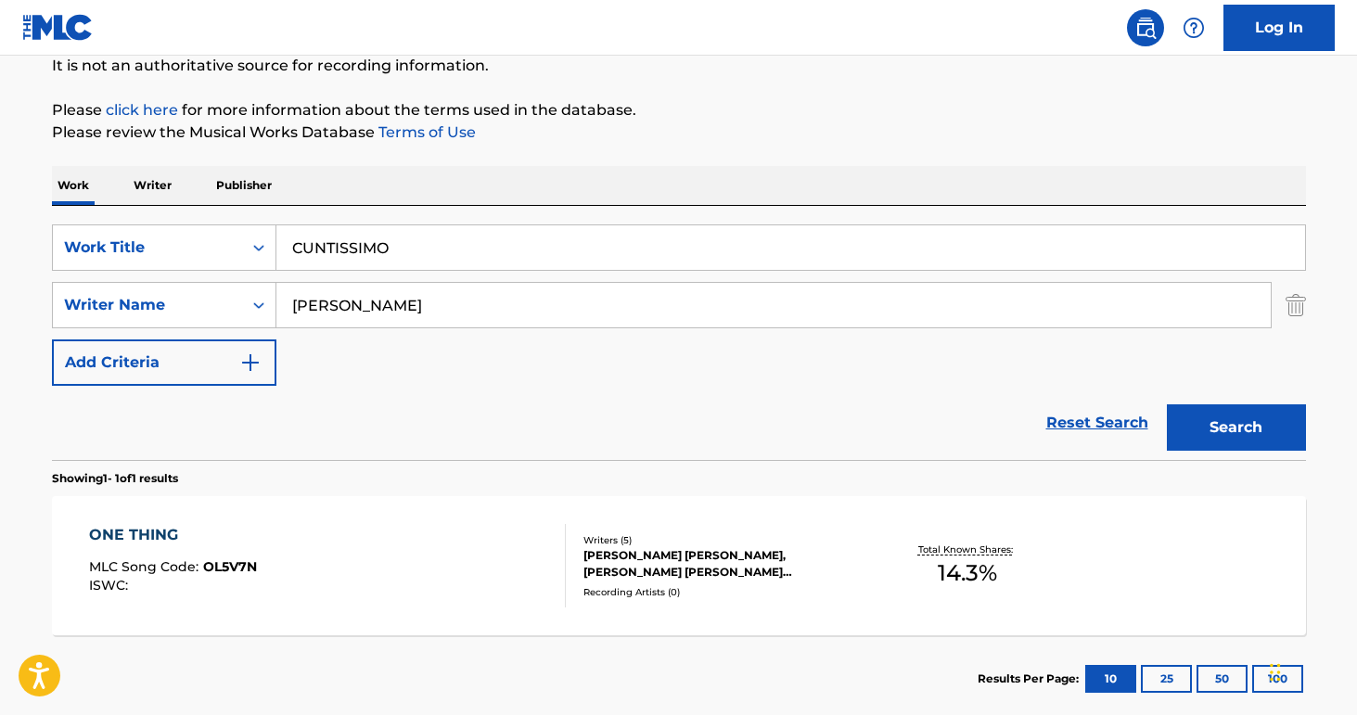
click at [351, 199] on div "Work Writer Publisher" at bounding box center [679, 185] width 1254 height 39
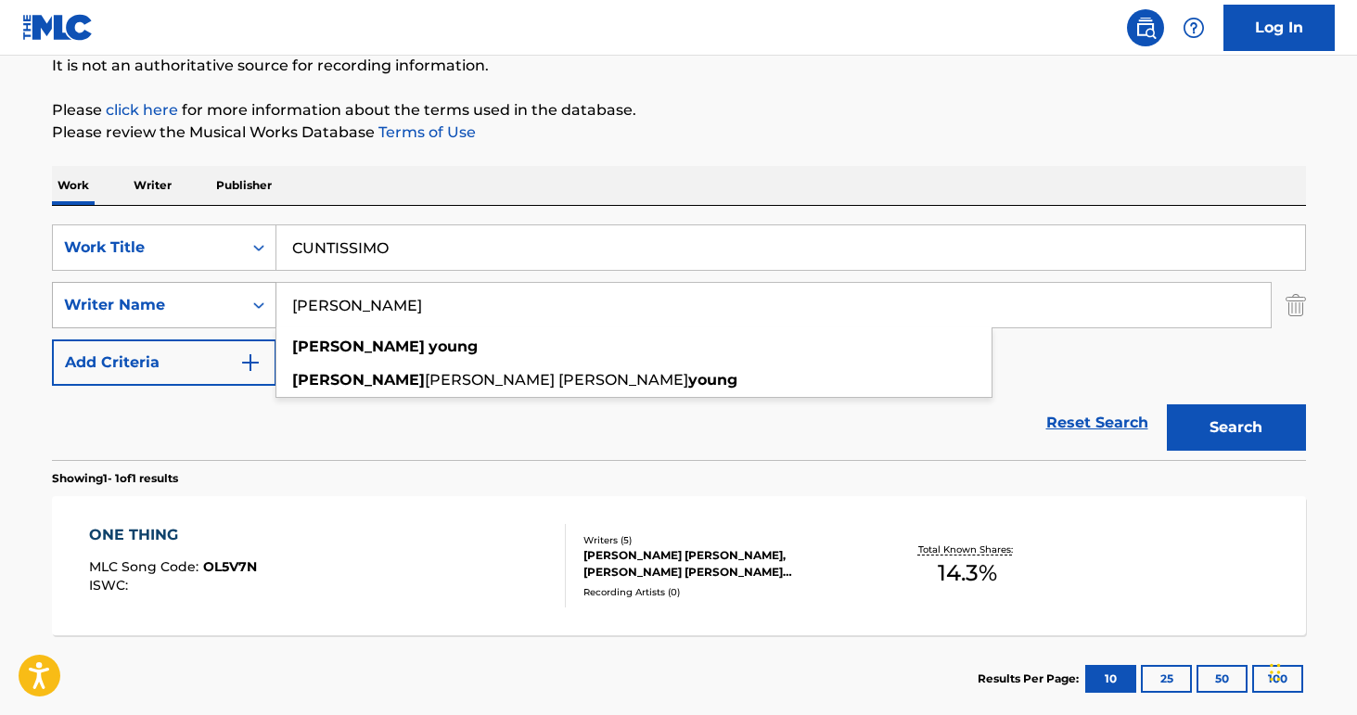
drag, startPoint x: 382, startPoint y: 321, endPoint x: 266, endPoint y: 294, distance: 119.1
click at [266, 294] on div "SearchWithCriteriab9a4668a-ae52-4ec3-b057-b6a410499b93 Writer Name [PERSON_NAME…" at bounding box center [679, 305] width 1254 height 46
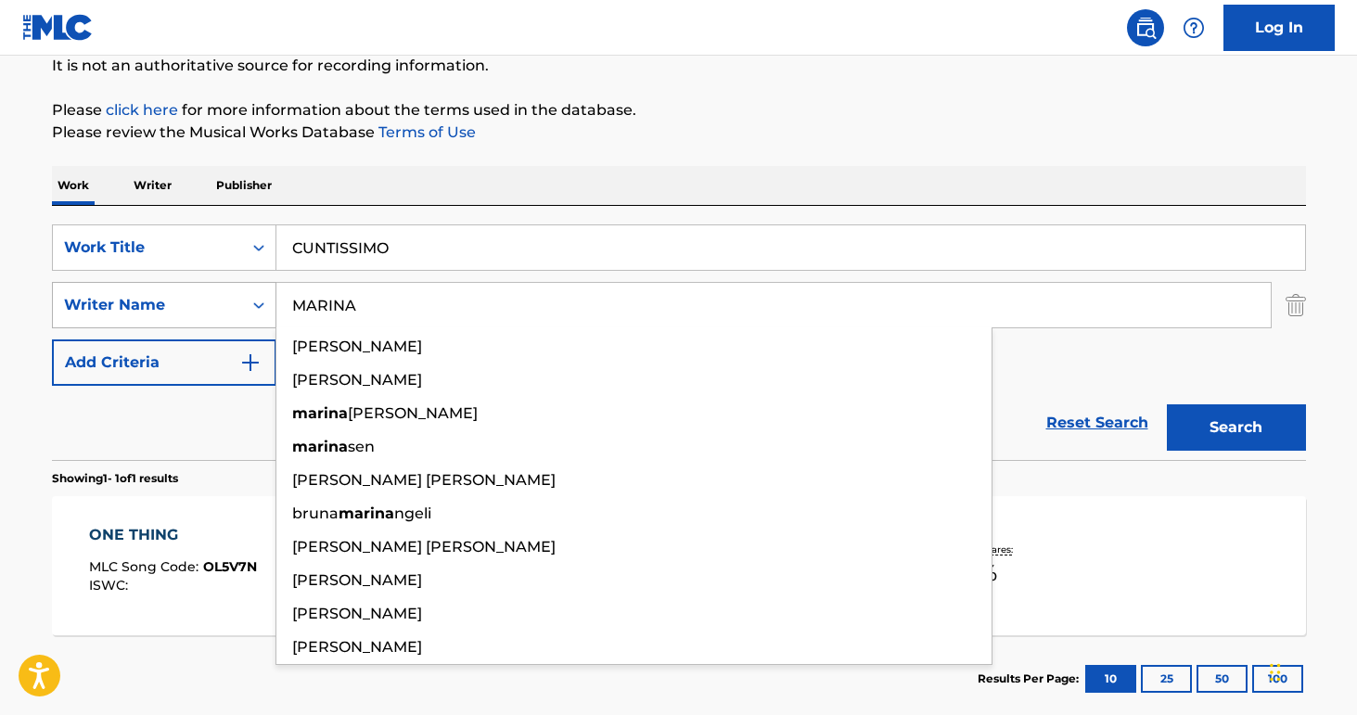
type input "MARINA"
click at [1236, 428] on button "Search" at bounding box center [1236, 428] width 139 height 46
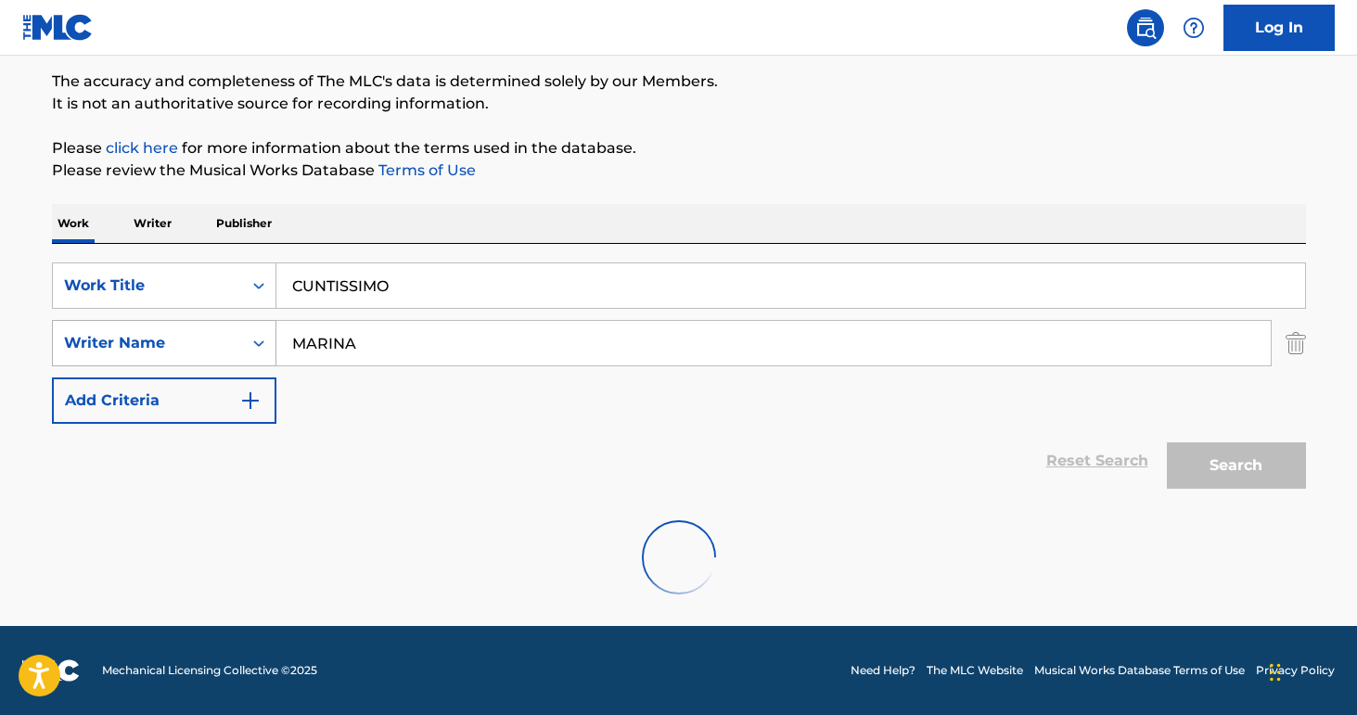
scroll to position [90, 0]
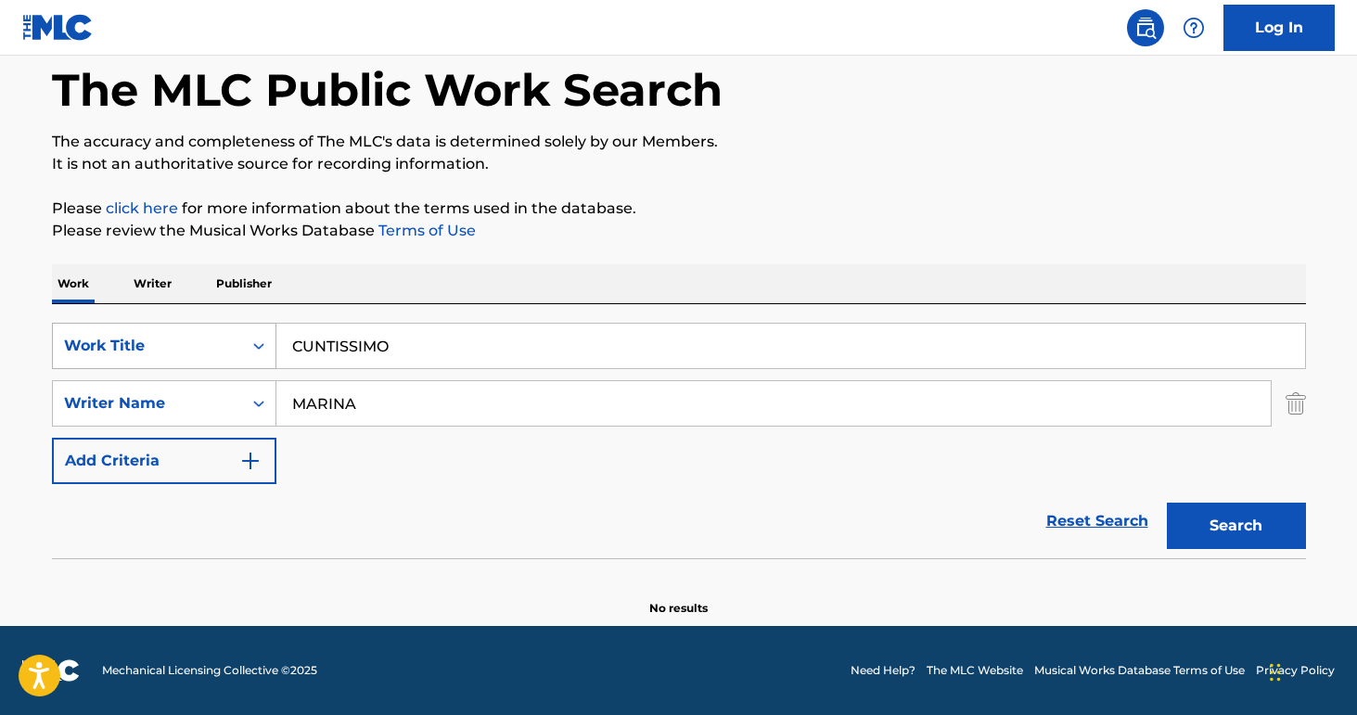
drag, startPoint x: 413, startPoint y: 341, endPoint x: 199, endPoint y: 341, distance: 213.4
click at [199, 341] on div "SearchWithCriteria8e3ae734-4edd-4882-b97f-d157e71494fb Work Title CUNTISSIMO" at bounding box center [679, 346] width 1254 height 46
paste input "udn T B Me"
type input "Cudn T B Me"
click at [368, 300] on div "Work Writer Publisher" at bounding box center [679, 283] width 1254 height 39
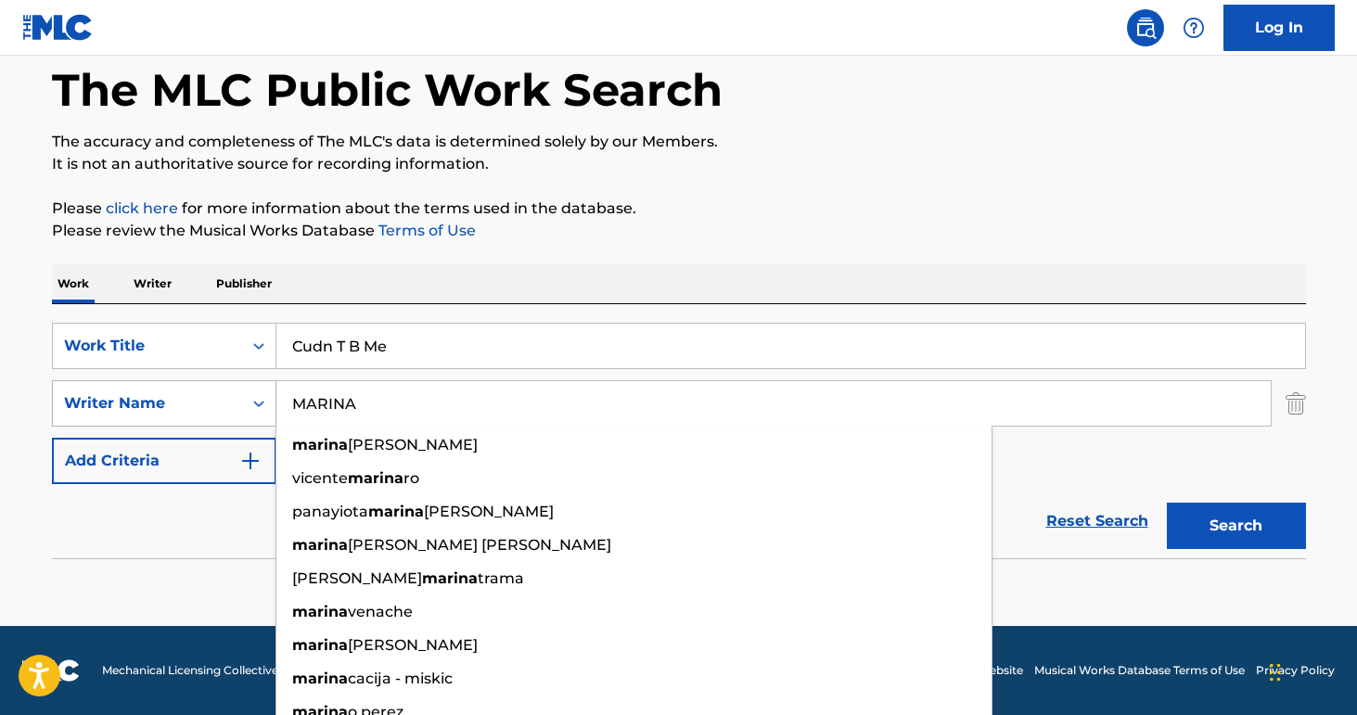
drag, startPoint x: 451, startPoint y: 402, endPoint x: 273, endPoint y: 398, distance: 178.2
click at [273, 398] on div "SearchWithCriteriab9a4668a-ae52-4ec3-b057-b6a410499b93 Writer Name MARINA [PERS…" at bounding box center [679, 403] width 1254 height 46
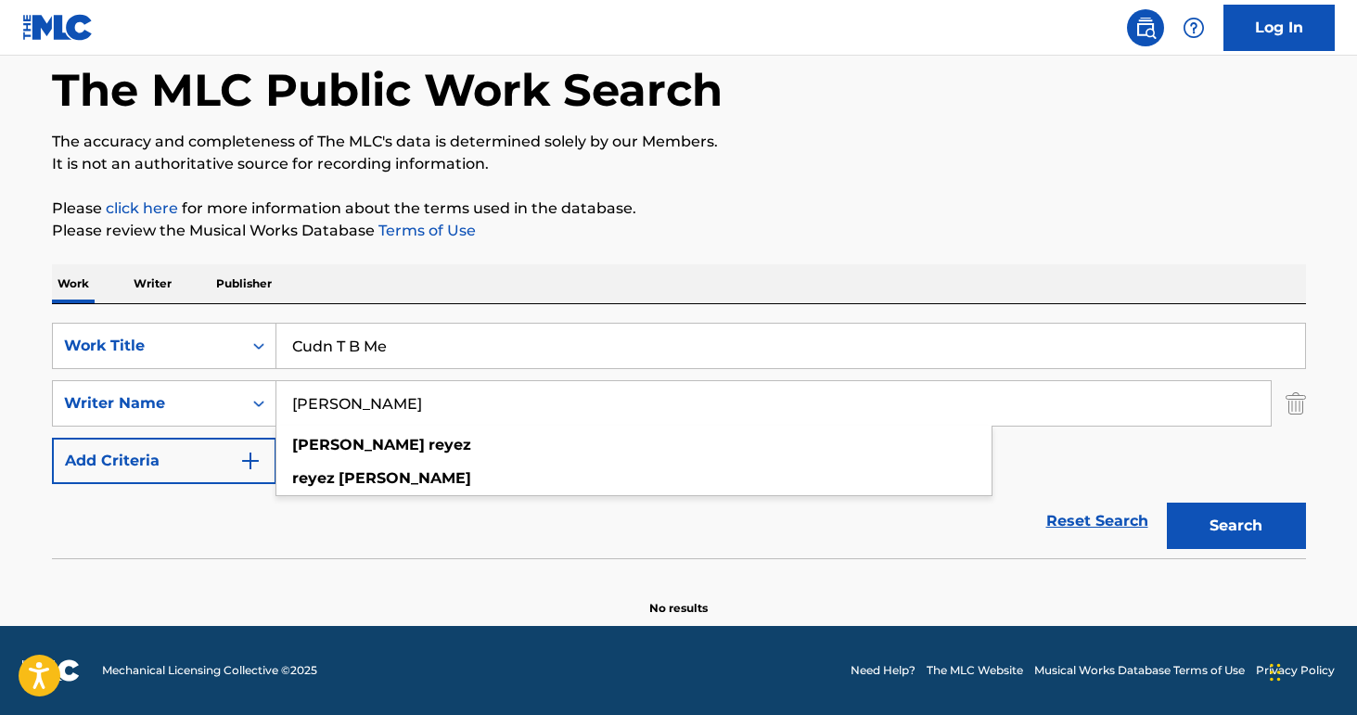
type input "[PERSON_NAME]"
click at [204, 513] on div "Reset Search Search" at bounding box center [679, 521] width 1254 height 74
click at [1271, 521] on button "Search" at bounding box center [1236, 526] width 139 height 46
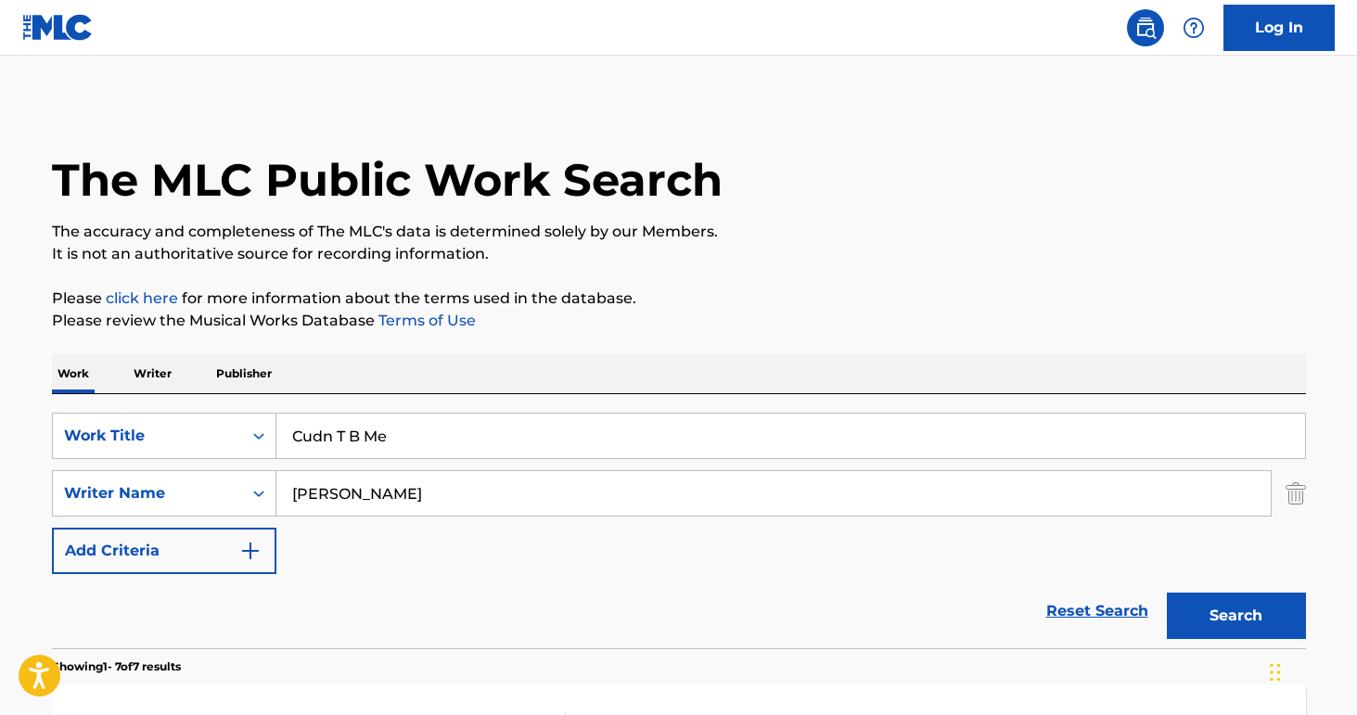
scroll to position [0, 0]
drag, startPoint x: 400, startPoint y: 437, endPoint x: 214, endPoint y: 434, distance: 185.6
click at [214, 434] on div "SearchWithCriteria8e3ae734-4edd-4882-b97f-d157e71494fb Work Title Cudn T B Me" at bounding box center [679, 436] width 1254 height 46
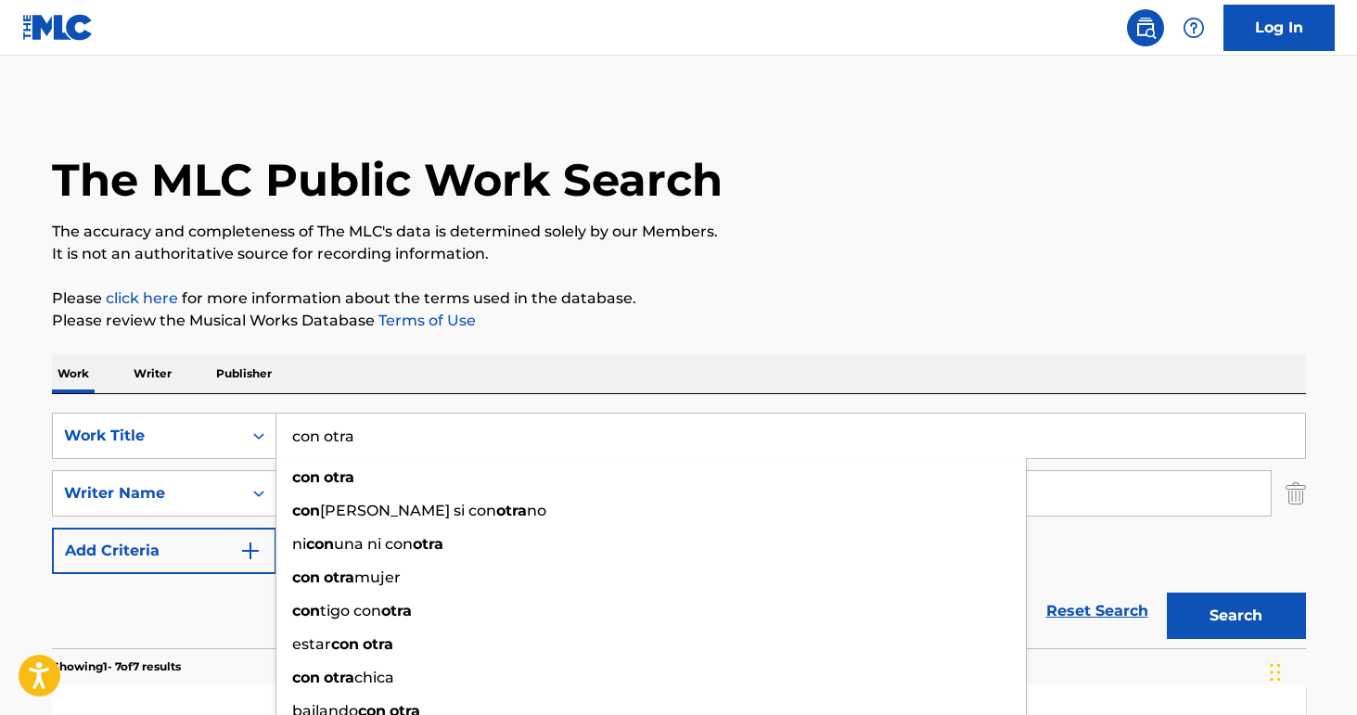
type input "con otra"
click at [141, 605] on div "Reset Search Search" at bounding box center [679, 611] width 1254 height 74
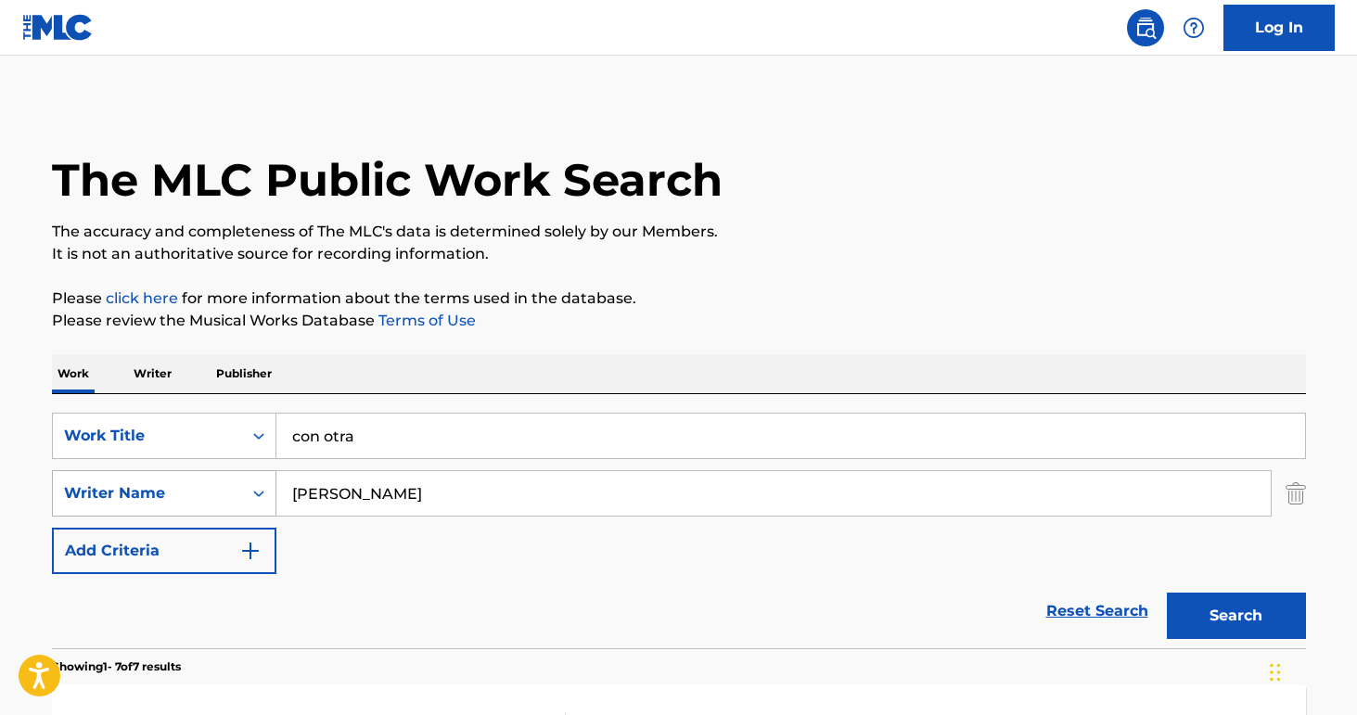
drag, startPoint x: 412, startPoint y: 498, endPoint x: 212, endPoint y: 487, distance: 200.7
click at [212, 487] on div "SearchWithCriteriab9a4668a-ae52-4ec3-b057-b6a410499b93 Writer Name [PERSON_NAME]" at bounding box center [679, 493] width 1254 height 46
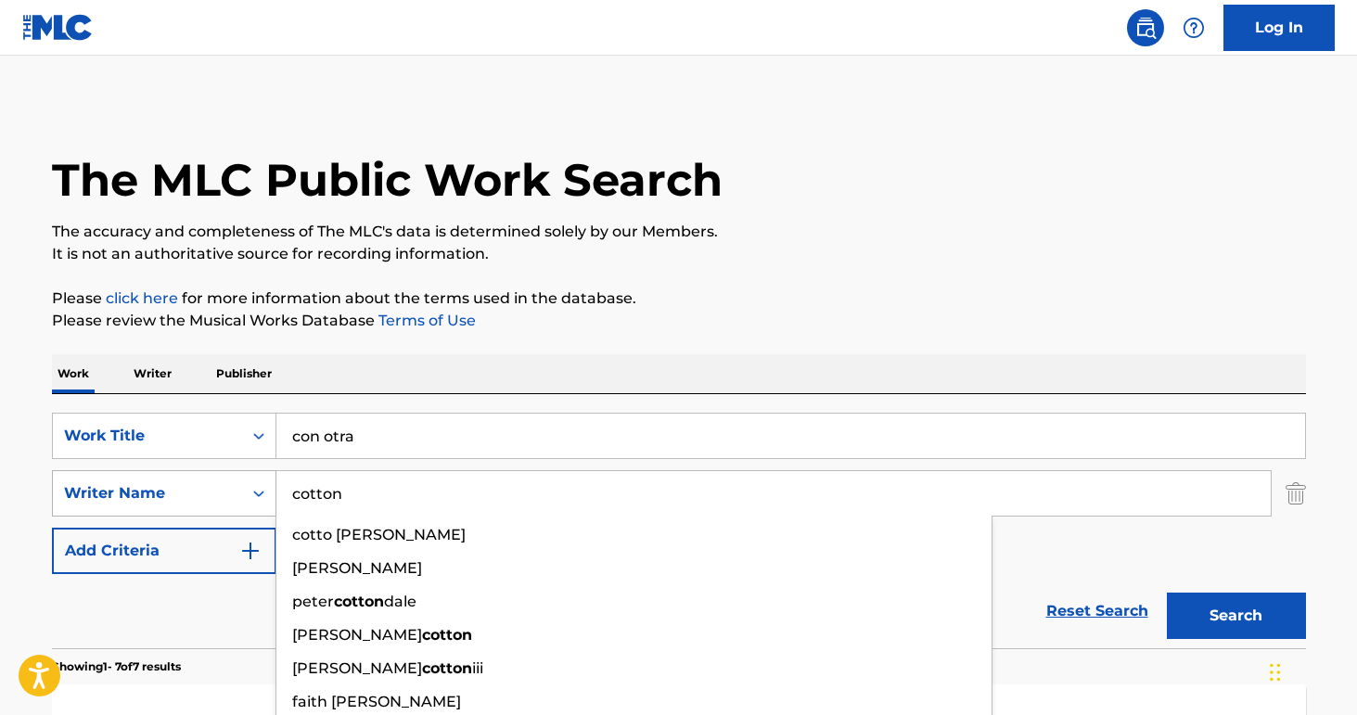
type input "cotton"
click at [1236, 616] on button "Search" at bounding box center [1236, 616] width 139 height 46
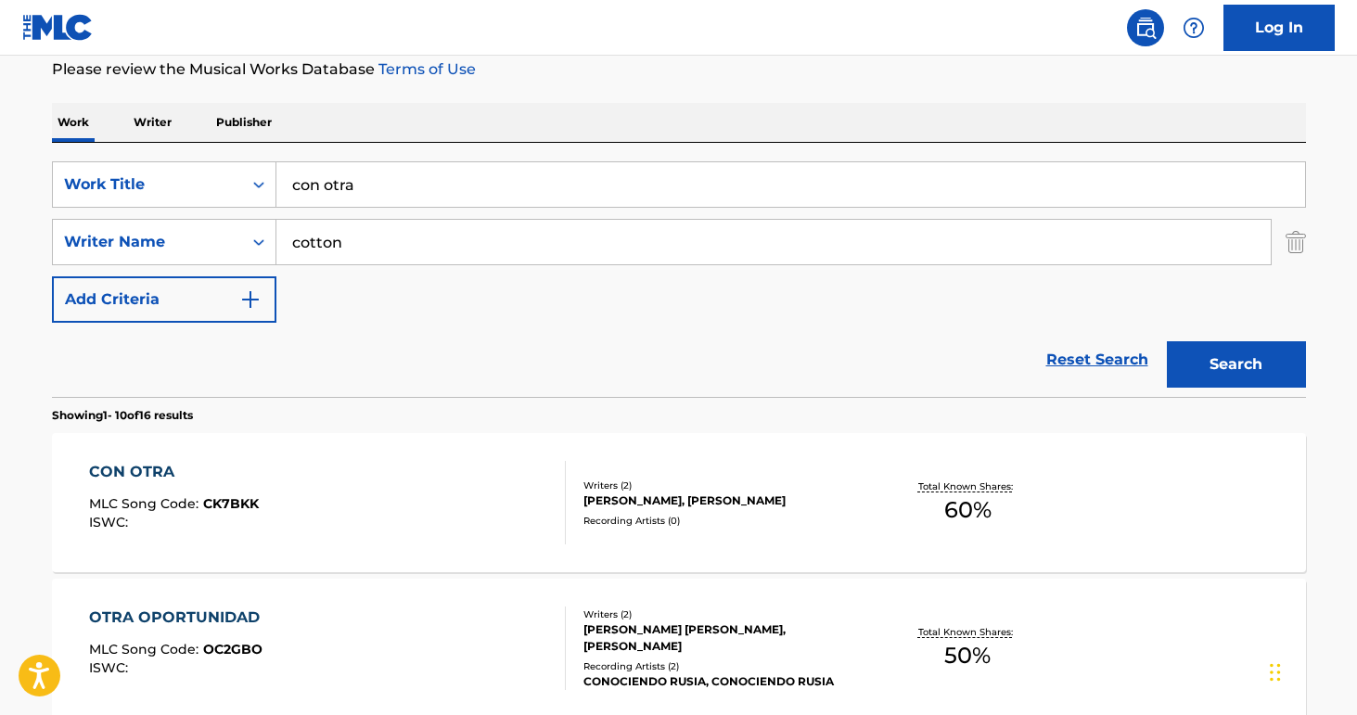
scroll to position [345, 0]
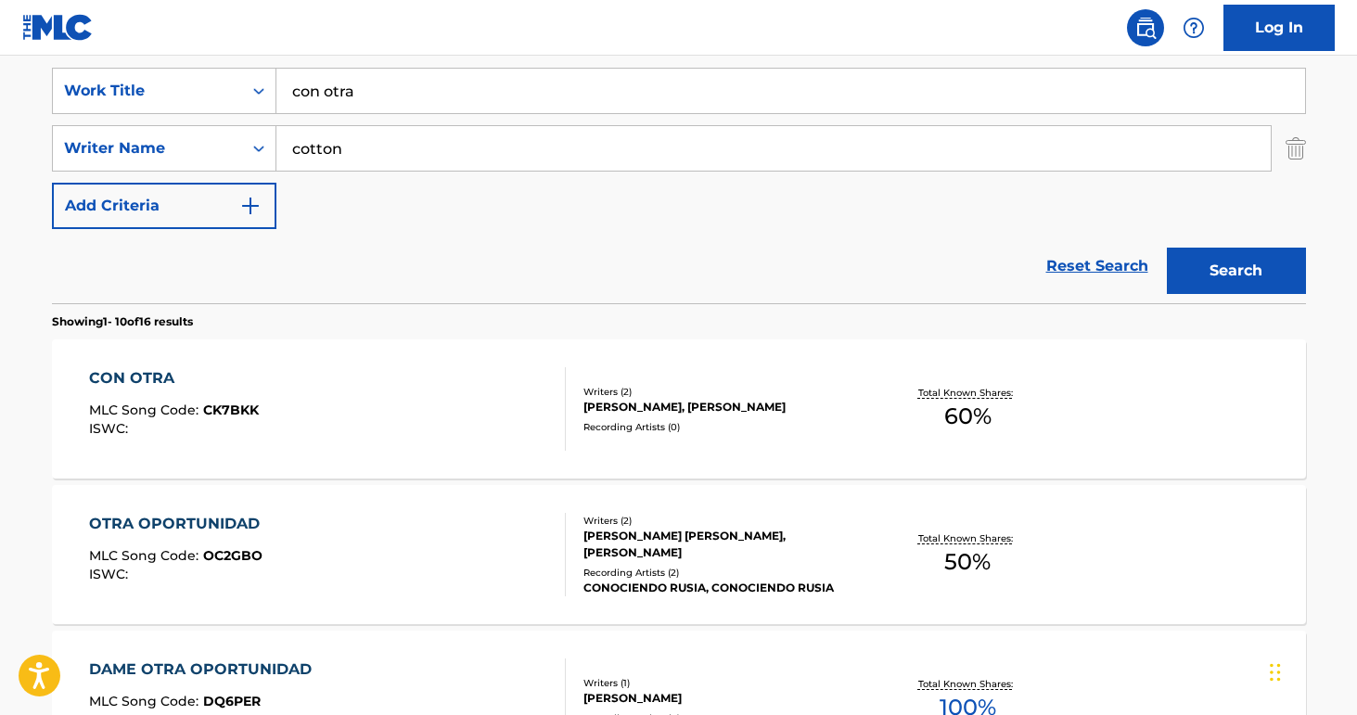
click at [156, 382] on div "CON OTRA" at bounding box center [174, 378] width 170 height 22
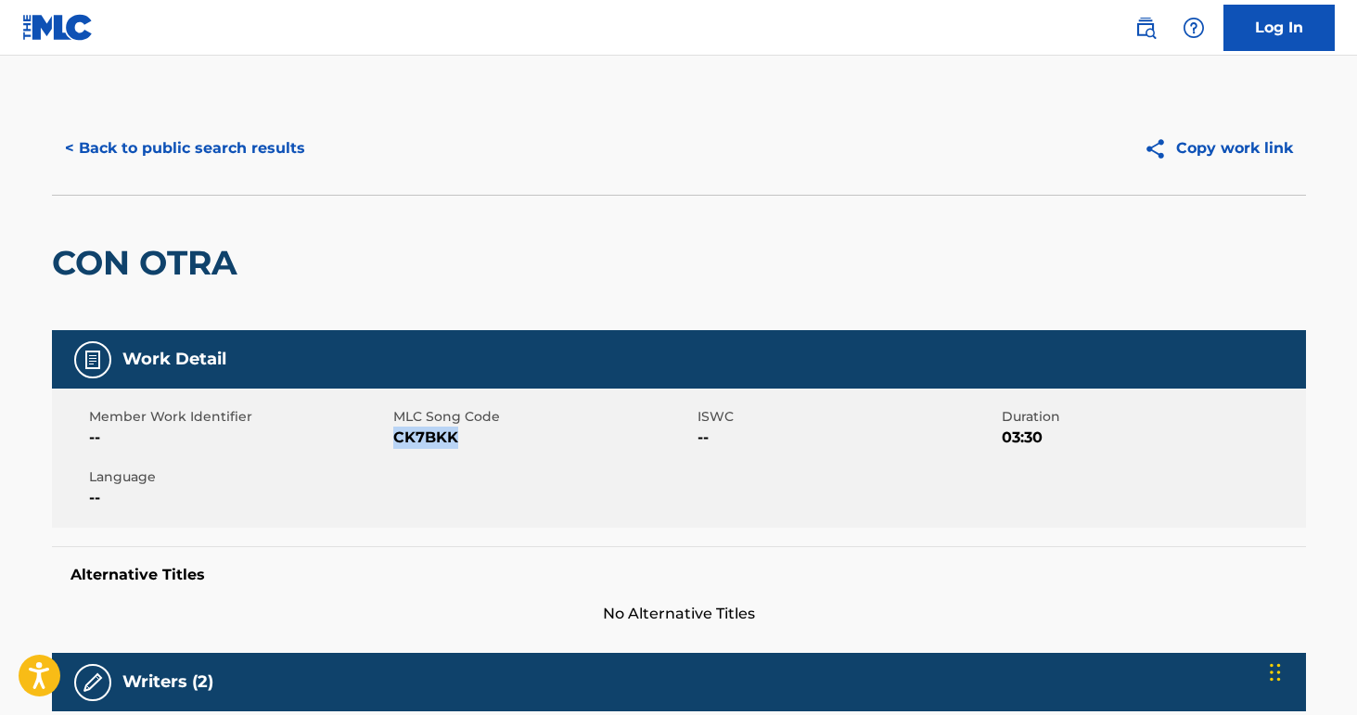
drag, startPoint x: 455, startPoint y: 437, endPoint x: 395, endPoint y: 439, distance: 59.4
click at [395, 439] on span "CK7BKK" at bounding box center [543, 438] width 300 height 22
click at [230, 154] on button "< Back to public search results" at bounding box center [185, 148] width 266 height 46
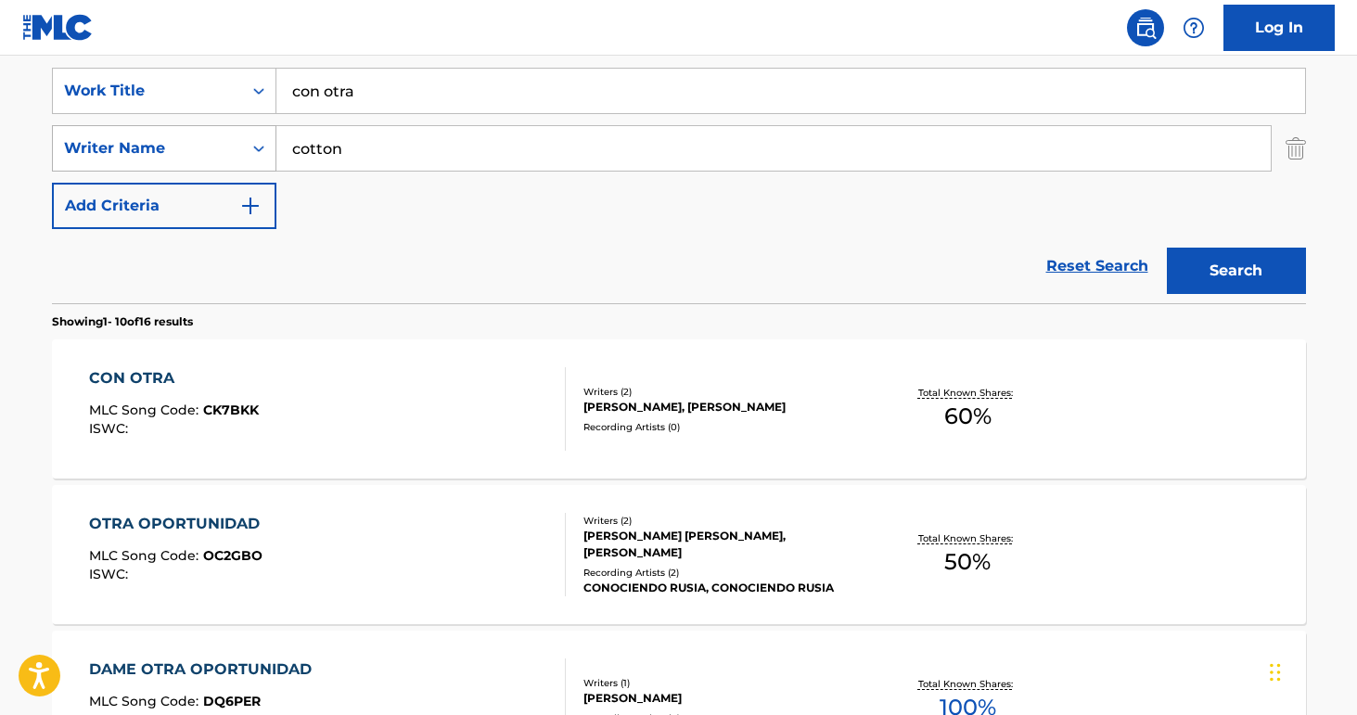
drag, startPoint x: 347, startPoint y: 159, endPoint x: 220, endPoint y: 147, distance: 127.7
click at [220, 147] on div "SearchWithCriteriab9a4668a-ae52-4ec3-b057-b6a410499b93 Writer Name cotton" at bounding box center [679, 148] width 1254 height 46
paste input "[PERSON_NAME]"
type input "[PERSON_NAME]"
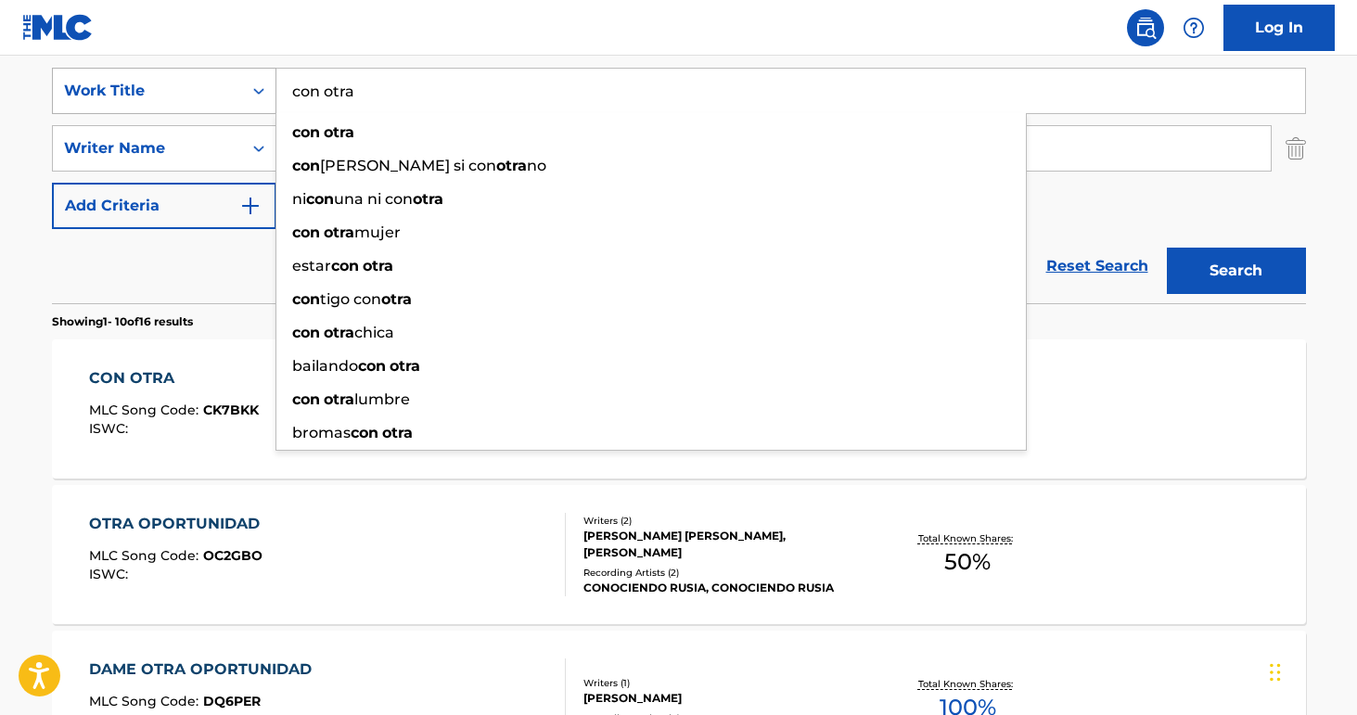
drag, startPoint x: 365, startPoint y: 99, endPoint x: 224, endPoint y: 90, distance: 141.3
click at [224, 90] on div "SearchWithCriteria8e3ae734-4edd-4882-b97f-d157e71494fb Work Title con otra con …" at bounding box center [679, 91] width 1254 height 46
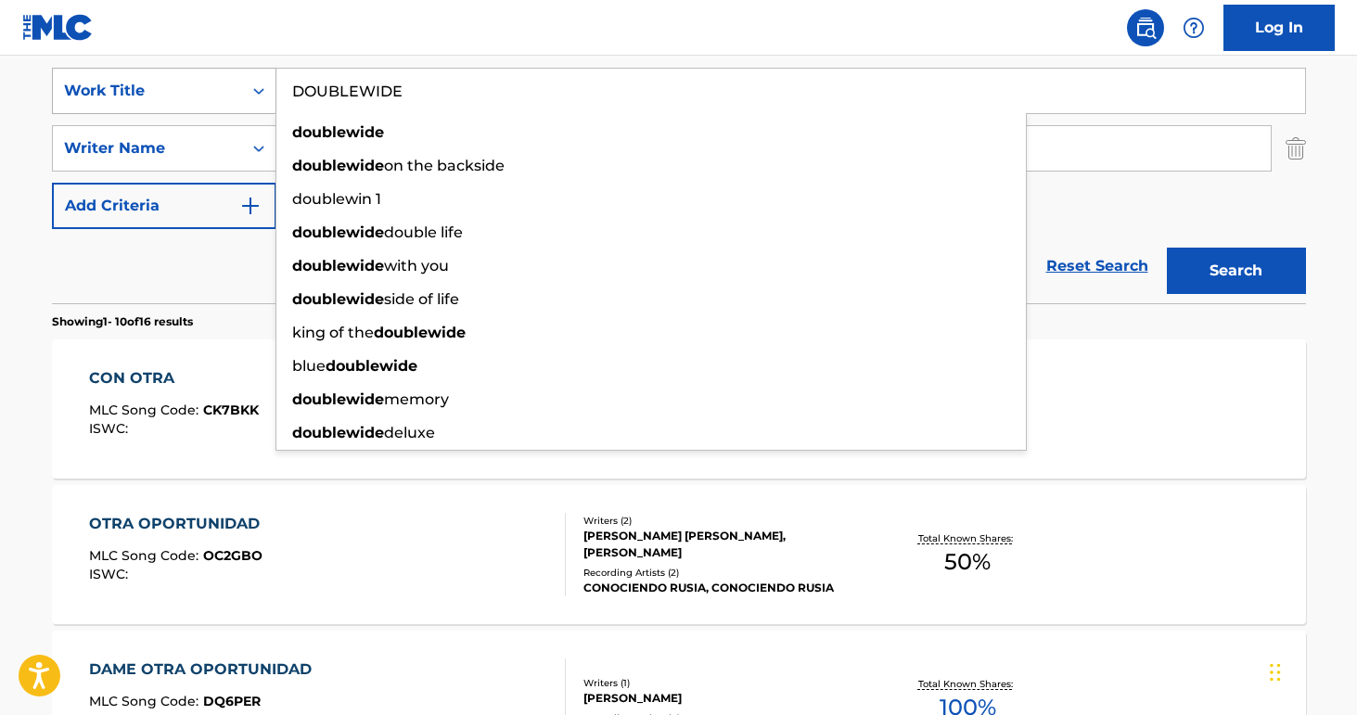
type input "DOUBLEWIDE"
click at [1236, 271] on button "Search" at bounding box center [1236, 271] width 139 height 46
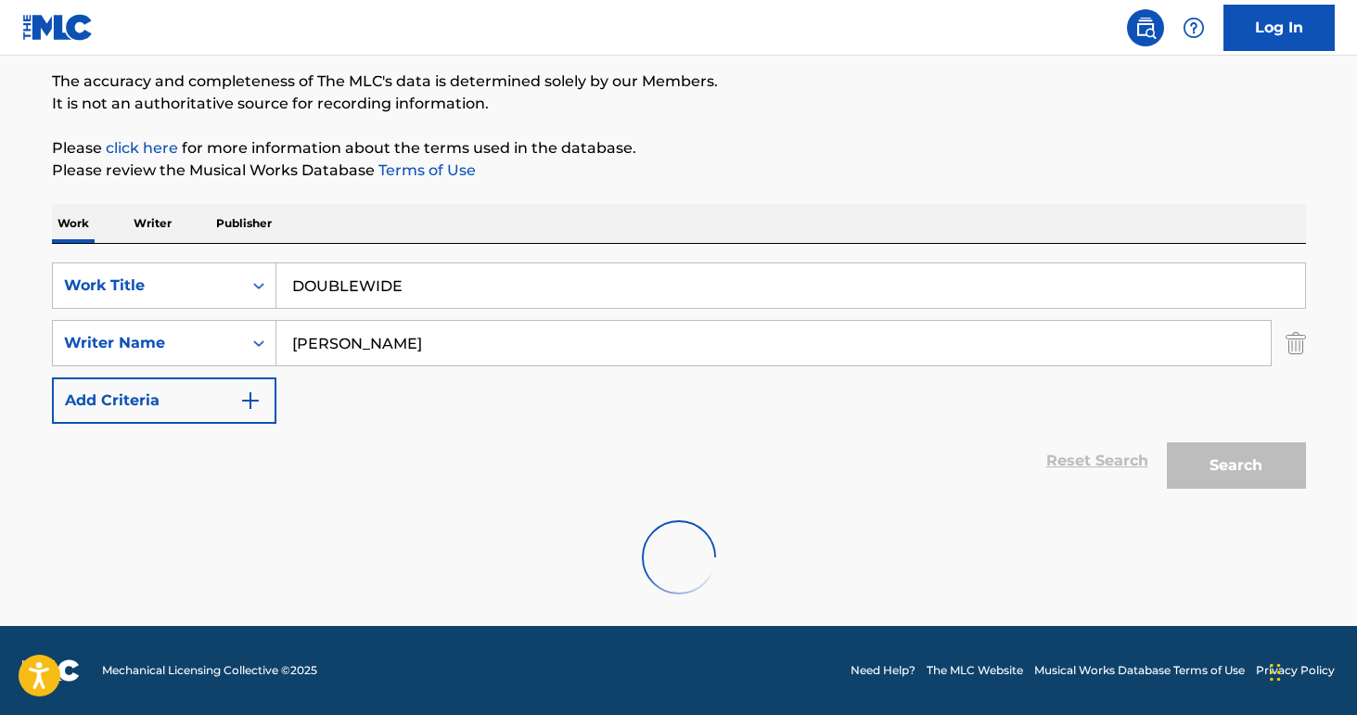
scroll to position [90, 0]
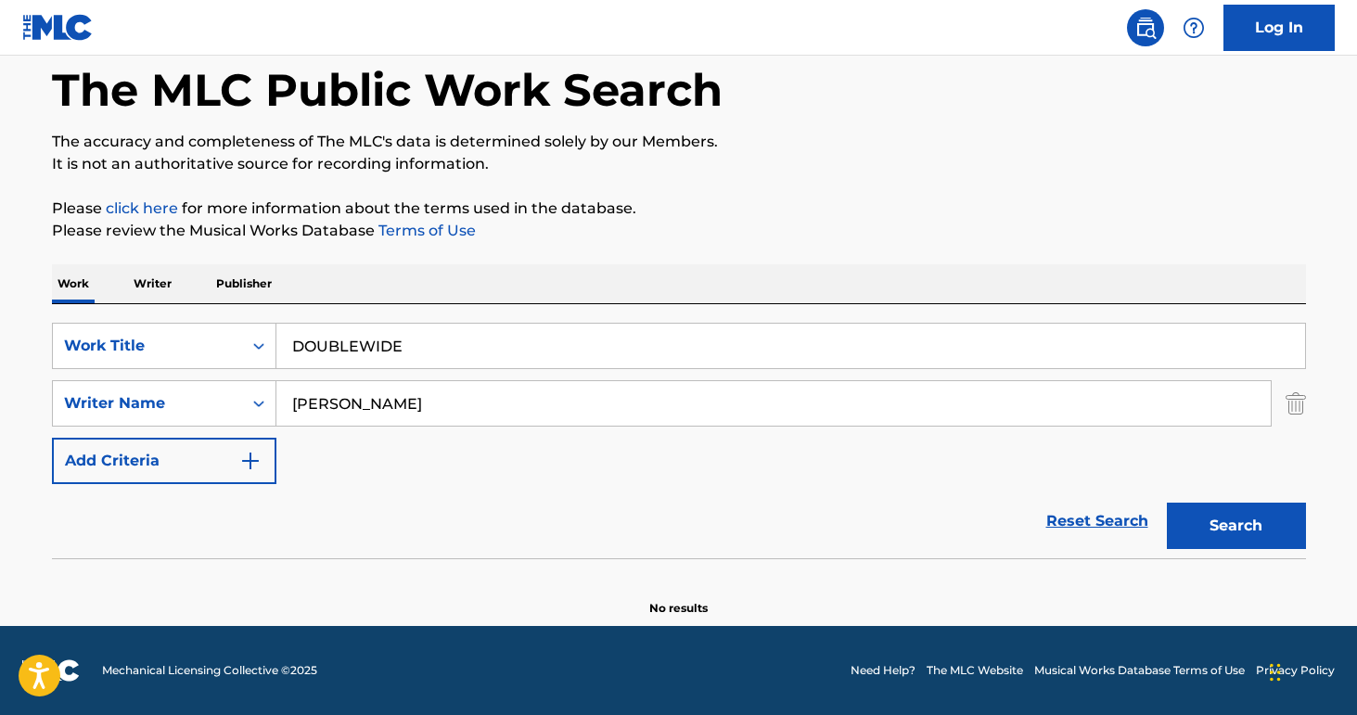
click at [418, 399] on input "[PERSON_NAME]" at bounding box center [773, 403] width 995 height 45
drag, startPoint x: 413, startPoint y: 405, endPoint x: 240, endPoint y: 405, distance: 172.6
click at [240, 405] on div "SearchWithCriteriab9a4668a-ae52-4ec3-b057-b6a410499b93 Writer Name [PERSON_NAME…" at bounding box center [679, 403] width 1254 height 46
paste input "[PERSON_NAME]"
type input "[PERSON_NAME]"
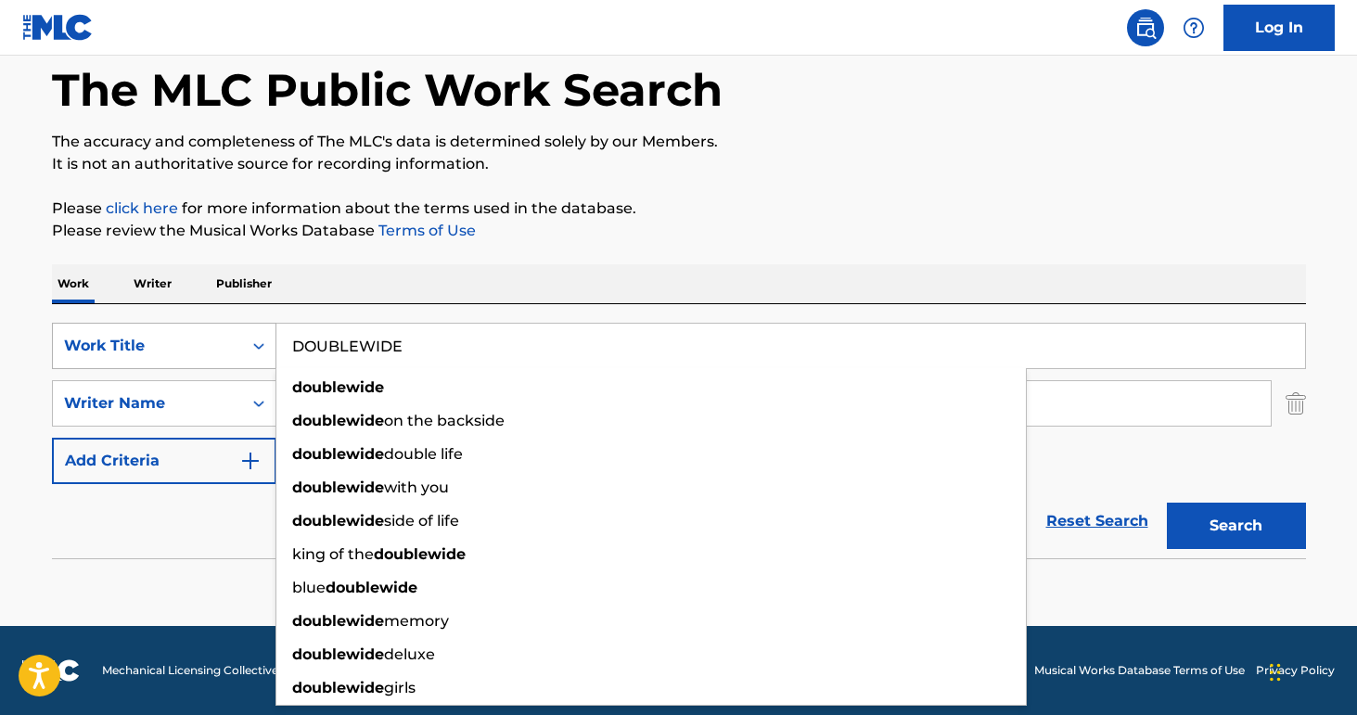
drag, startPoint x: 426, startPoint y: 348, endPoint x: 212, endPoint y: 348, distance: 213.4
click at [212, 348] on div "SearchWithCriteria8e3ae734-4edd-4882-b97f-d157e71494fb Work Title DOUBLEWIDE do…" at bounding box center [679, 346] width 1254 height 46
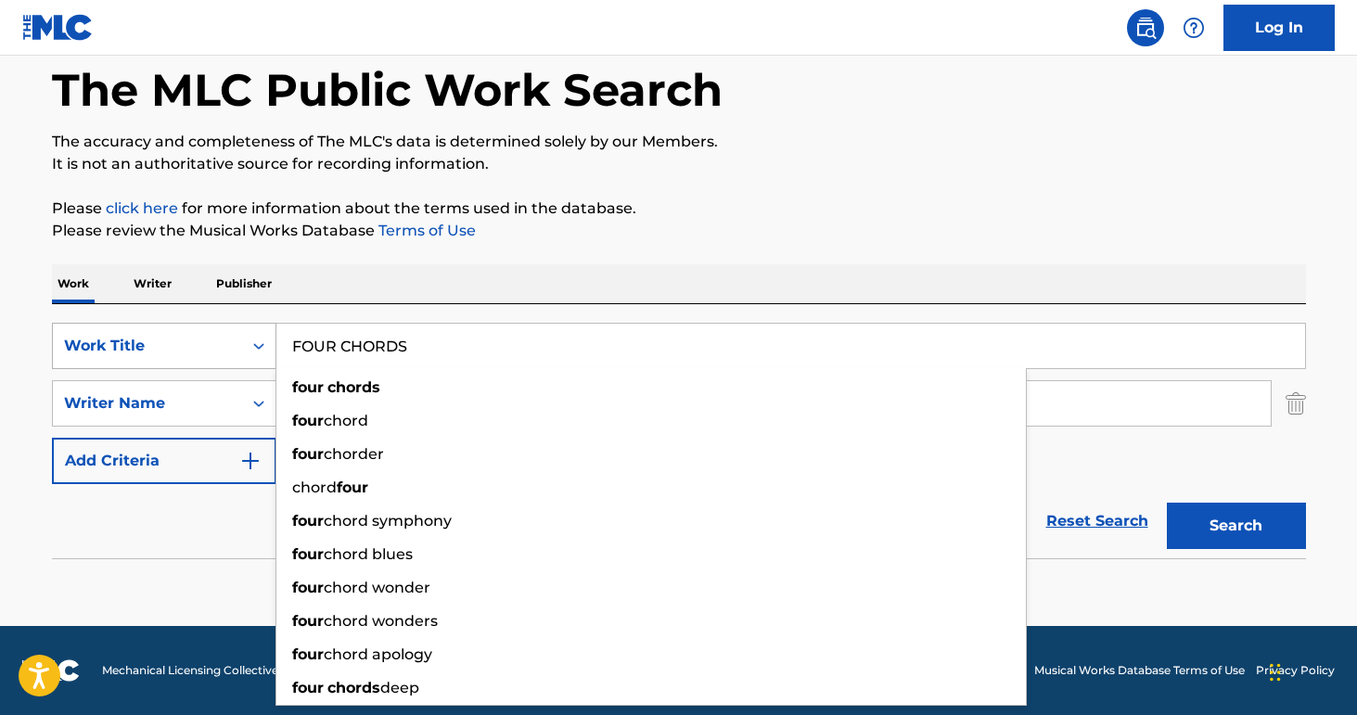
type input "FOUR CHORDS"
click at [1236, 526] on button "Search" at bounding box center [1236, 526] width 139 height 46
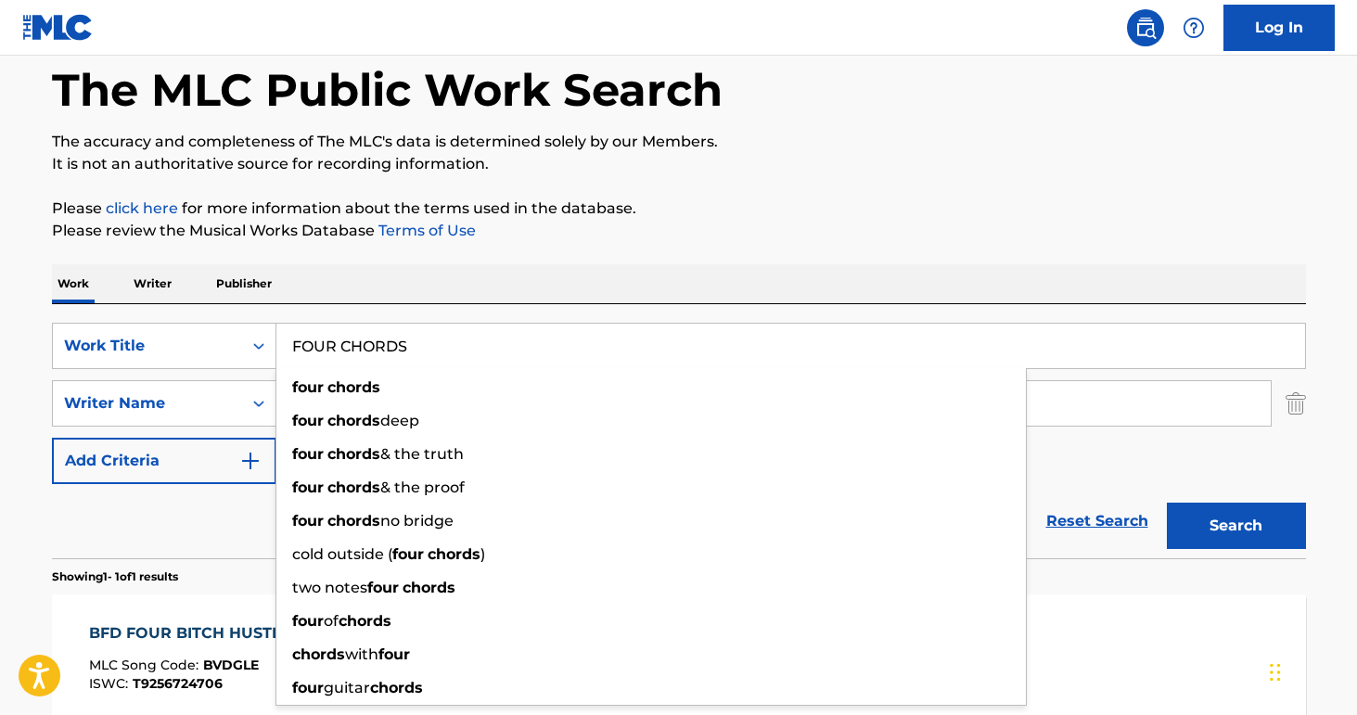
click at [611, 275] on div "Work Writer Publisher" at bounding box center [679, 283] width 1254 height 39
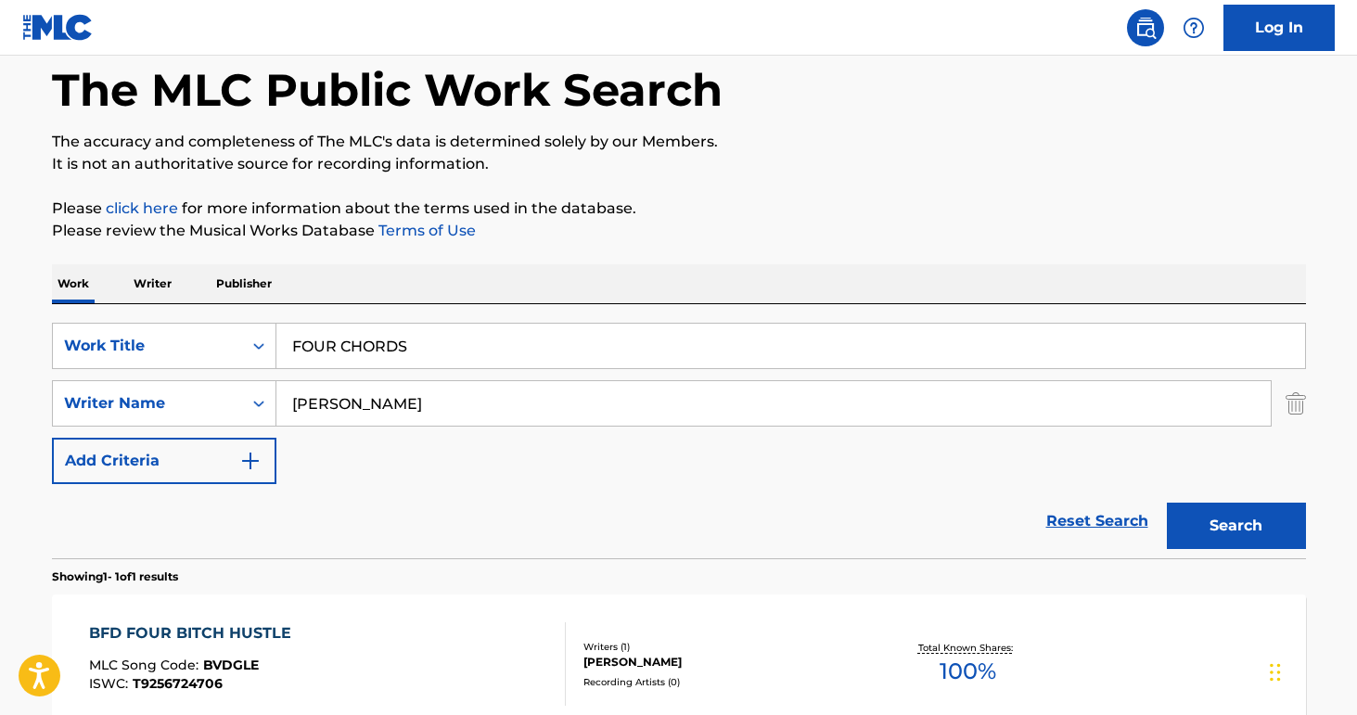
click at [1230, 520] on button "Search" at bounding box center [1236, 526] width 139 height 46
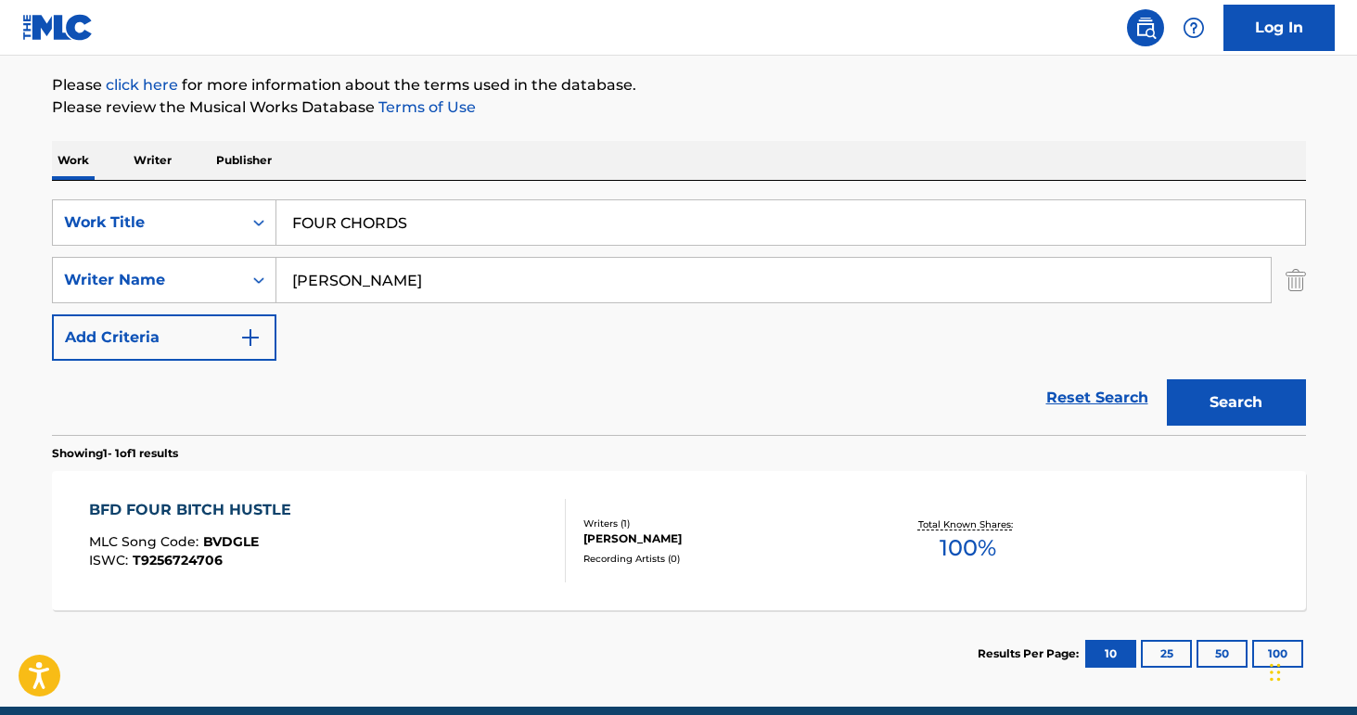
scroll to position [0, 0]
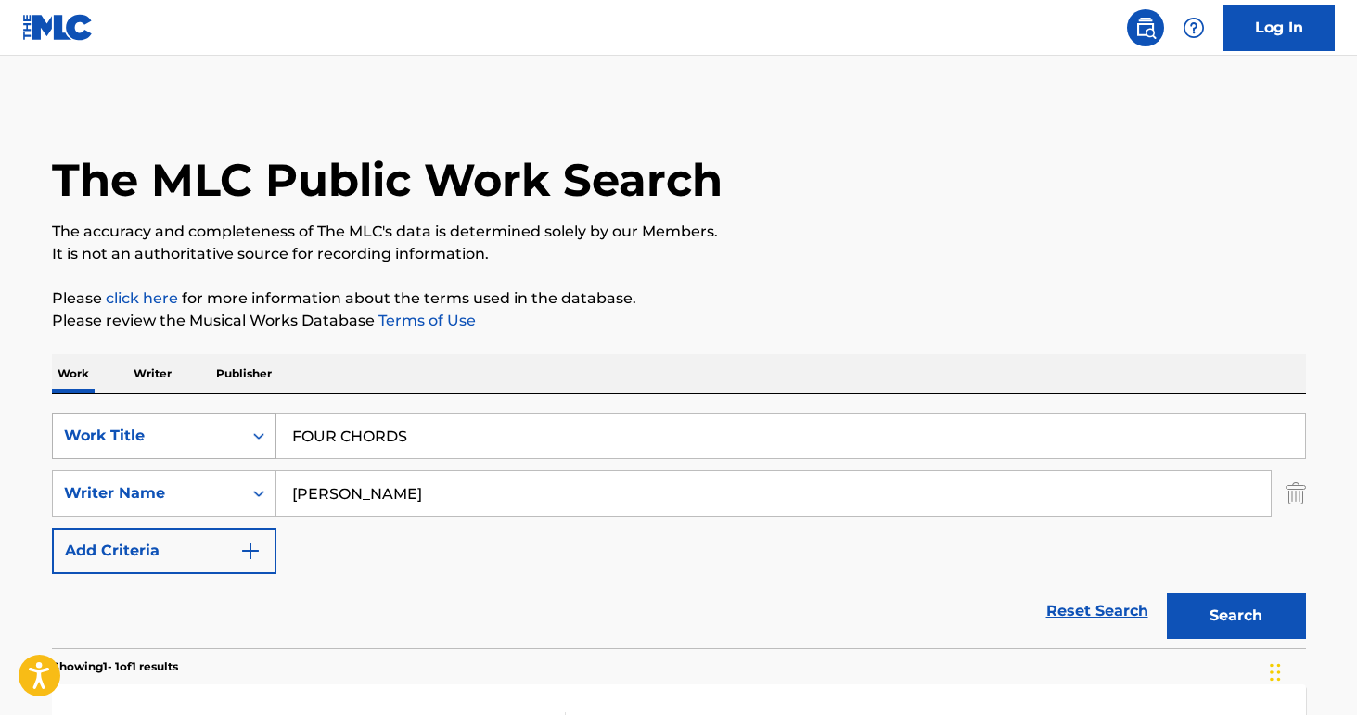
drag, startPoint x: 425, startPoint y: 439, endPoint x: 251, endPoint y: 438, distance: 173.5
click at [251, 438] on div "SearchWithCriteria8e3ae734-4edd-4882-b97f-d157e71494fb Work Title FOUR CHORDS" at bounding box center [679, 436] width 1254 height 46
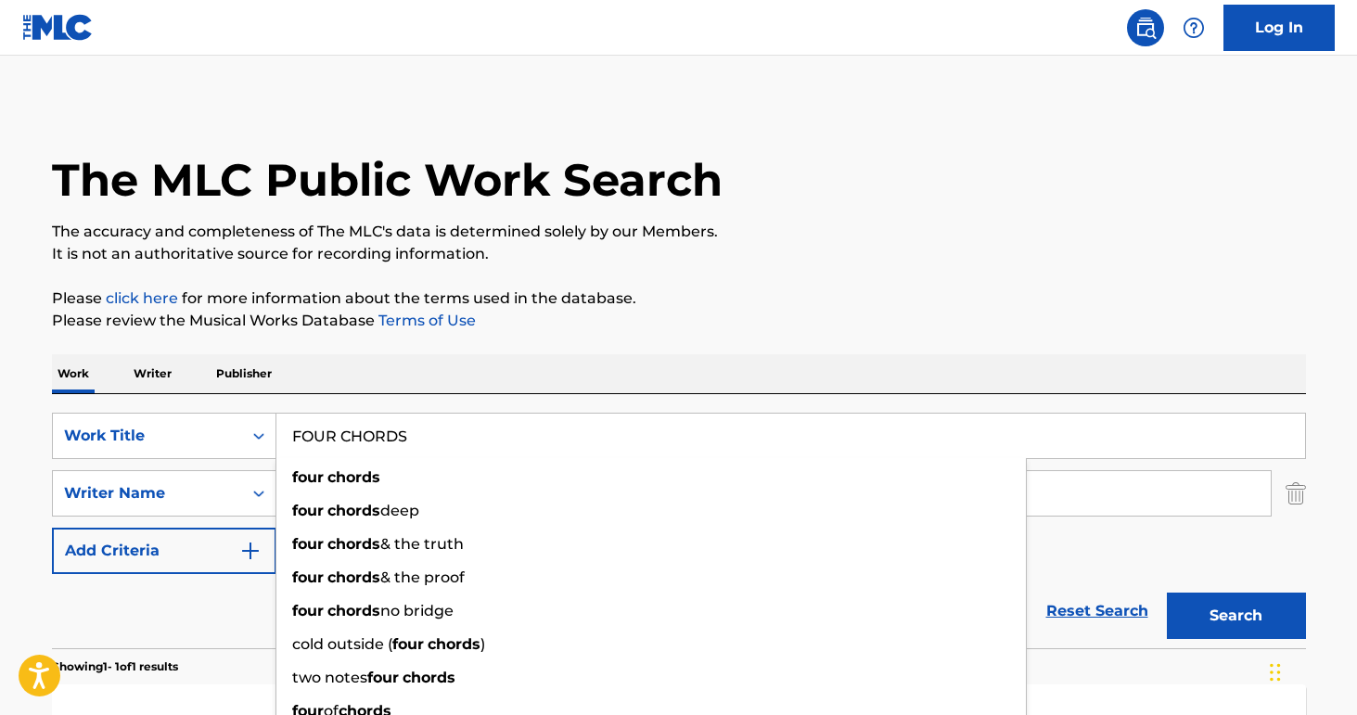
click at [697, 289] on p "Please click here for more information about the terms used in the database." at bounding box center [679, 299] width 1254 height 22
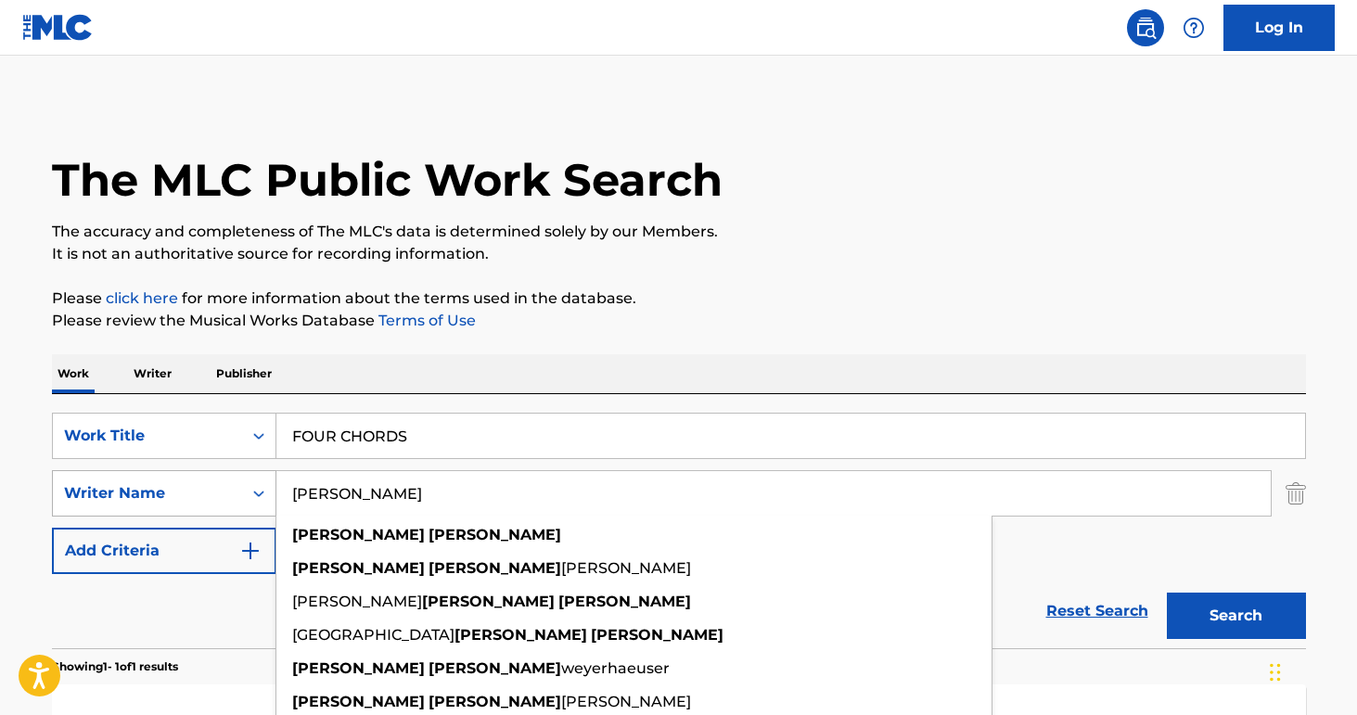
drag, startPoint x: 370, startPoint y: 498, endPoint x: 207, endPoint y: 484, distance: 163.9
click at [207, 484] on div "SearchWithCriteriab9a4668a-ae52-4ec3-b057-b6a410499b93 Writer Name [PERSON_NAME…" at bounding box center [679, 493] width 1254 height 46
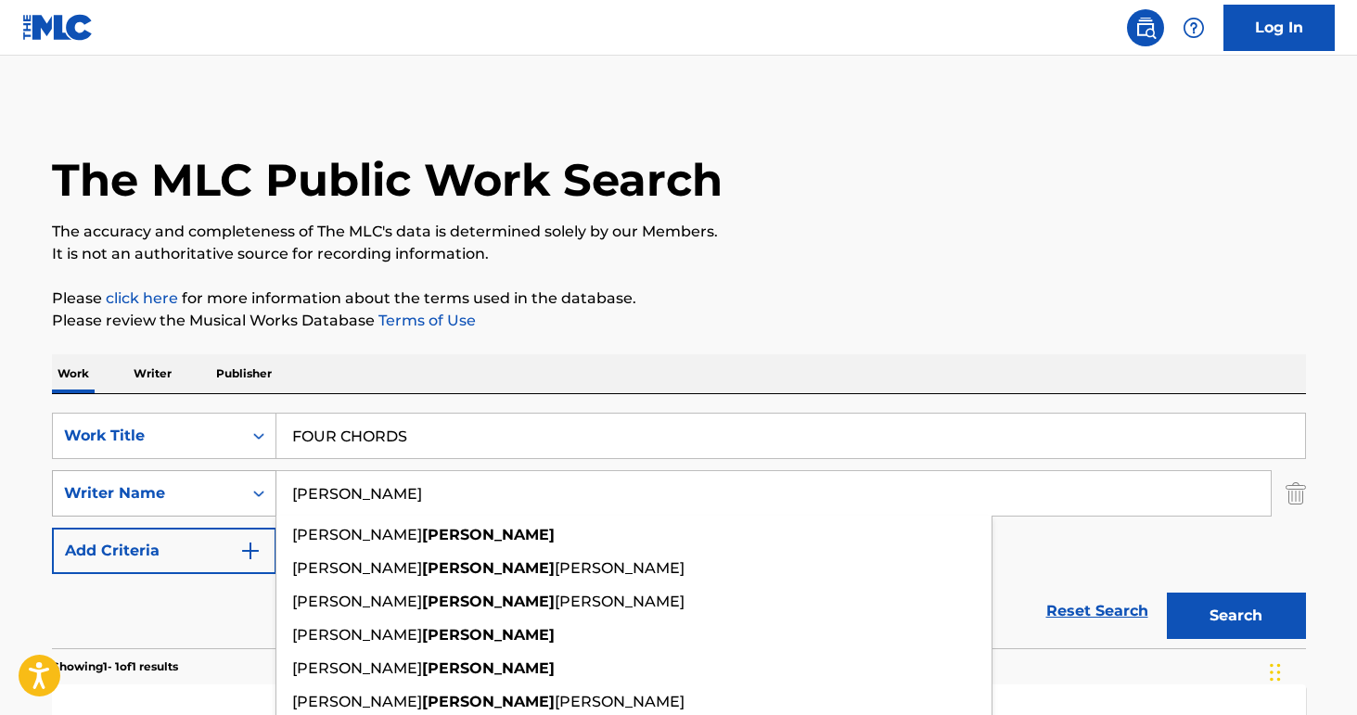
type input "[PERSON_NAME]"
click at [1236, 616] on button "Search" at bounding box center [1236, 616] width 139 height 46
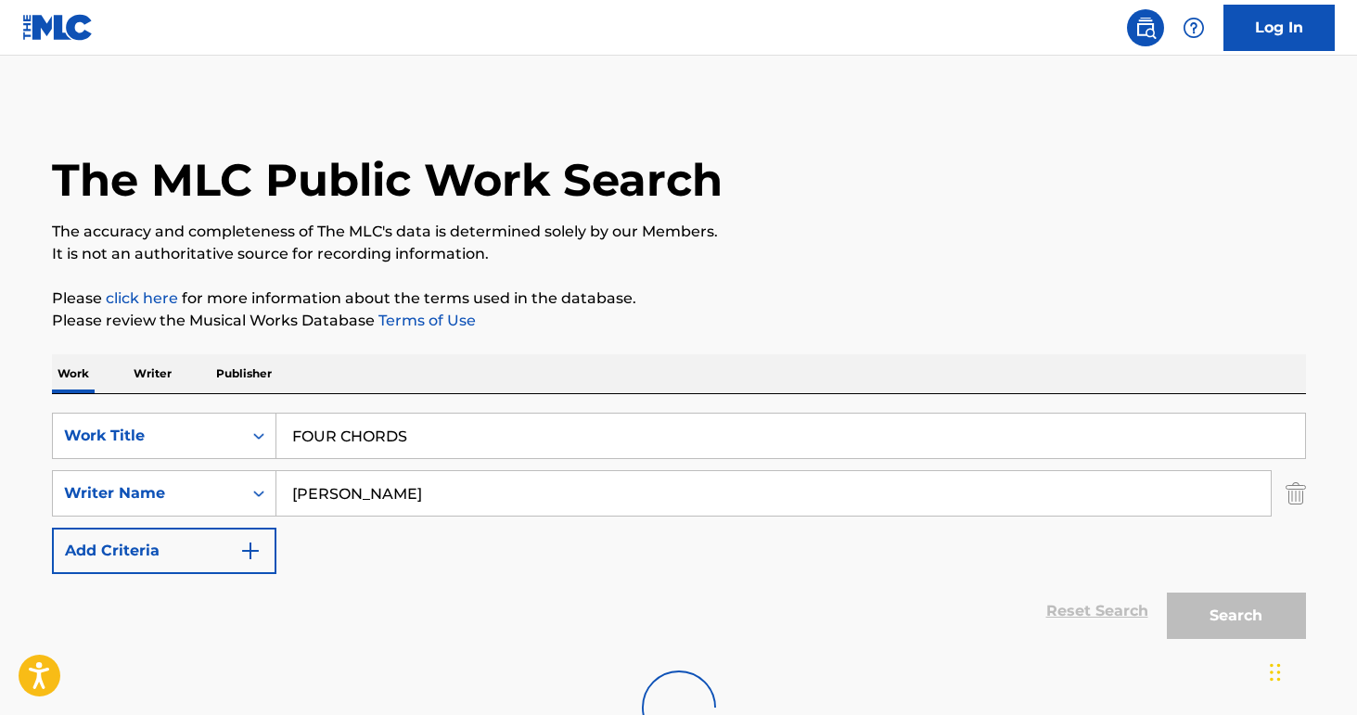
click at [201, 610] on div "Reset Search Search" at bounding box center [679, 611] width 1254 height 74
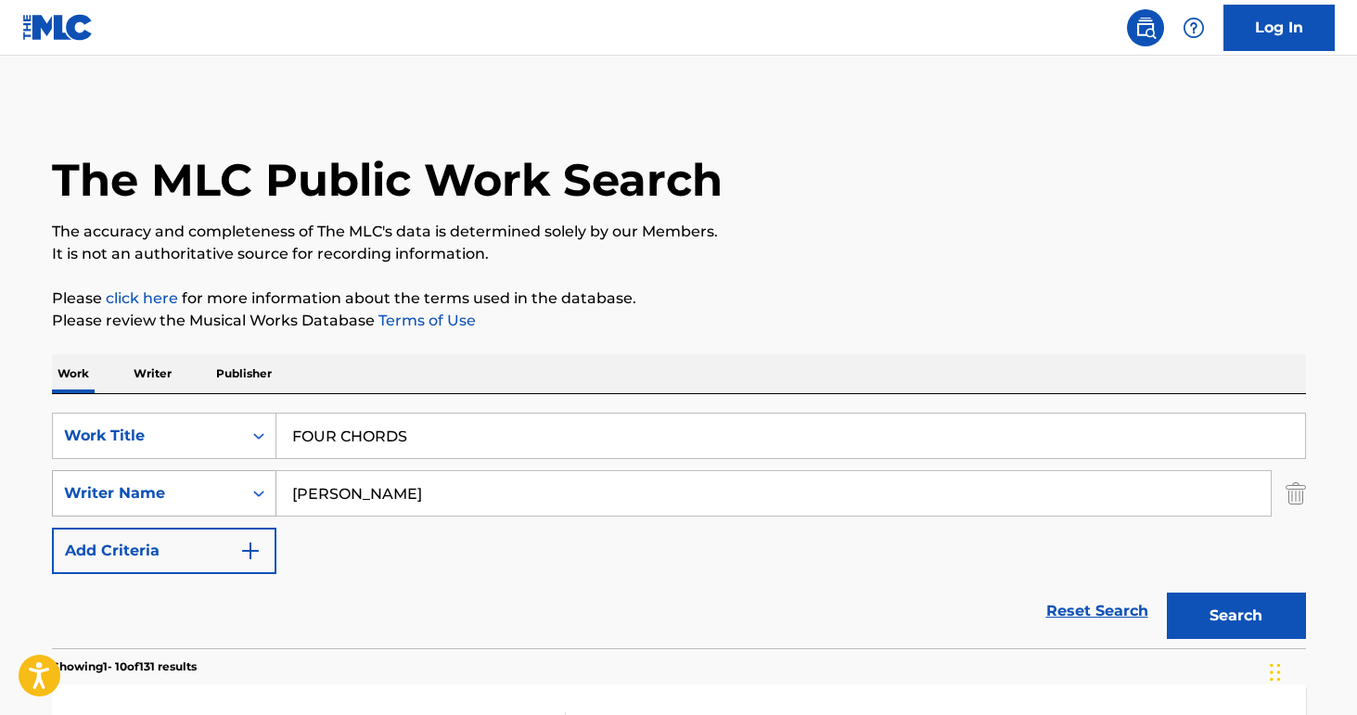
drag, startPoint x: 354, startPoint y: 491, endPoint x: 205, endPoint y: 487, distance: 149.4
click at [205, 487] on div "SearchWithCriteriab9a4668a-ae52-4ec3-b057-b6a410499b93 Writer Name [PERSON_NAME]" at bounding box center [679, 493] width 1254 height 46
click at [1236, 616] on button "Search" at bounding box center [1236, 616] width 139 height 46
click at [213, 483] on div "Writer Name" at bounding box center [147, 493] width 189 height 35
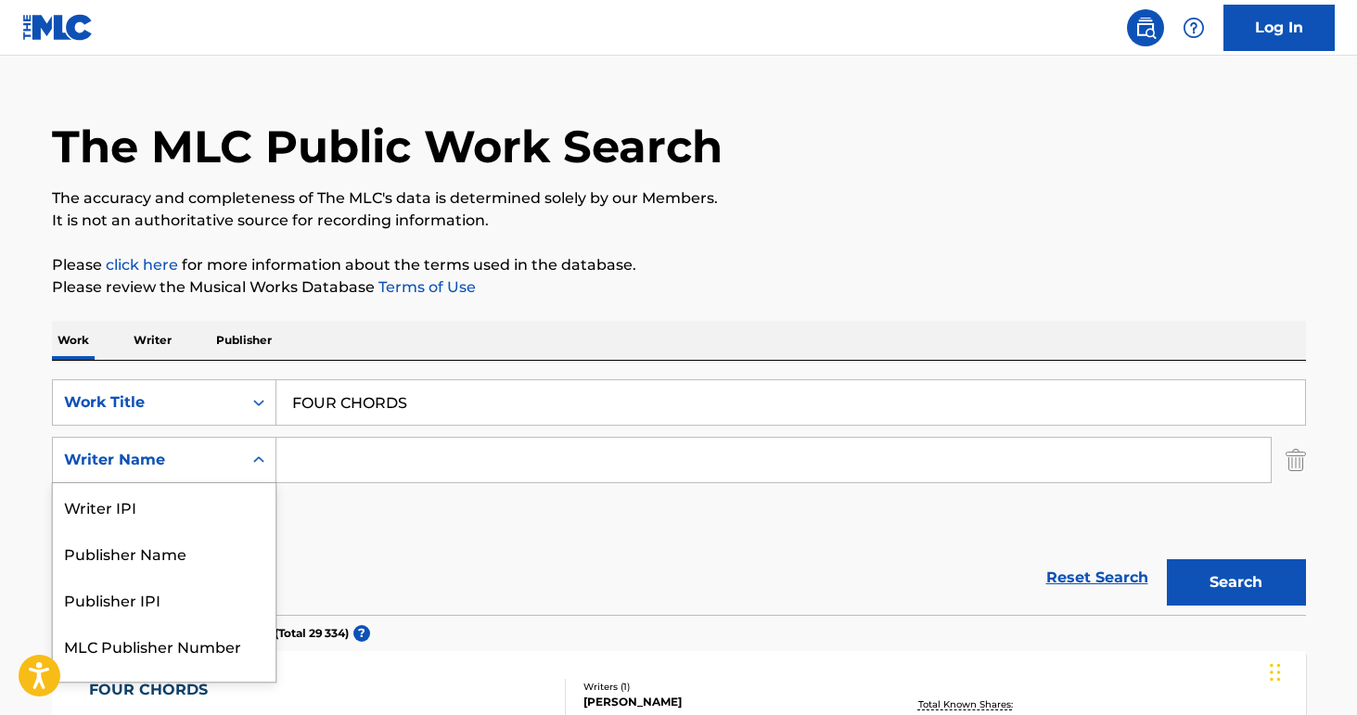
scroll to position [34, 0]
click at [186, 553] on div "Publisher Name" at bounding box center [164, 552] width 223 height 46
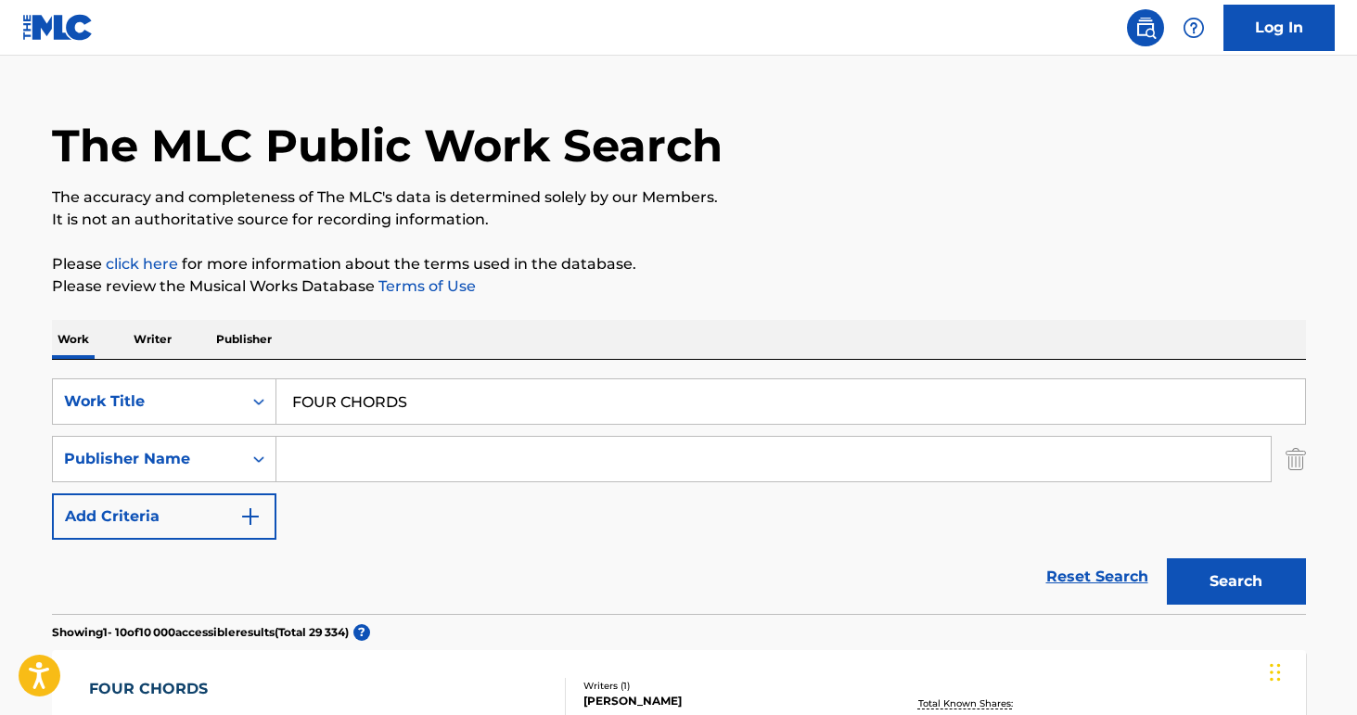
click at [347, 456] on input "Search Form" at bounding box center [773, 459] width 995 height 45
paste input "Kobalt Music Publishing Ltd."
click at [1236, 582] on button "Search" at bounding box center [1236, 582] width 139 height 46
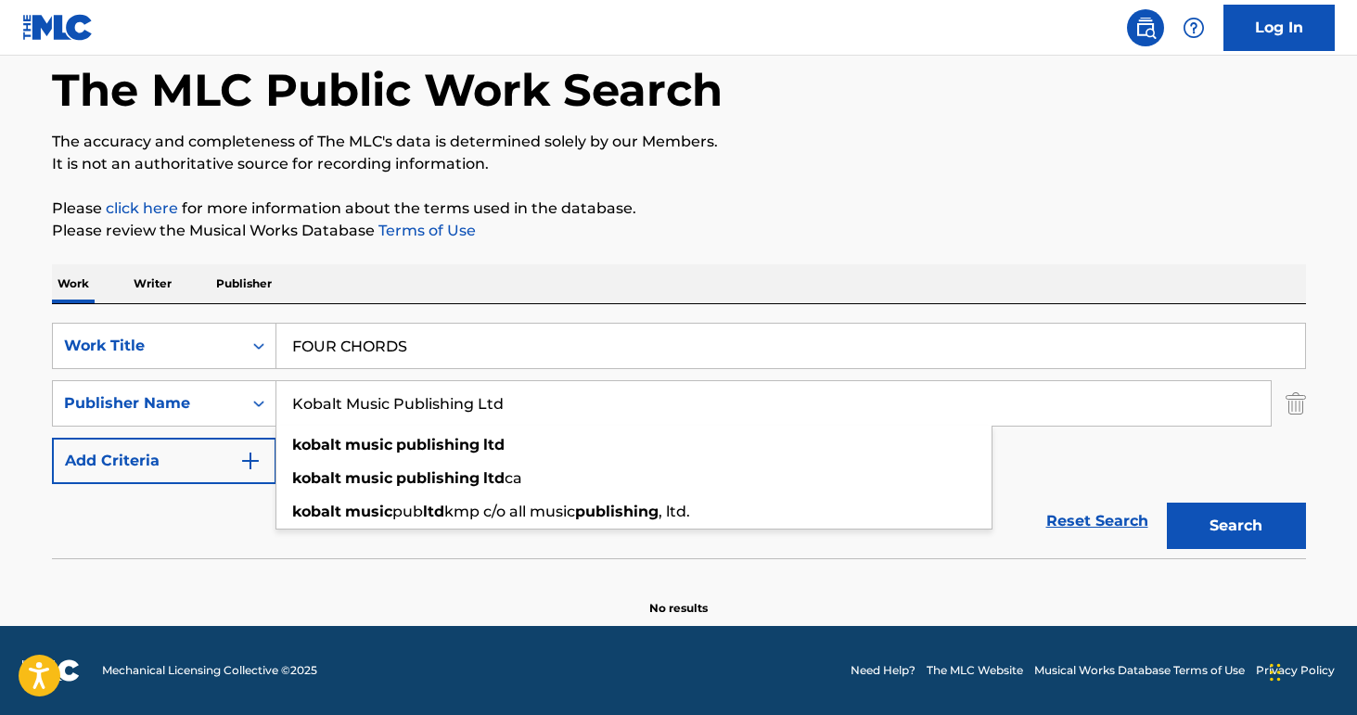
scroll to position [90, 0]
drag, startPoint x: 386, startPoint y: 405, endPoint x: 717, endPoint y: 426, distance: 331.9
click at [717, 426] on div "Kobalt Music Publishing Ltd kobalt music publishing ltd kobalt music publishing…" at bounding box center [773, 403] width 995 height 45
type input "Kobalt Music"
click at [1236, 526] on button "Search" at bounding box center [1236, 526] width 139 height 46
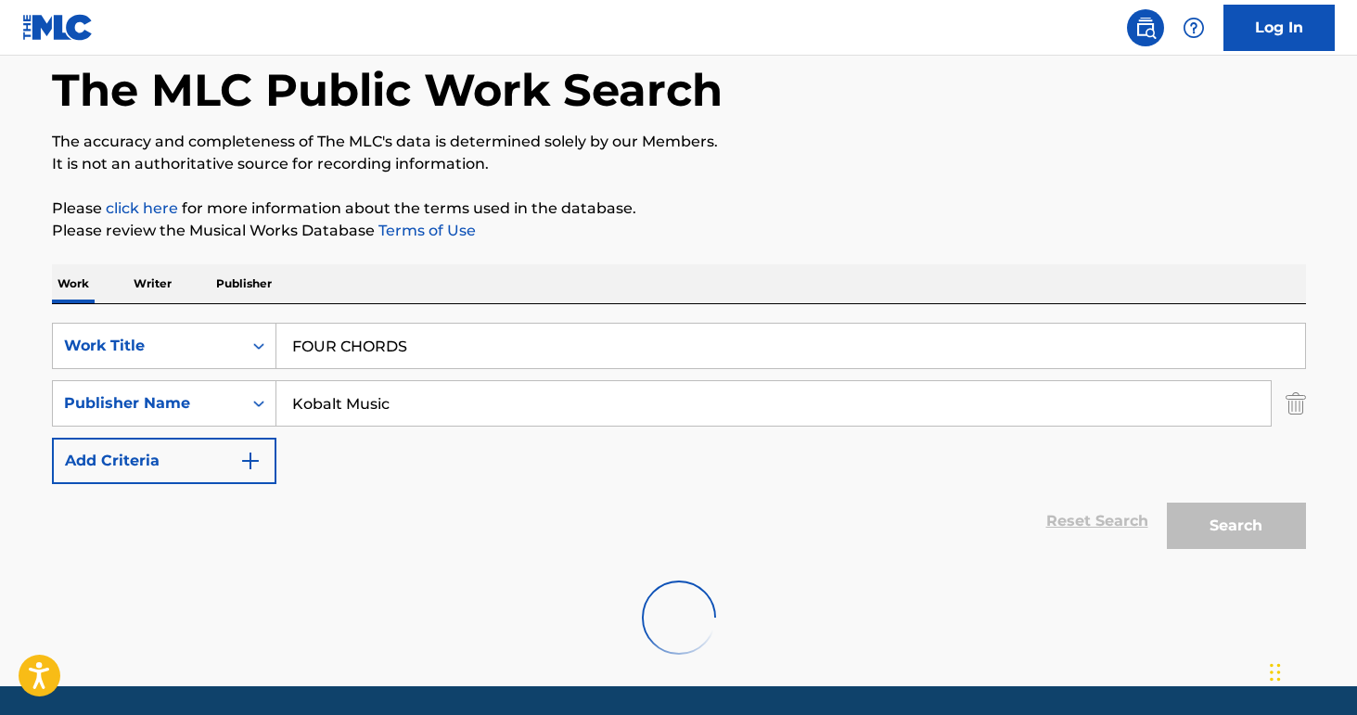
click at [517, 290] on div "Work Writer Publisher" at bounding box center [679, 283] width 1254 height 39
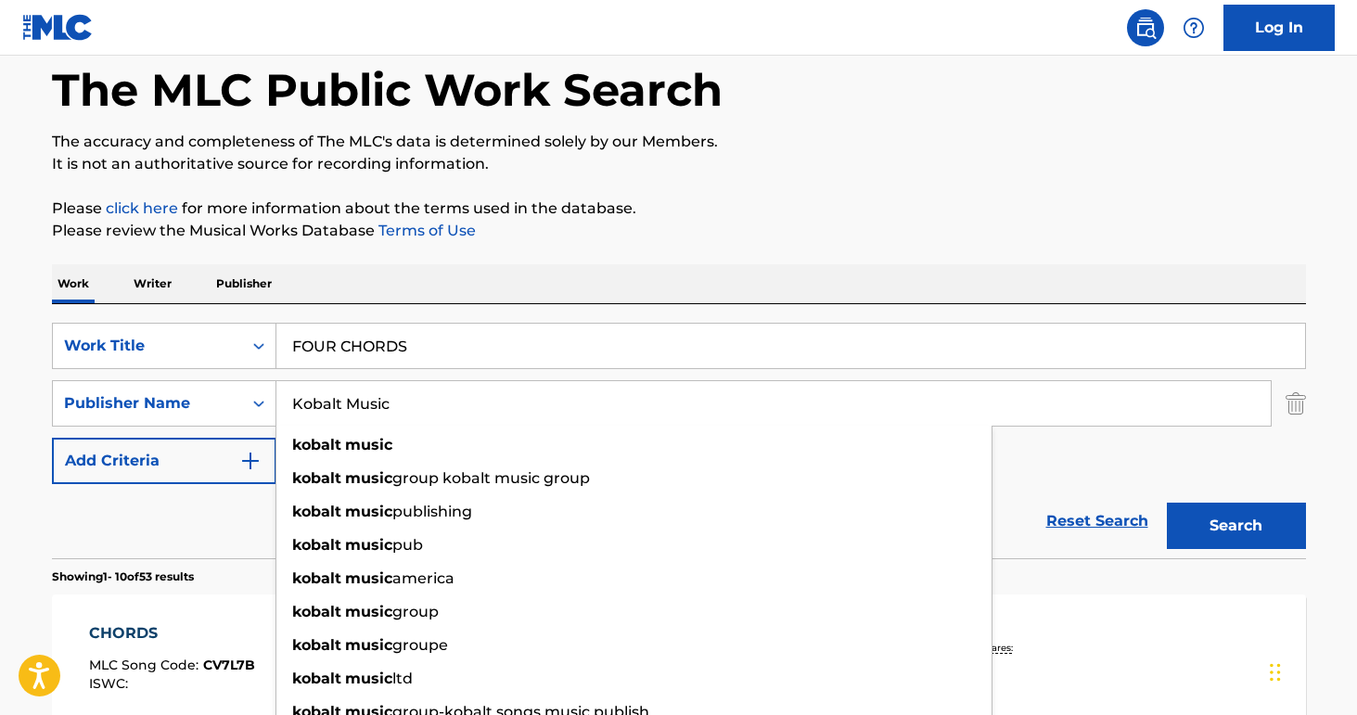
drag, startPoint x: 414, startPoint y: 405, endPoint x: 280, endPoint y: 404, distance: 133.6
click at [280, 404] on input "Kobalt Music" at bounding box center [773, 403] width 995 height 45
click at [429, 216] on p "Please click here for more information about the terms used in the database." at bounding box center [679, 209] width 1254 height 22
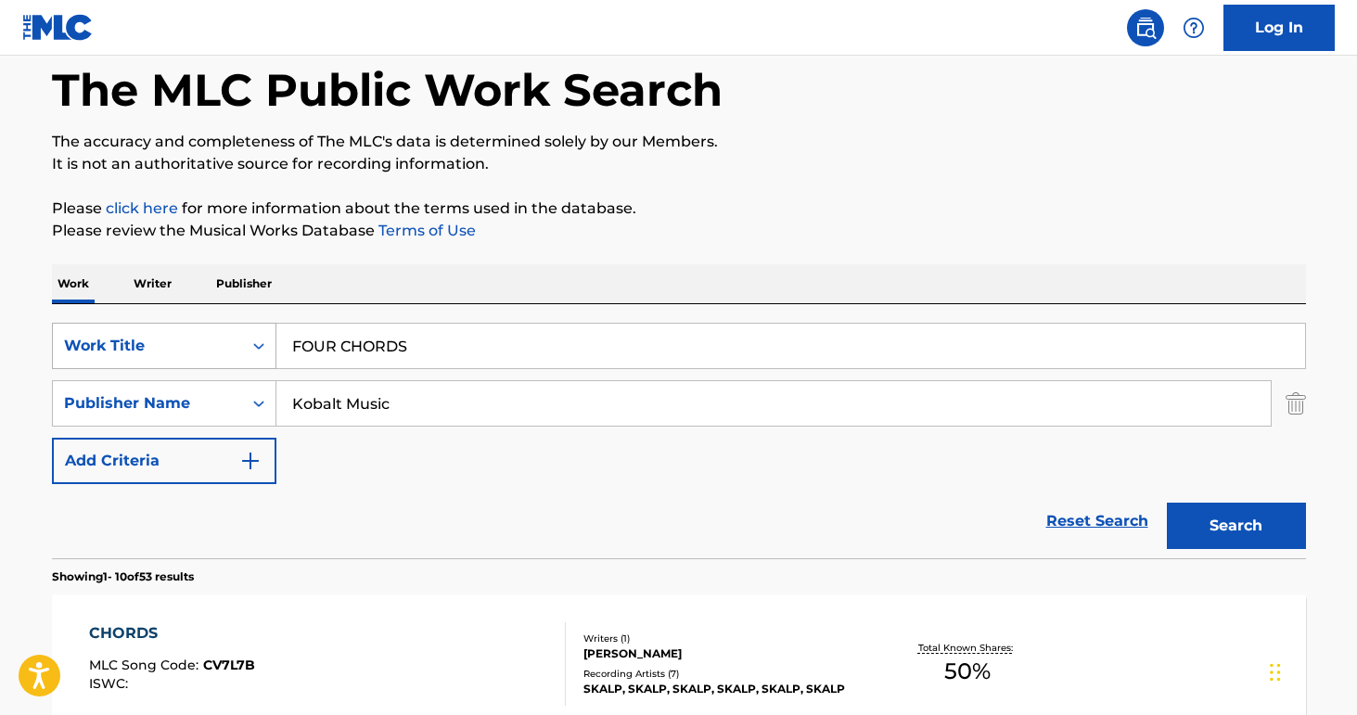
drag, startPoint x: 330, startPoint y: 349, endPoint x: 234, endPoint y: 343, distance: 96.7
click at [234, 343] on div "SearchWithCriteria8e3ae734-4edd-4882-b97f-d157e71494fb Work Title FOUR CHORDS" at bounding box center [679, 346] width 1254 height 46
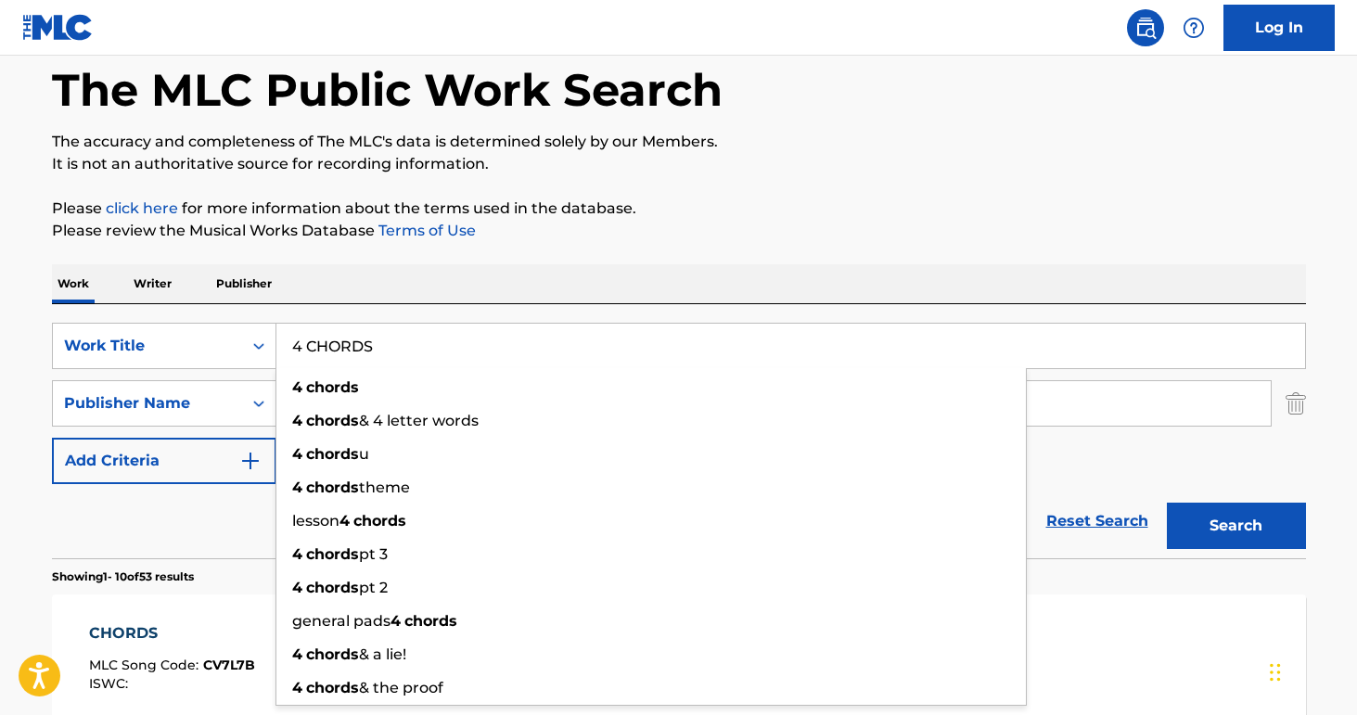
type input "4 CHORDS"
click at [432, 289] on div "Work Writer Publisher" at bounding box center [679, 283] width 1254 height 39
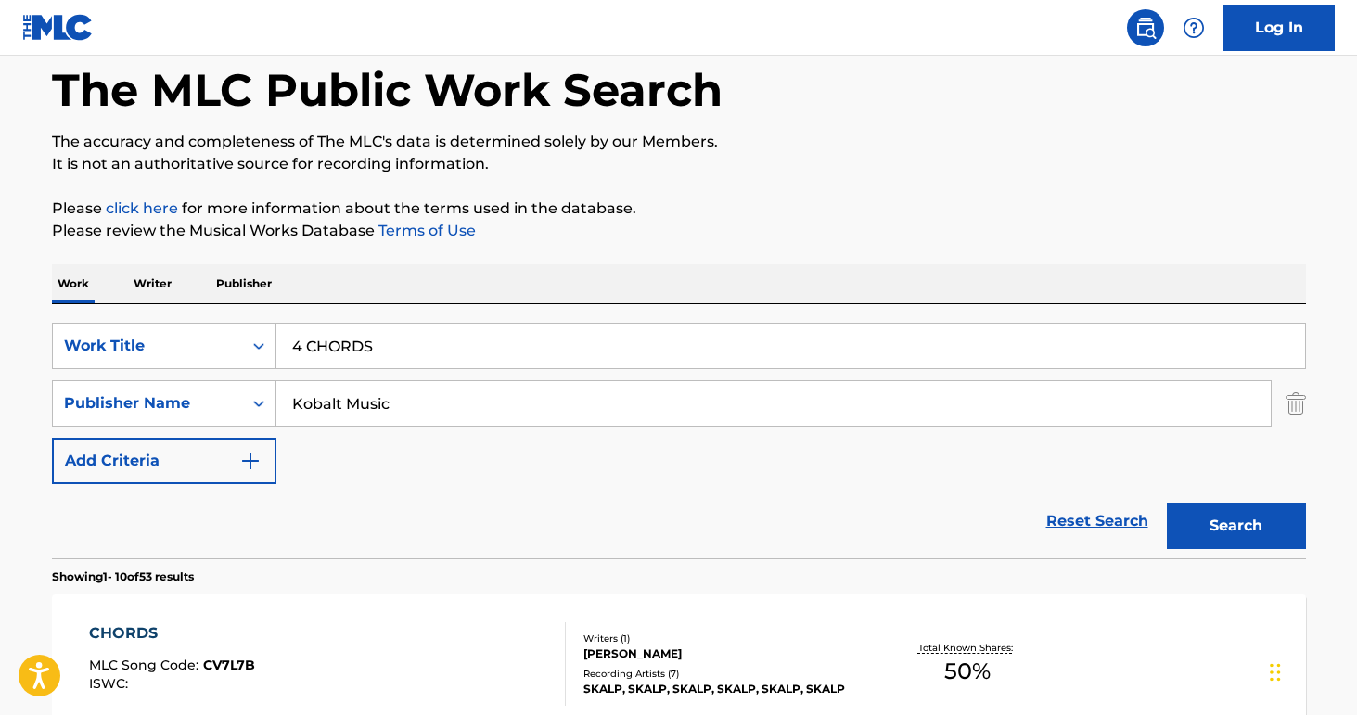
click at [1208, 520] on button "Search" at bounding box center [1236, 526] width 139 height 46
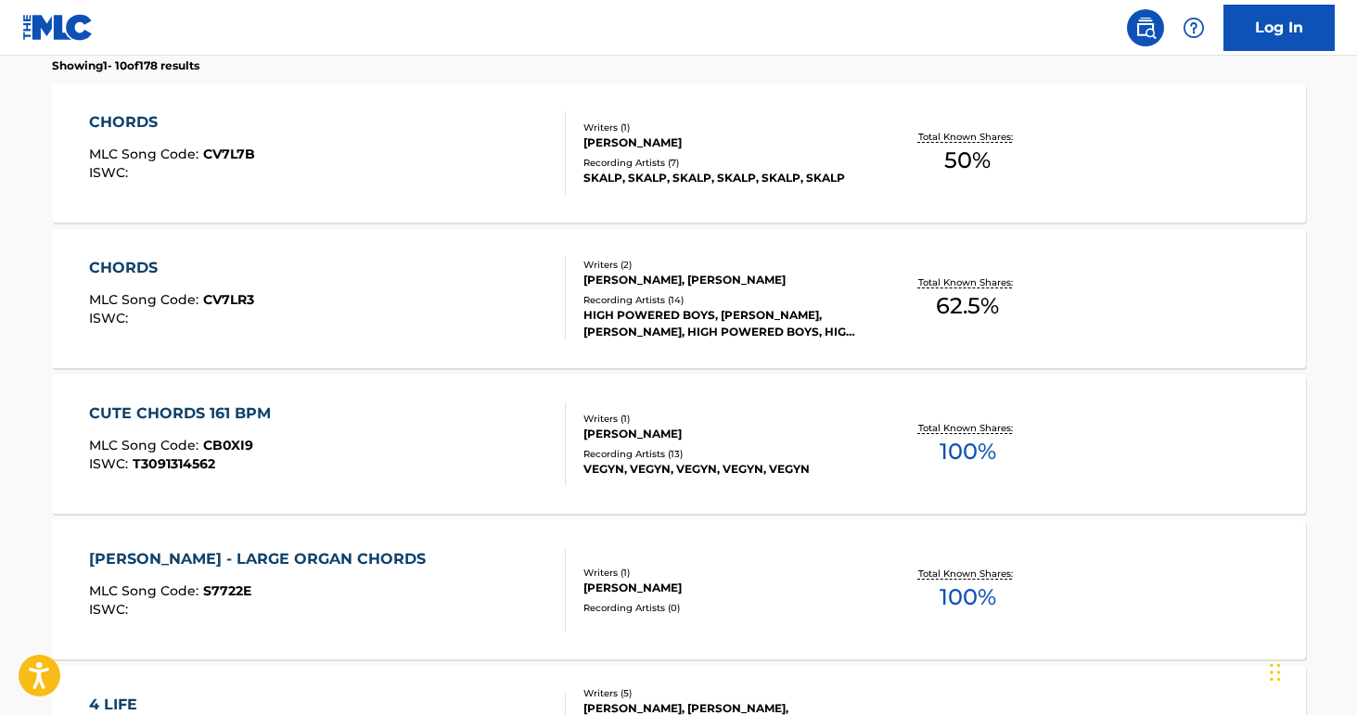
scroll to position [192, 0]
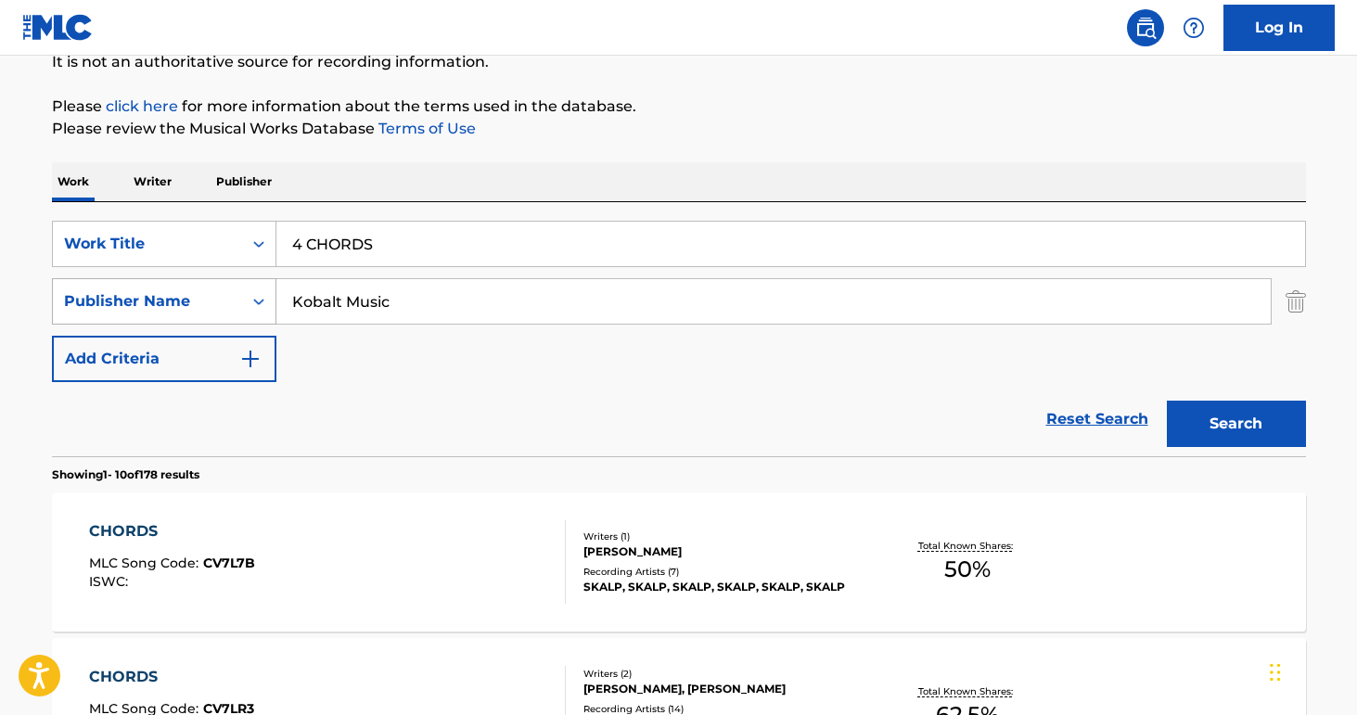
drag, startPoint x: 431, startPoint y: 300, endPoint x: 87, endPoint y: 279, distance: 344.8
click at [87, 279] on div "SearchWithCriteriaefeb6ebd-d883-4546-8f64-1bba81e963c4 Publisher Name Kobalt Mu…" at bounding box center [679, 301] width 1254 height 46
click at [1236, 424] on button "Search" at bounding box center [1236, 424] width 139 height 46
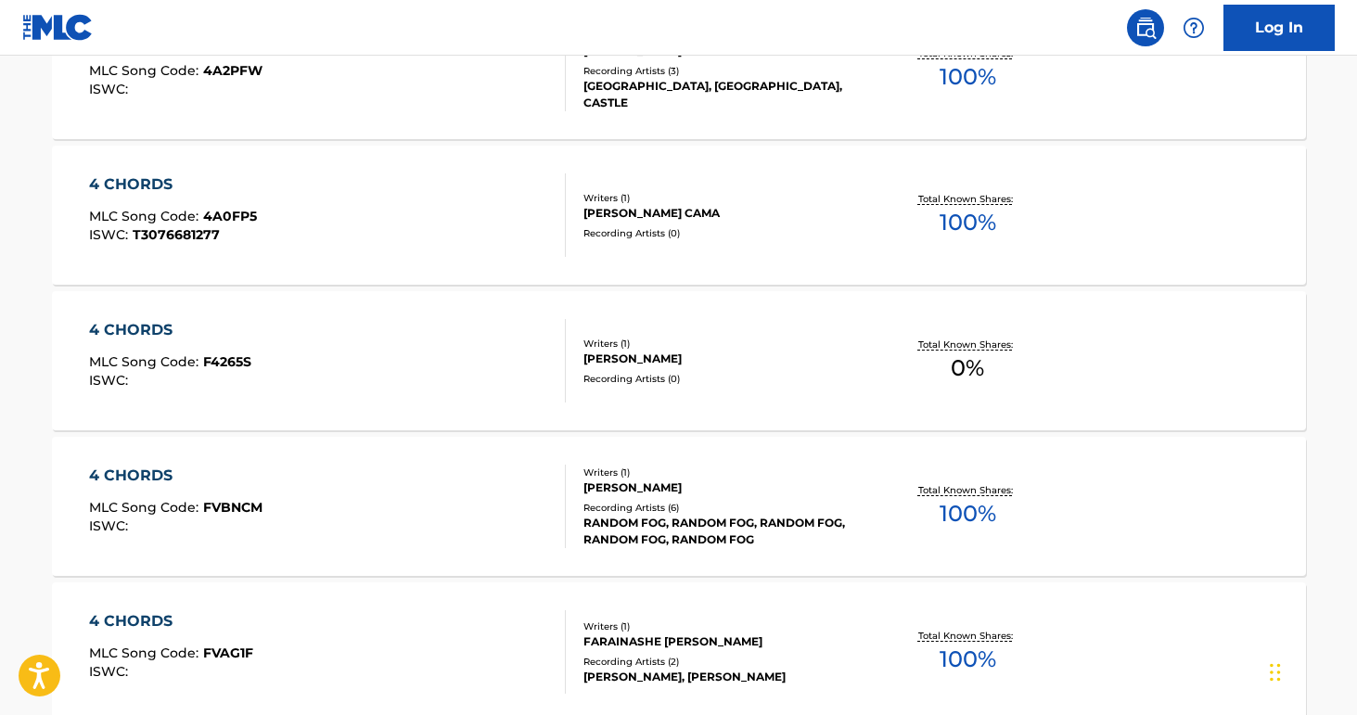
scroll to position [731, 0]
